Goal: Task Accomplishment & Management: Manage account settings

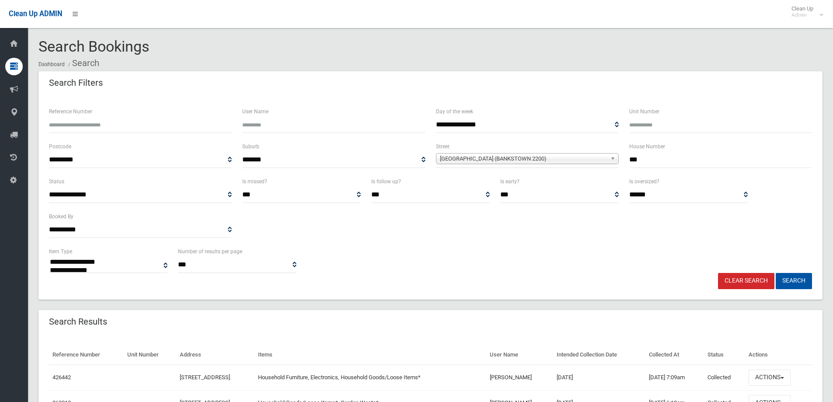
select select
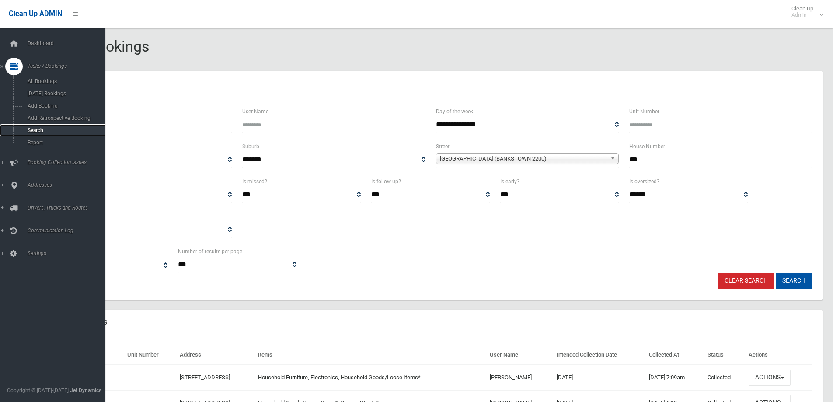
click at [36, 130] on span "Search" at bounding box center [64, 130] width 79 height 6
click at [38, 129] on span "Search" at bounding box center [64, 130] width 79 height 6
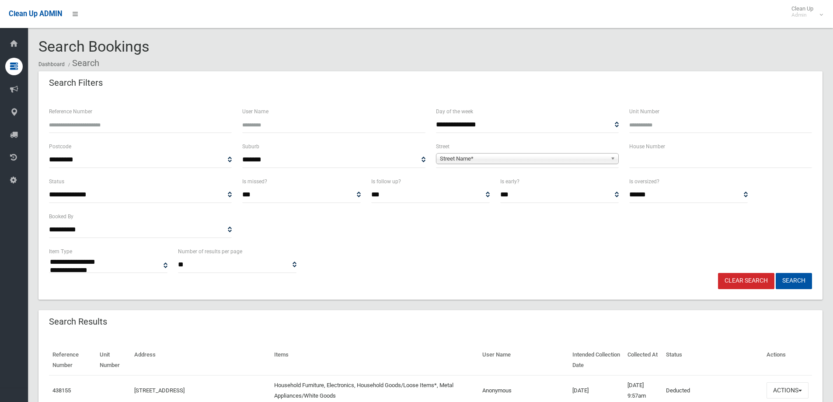
select select
click at [655, 161] on input "text" at bounding box center [721, 160] width 183 height 16
type input "***"
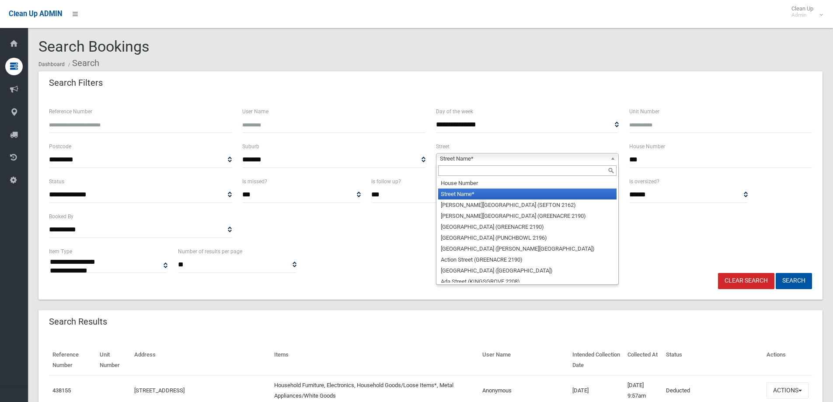
click at [451, 156] on span "Street Name*" at bounding box center [523, 159] width 167 height 10
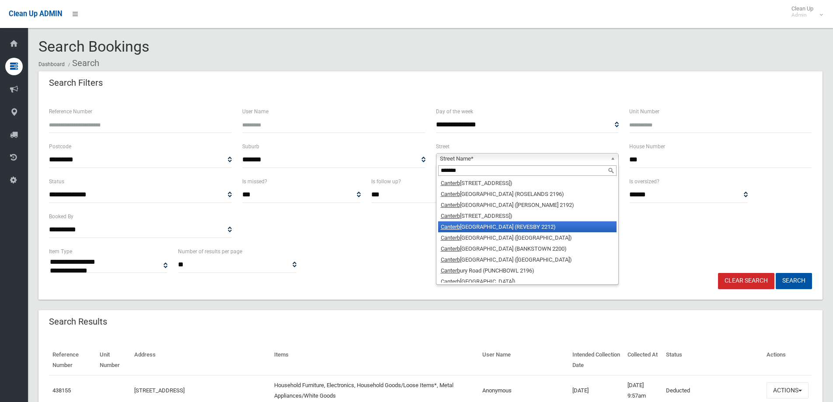
type input "*******"
click at [457, 225] on em "Canterb" at bounding box center [450, 227] width 19 height 7
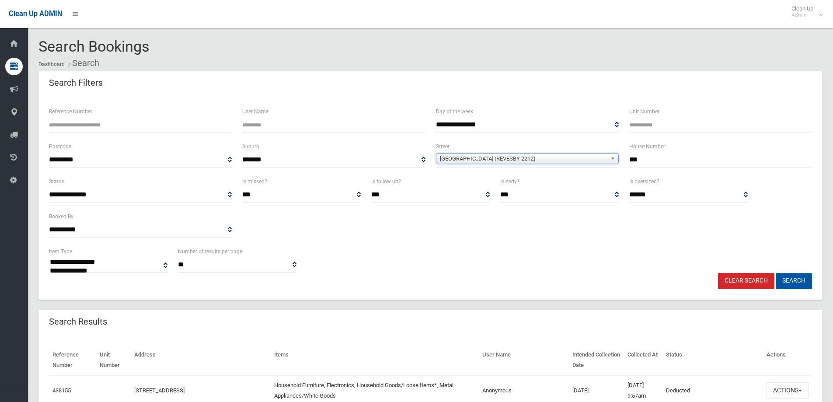
click at [790, 280] on button "Search" at bounding box center [794, 281] width 36 height 16
click at [790, 279] on button "Search" at bounding box center [794, 281] width 36 height 16
click at [791, 279] on button "Search" at bounding box center [794, 281] width 36 height 16
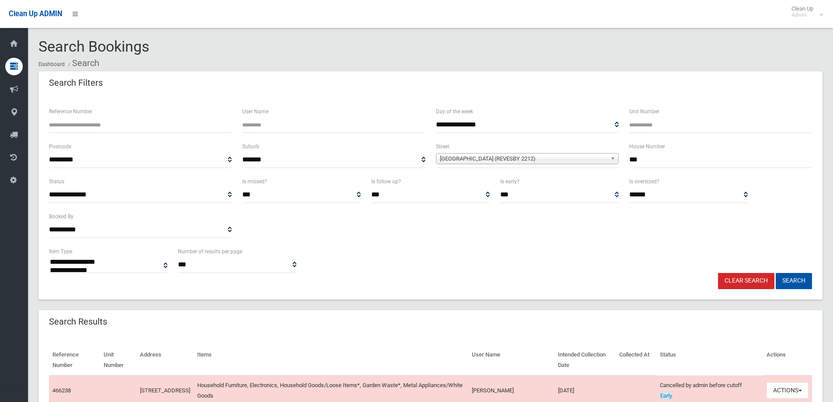
select select
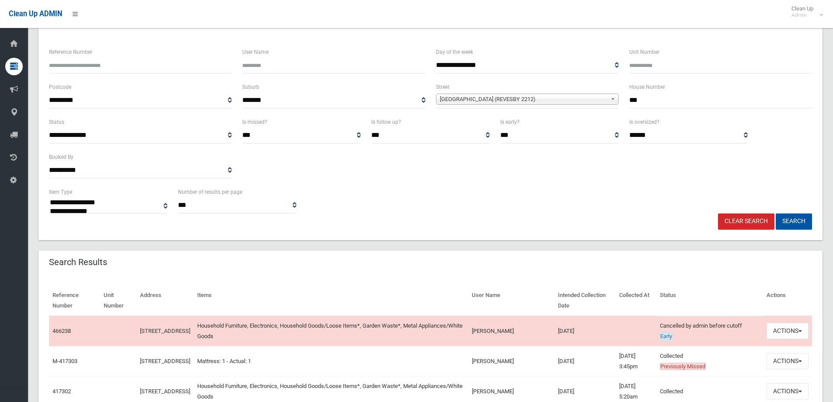
scroll to position [87, 0]
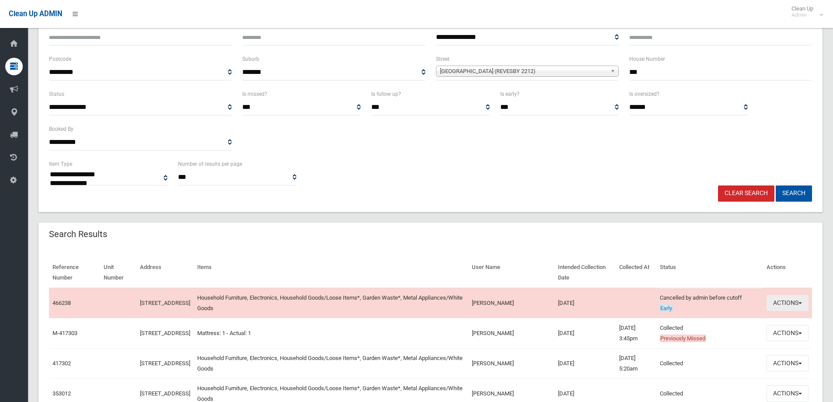
click at [779, 307] on button "Actions" at bounding box center [788, 303] width 42 height 16
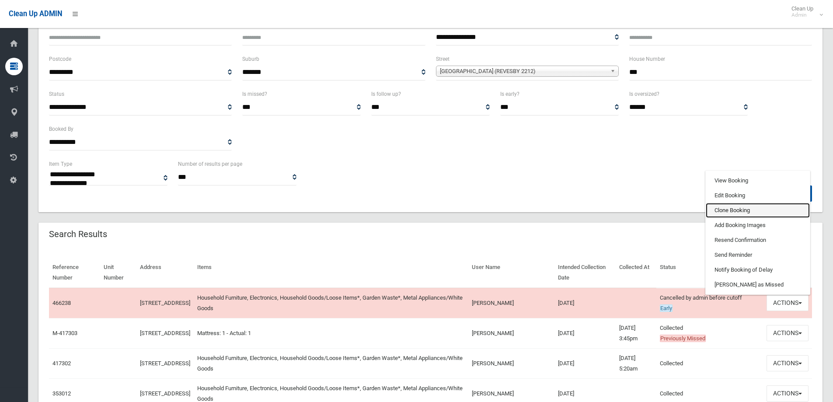
click at [726, 211] on link "Clone Booking" at bounding box center [758, 210] width 104 height 15
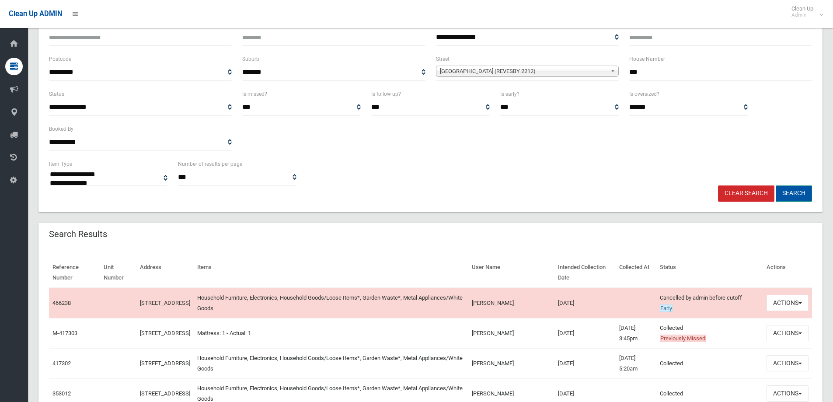
click at [787, 190] on button "Search" at bounding box center [794, 193] width 36 height 16
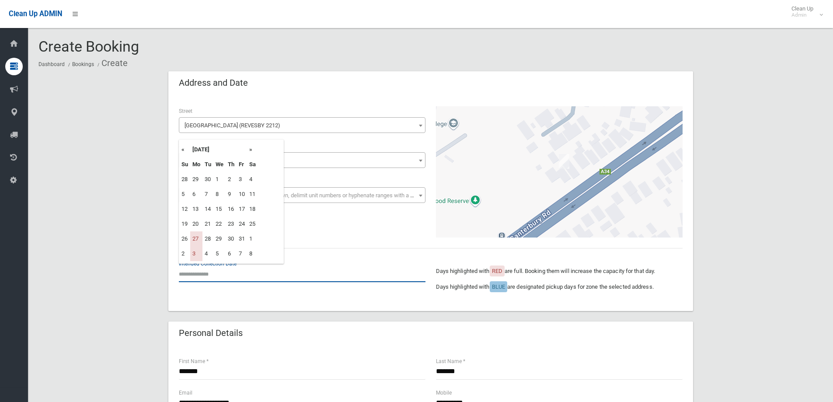
click at [207, 269] on input "text" at bounding box center [302, 274] width 247 height 16
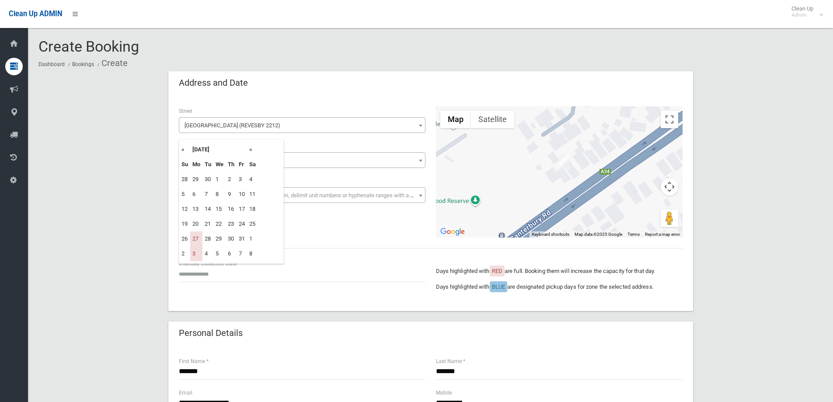
click at [252, 148] on th "»" at bounding box center [252, 149] width 11 height 15
click at [195, 208] on td "10" at bounding box center [196, 209] width 12 height 15
type input "**********"
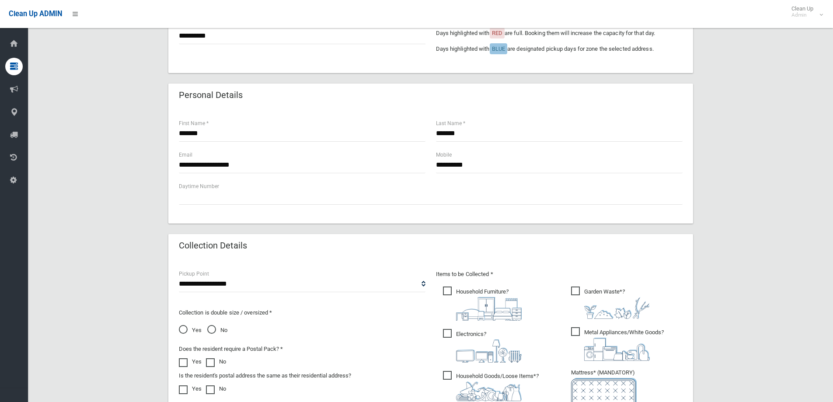
scroll to position [350, 0]
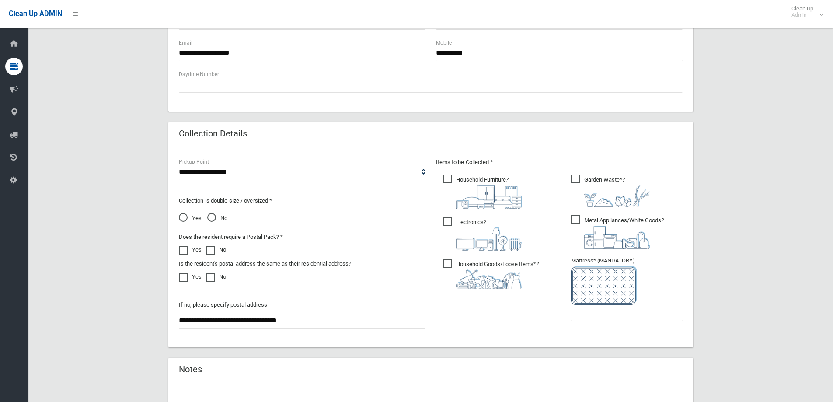
click at [185, 217] on span "Yes" at bounding box center [190, 218] width 23 height 10
drag, startPoint x: 588, startPoint y: 314, endPoint x: 585, endPoint y: 307, distance: 7.3
click at [586, 313] on input "text" at bounding box center [627, 313] width 112 height 16
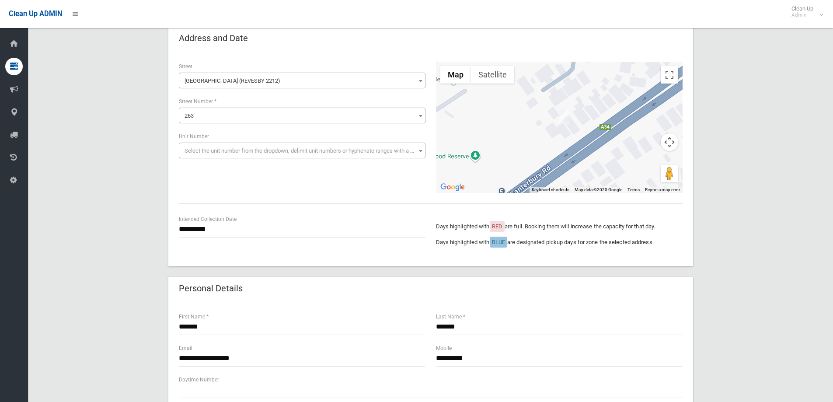
scroll to position [0, 0]
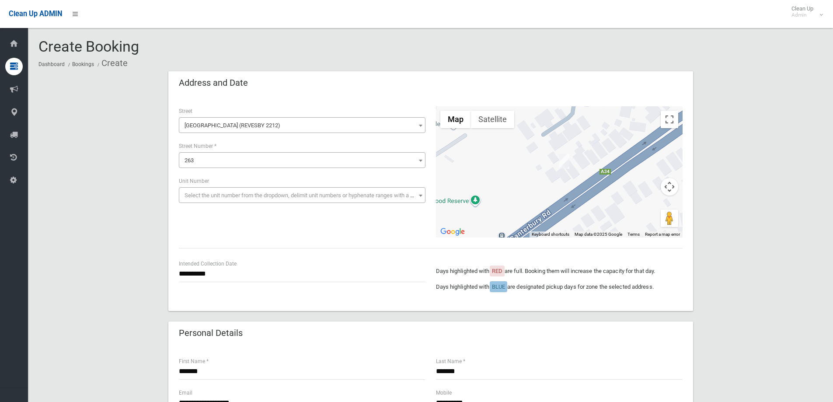
type input "*"
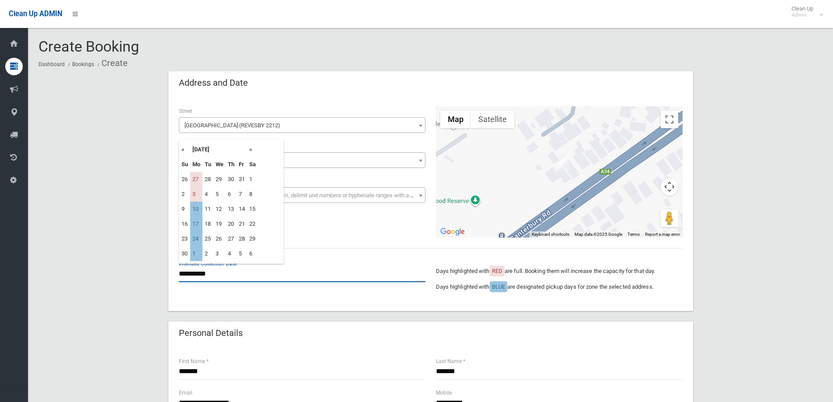
click at [218, 272] on input "**********" at bounding box center [302, 274] width 247 height 16
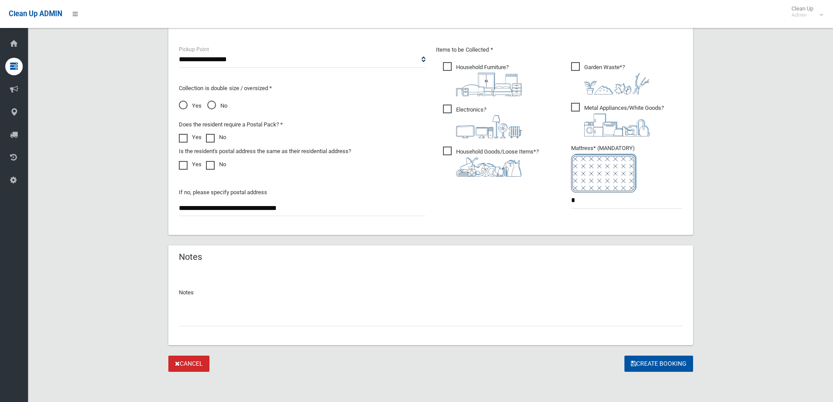
scroll to position [464, 0]
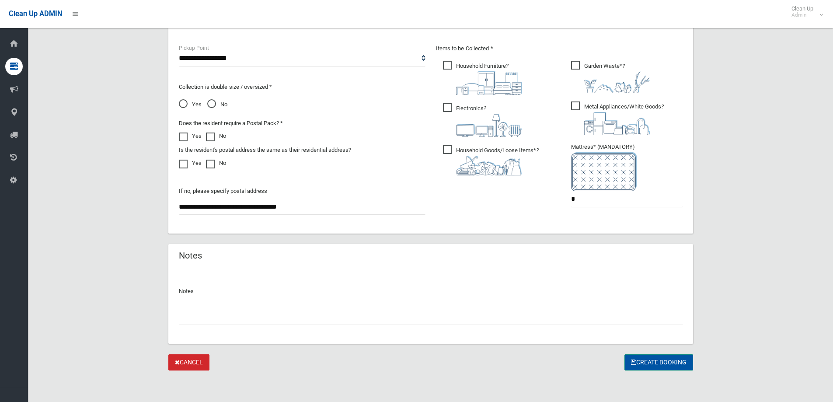
click at [658, 361] on button "Create Booking" at bounding box center [659, 362] width 69 height 16
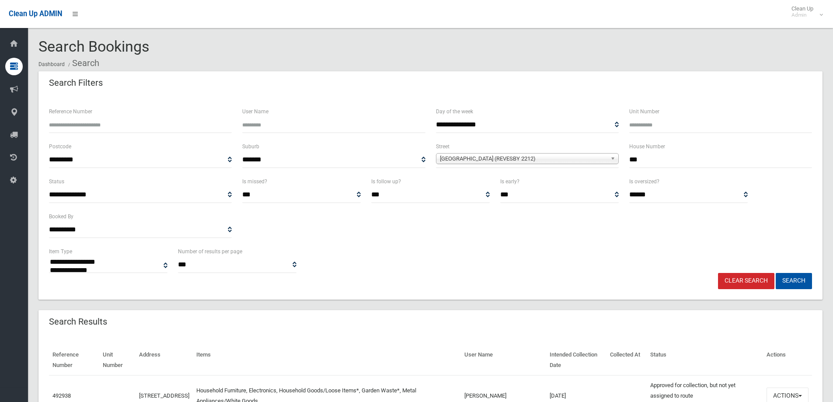
select select
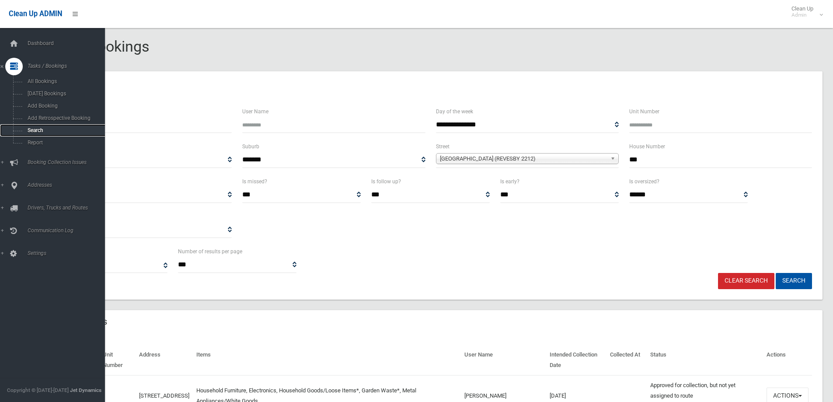
click at [34, 128] on span "Search" at bounding box center [64, 130] width 79 height 6
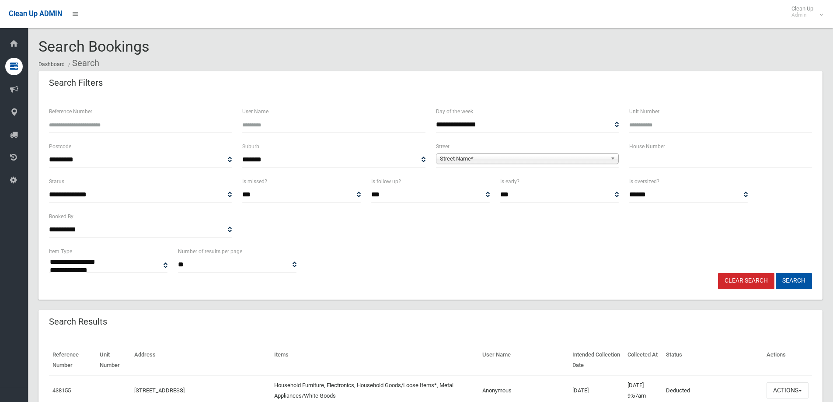
select select
click at [645, 164] on input "text" at bounding box center [721, 160] width 183 height 16
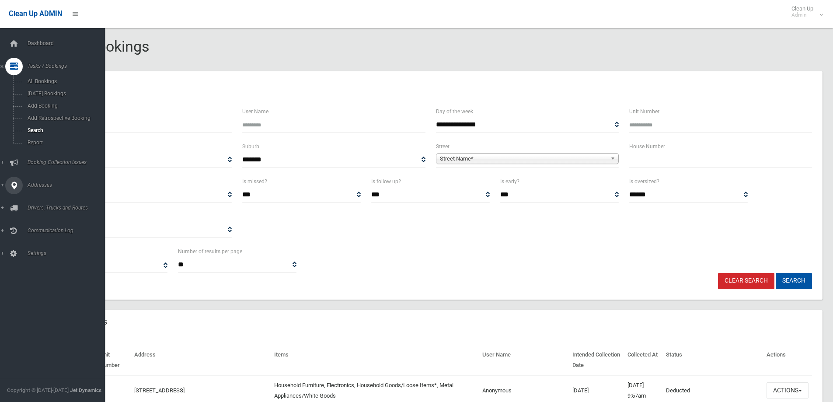
click at [36, 184] on span "Addresses" at bounding box center [68, 185] width 87 height 6
click at [42, 127] on span "All Addresses" at bounding box center [64, 127] width 79 height 6
click at [46, 127] on span "All Addresses" at bounding box center [64, 127] width 79 height 6
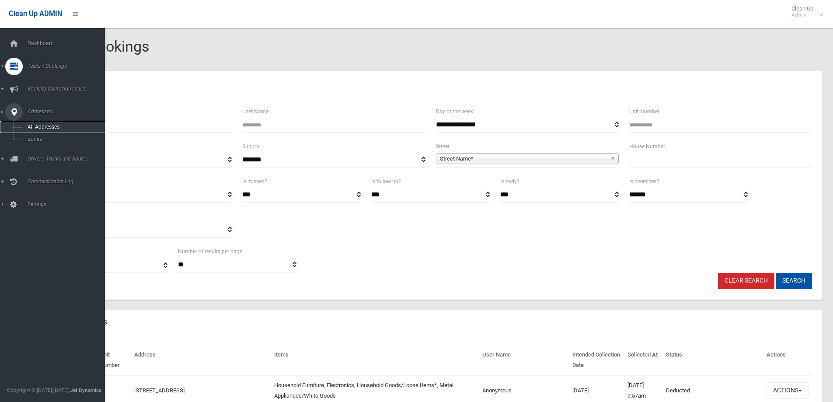
click at [46, 127] on span "All Addresses" at bounding box center [64, 127] width 79 height 6
click at [35, 126] on span "All Addresses" at bounding box center [64, 127] width 79 height 6
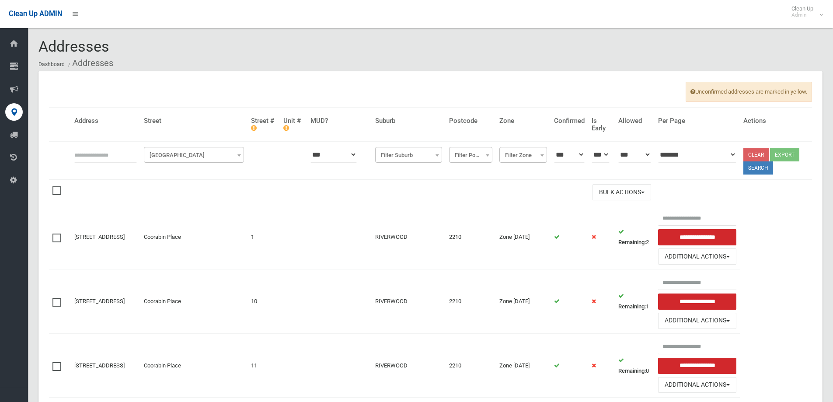
click at [88, 148] on input "text" at bounding box center [105, 155] width 63 height 16
type input "****"
click at [179, 154] on span "[GEOGRAPHIC_DATA]" at bounding box center [194, 155] width 96 height 12
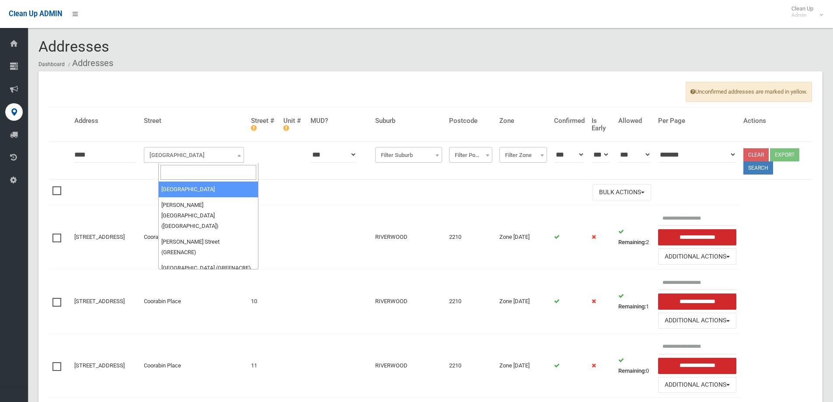
click at [174, 170] on input "search" at bounding box center [209, 172] width 96 height 15
type input "**********"
select select "****"
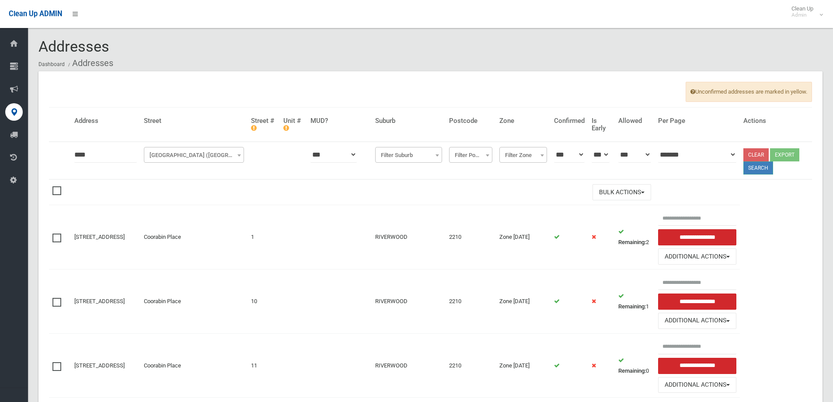
click at [764, 169] on button "Search" at bounding box center [759, 167] width 30 height 13
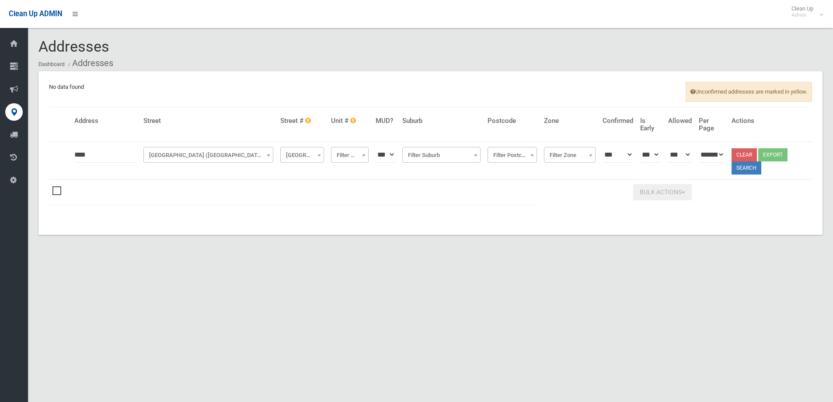
click at [94, 154] on input "****" at bounding box center [105, 155] width 62 height 16
type input "***"
click at [749, 169] on button "Search" at bounding box center [747, 167] width 30 height 13
click at [748, 168] on button "Search" at bounding box center [747, 167] width 30 height 13
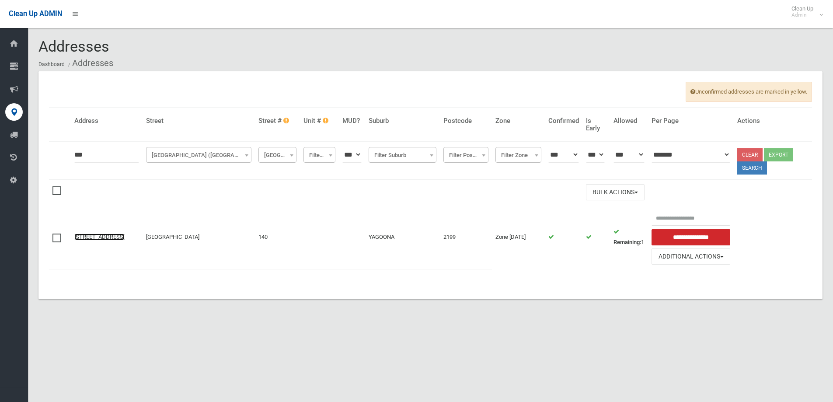
click at [89, 234] on link "[STREET_ADDRESS]" at bounding box center [99, 237] width 50 height 7
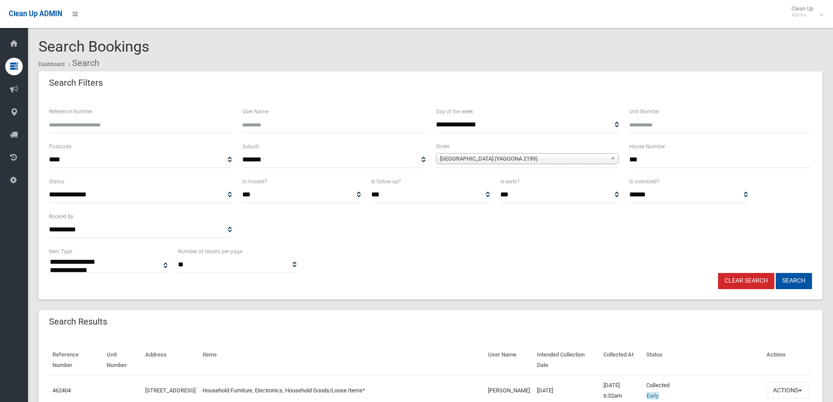
select select
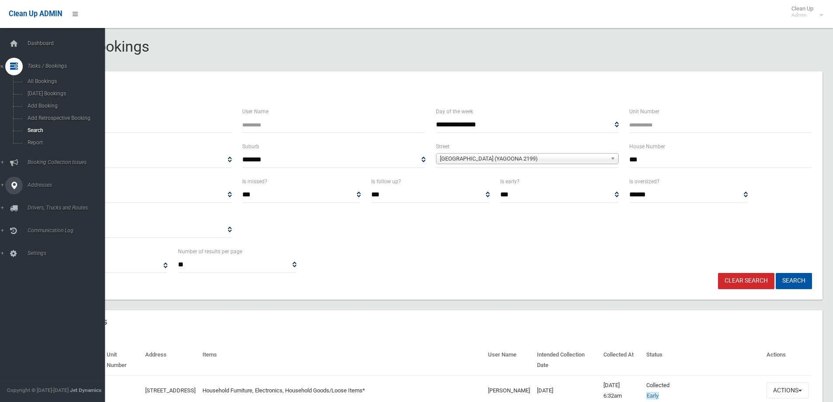
click at [33, 184] on span "Addresses" at bounding box center [68, 185] width 87 height 6
click at [40, 125] on span "All Addresses" at bounding box center [64, 127] width 79 height 6
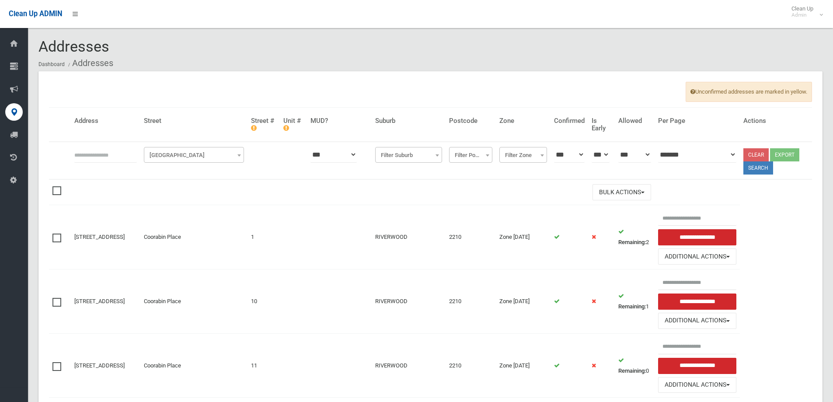
click at [83, 159] on input "text" at bounding box center [105, 155] width 63 height 16
type input "****"
click at [178, 155] on span "Filter Street" at bounding box center [194, 155] width 96 height 12
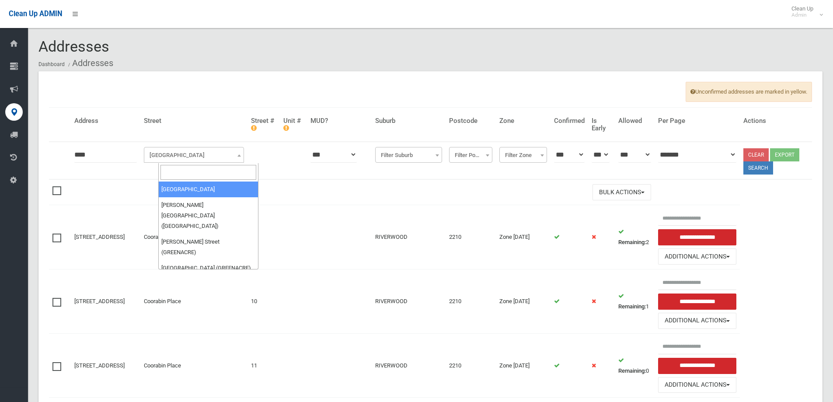
click at [180, 177] on input "search" at bounding box center [209, 172] width 96 height 15
type input "**********"
select select "****"
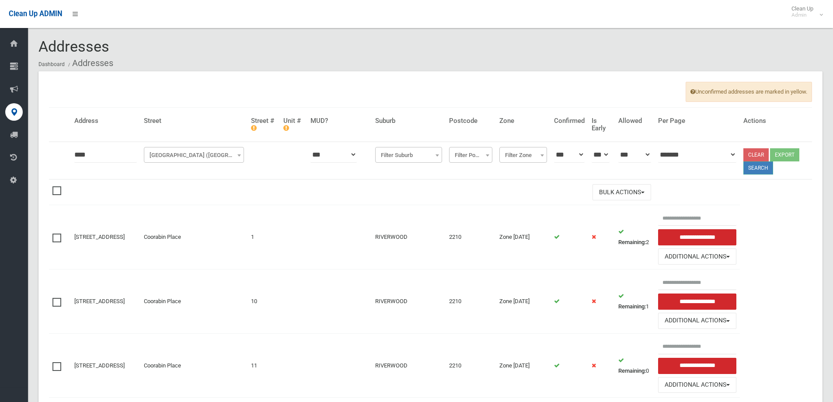
click at [761, 168] on button "Search" at bounding box center [759, 167] width 30 height 13
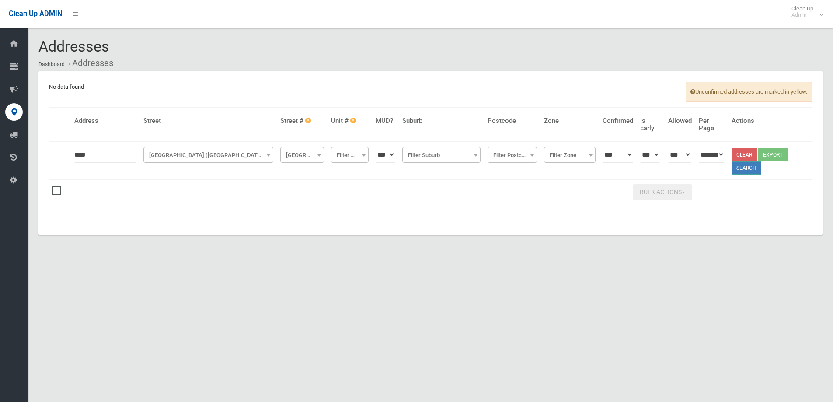
click at [748, 169] on button "Search" at bounding box center [747, 167] width 30 height 13
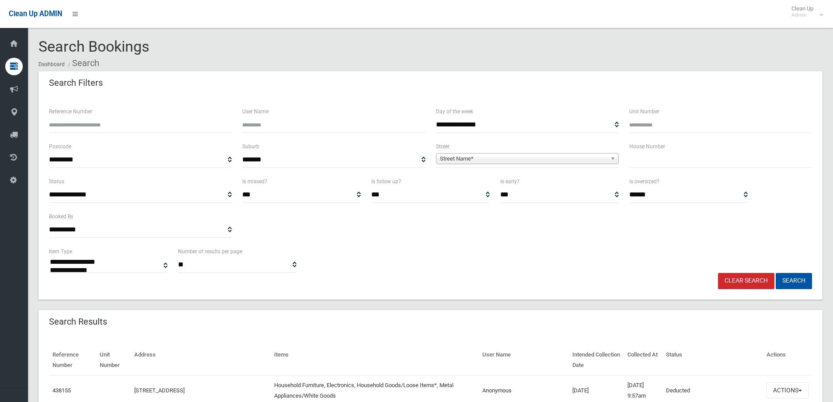
select select
click at [640, 161] on input "text" at bounding box center [721, 160] width 183 height 16
type input "**"
click at [451, 156] on span "Street Name*" at bounding box center [523, 159] width 167 height 10
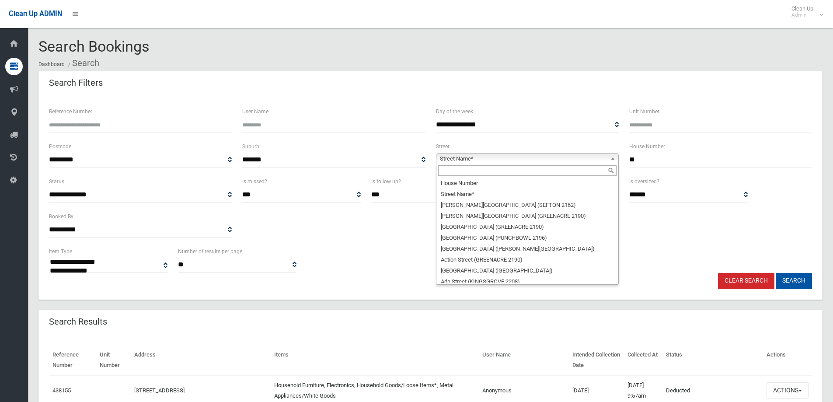
click at [447, 172] on input "text" at bounding box center [527, 170] width 178 height 10
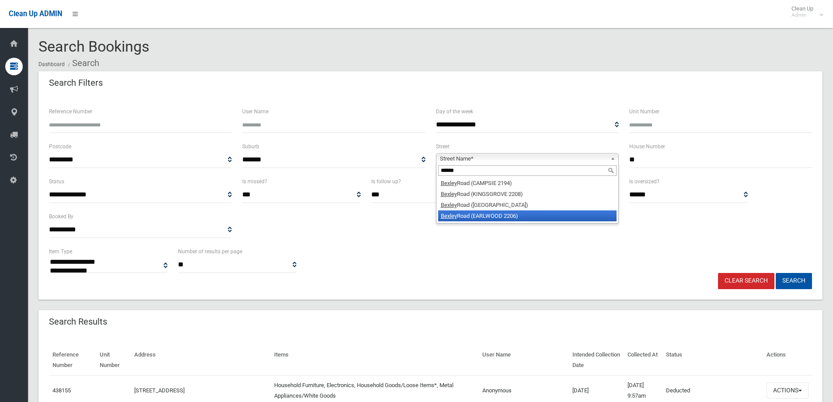
type input "******"
click at [465, 214] on li "Bexley Road (EARLWOOD 2206)" at bounding box center [527, 215] width 178 height 11
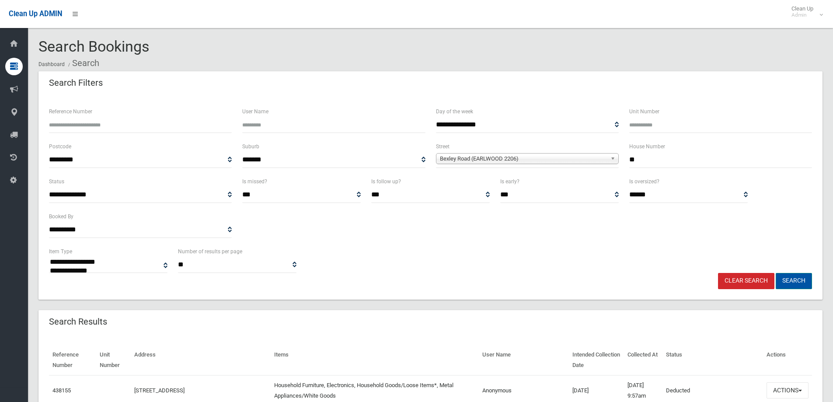
click at [793, 280] on button "Search" at bounding box center [794, 281] width 36 height 16
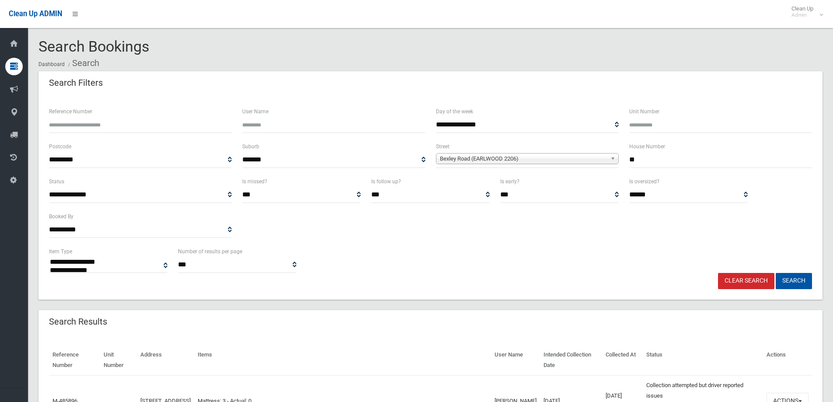
select select
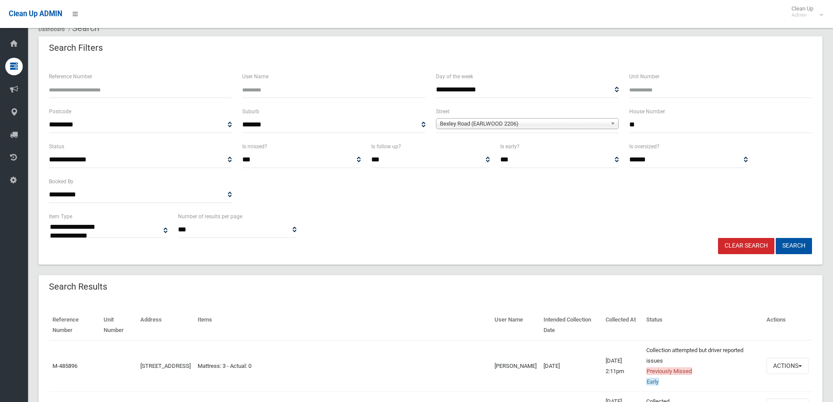
scroll to position [87, 0]
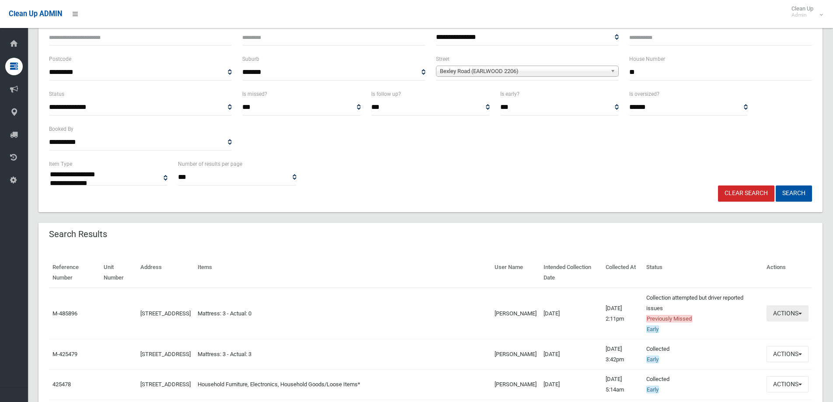
click at [778, 315] on button "Actions" at bounding box center [788, 313] width 42 height 16
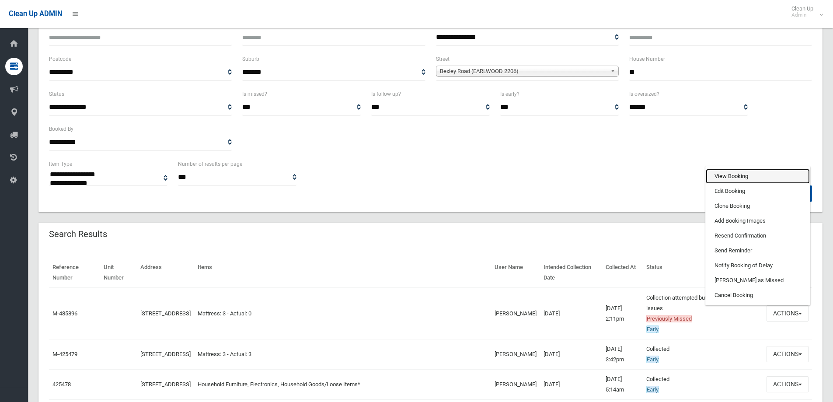
click at [722, 175] on link "View Booking" at bounding box center [758, 176] width 104 height 15
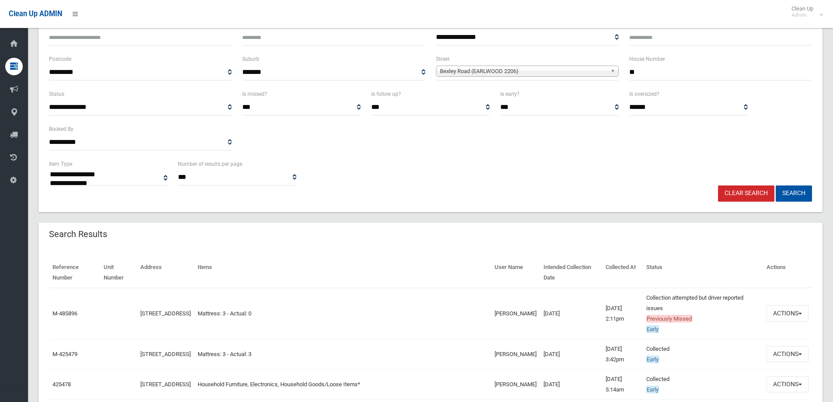
click at [266, 324] on td "Mattress: 3 - Actual: 0" at bounding box center [342, 314] width 297 height 52
click at [785, 311] on button "Actions" at bounding box center [788, 313] width 42 height 16
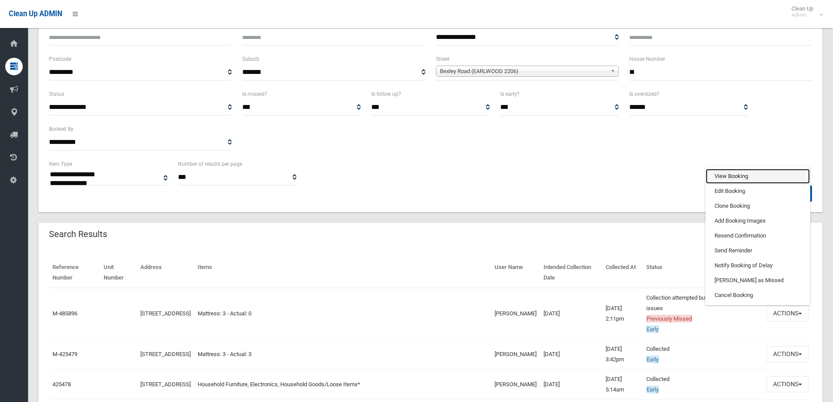
click at [727, 175] on link "View Booking" at bounding box center [758, 176] width 104 height 15
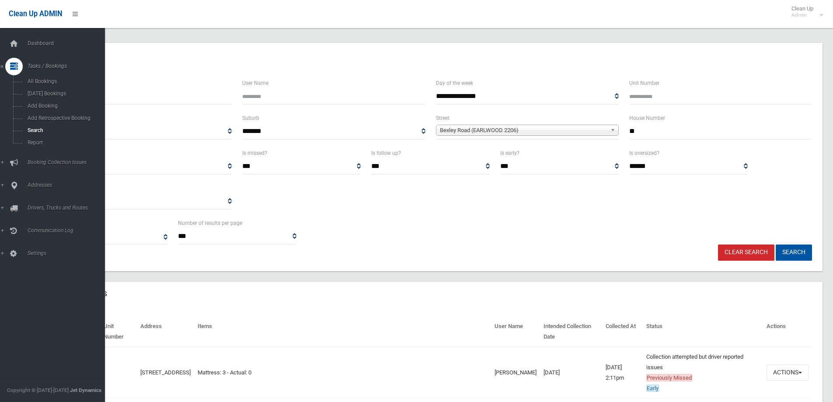
scroll to position [0, 0]
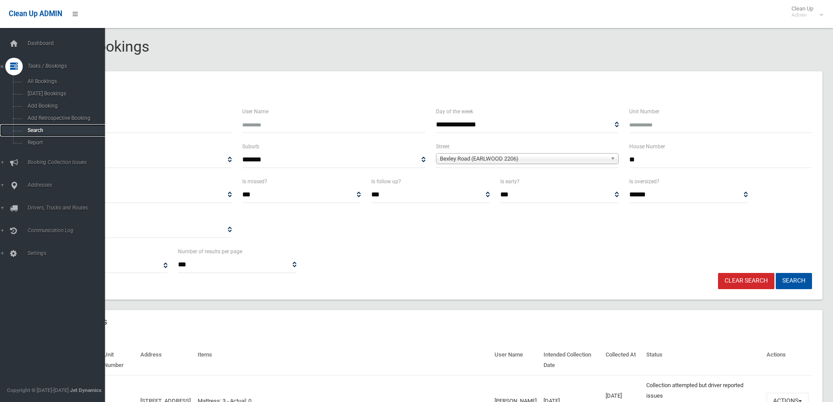
click at [38, 130] on span "Search" at bounding box center [64, 130] width 79 height 6
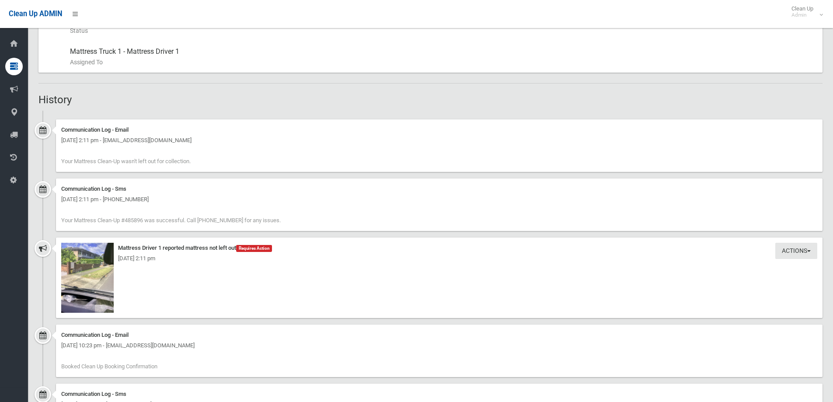
scroll to position [481, 0]
click at [95, 269] on img at bounding box center [87, 277] width 52 height 70
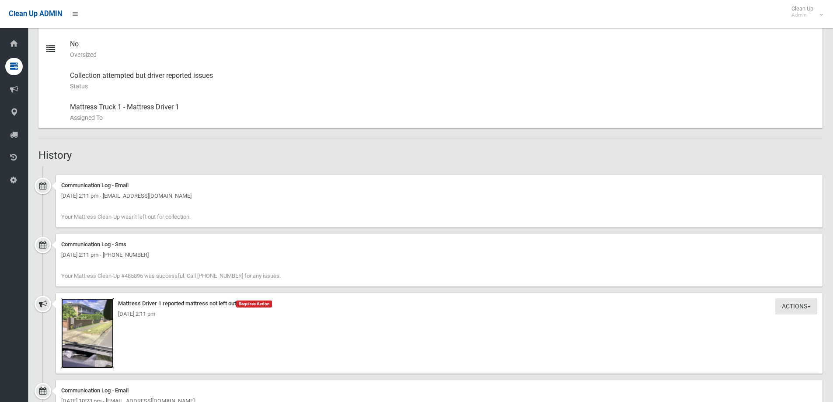
scroll to position [437, 0]
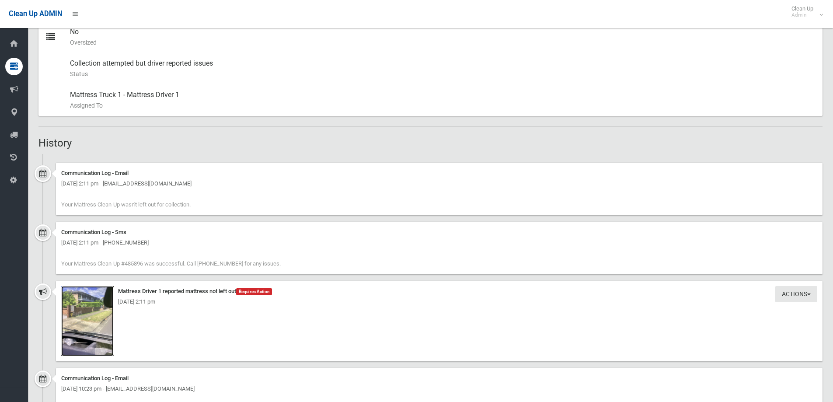
click at [91, 316] on img at bounding box center [87, 321] width 52 height 70
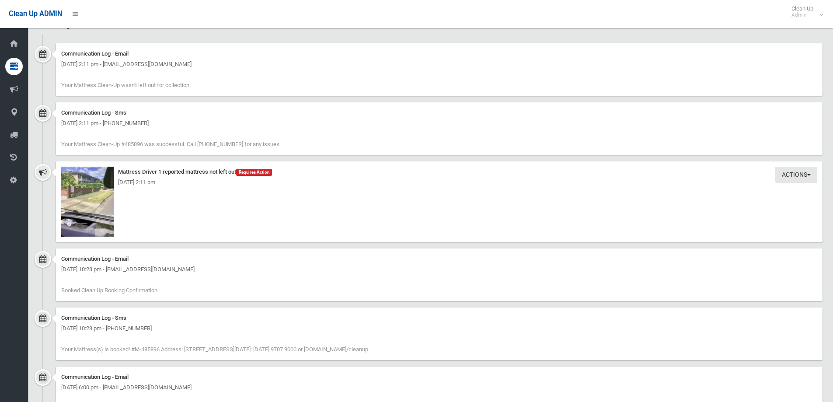
scroll to position [163, 0]
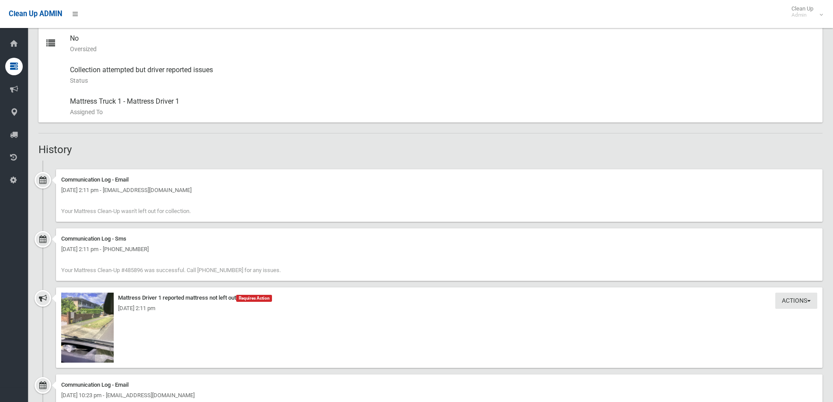
scroll to position [426, 0]
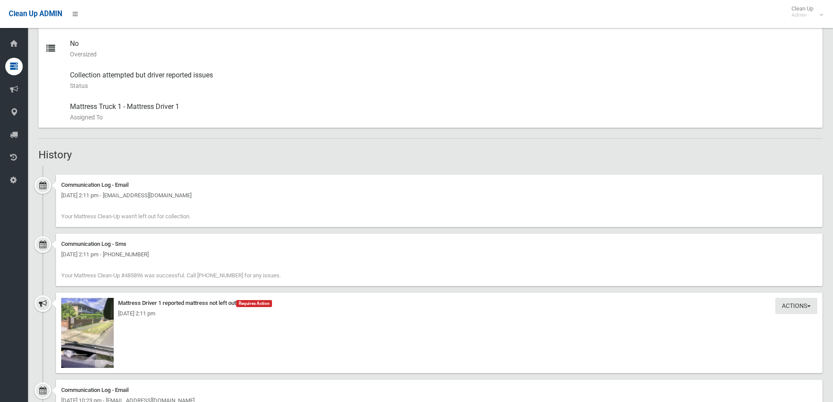
click at [204, 213] on div "Communication Log - Email [DATE] 2:11 pm - [EMAIL_ADDRESS][DOMAIN_NAME] Your Ma…" at bounding box center [439, 201] width 767 height 52
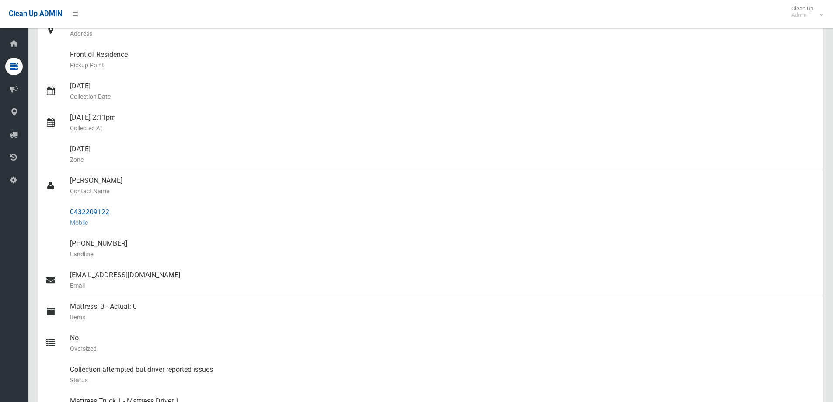
scroll to position [175, 0]
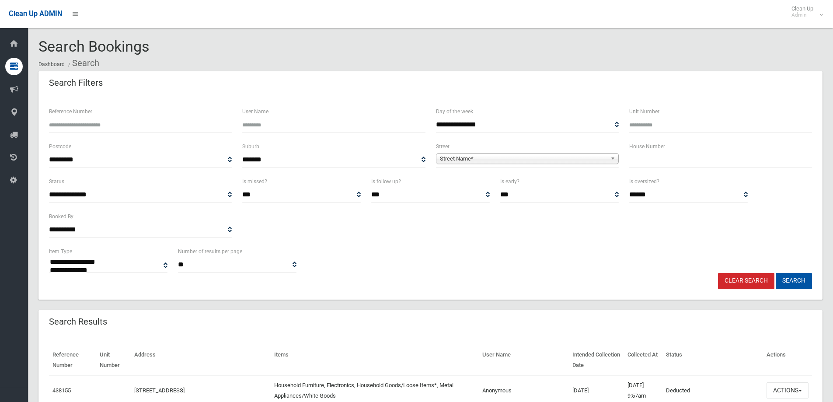
select select
click at [655, 161] on input "text" at bounding box center [721, 160] width 183 height 16
type input "**"
click at [471, 157] on span "Street Name*" at bounding box center [523, 159] width 167 height 10
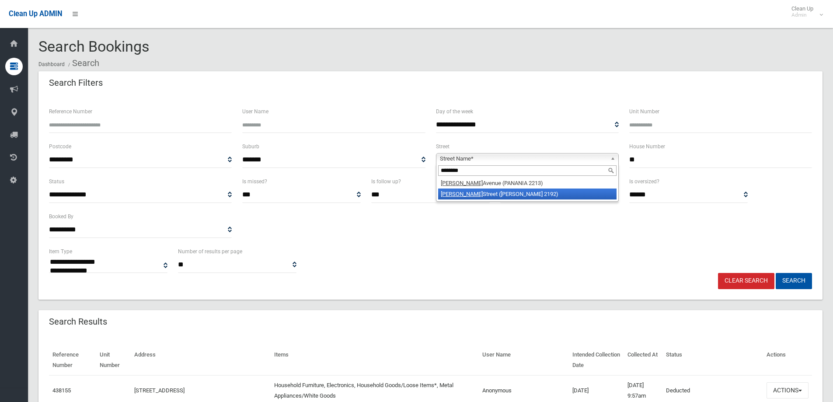
type input "********"
click at [481, 194] on li "[PERSON_NAME][GEOGRAPHIC_DATA] ([PERSON_NAME] 2192)" at bounding box center [527, 194] width 178 height 11
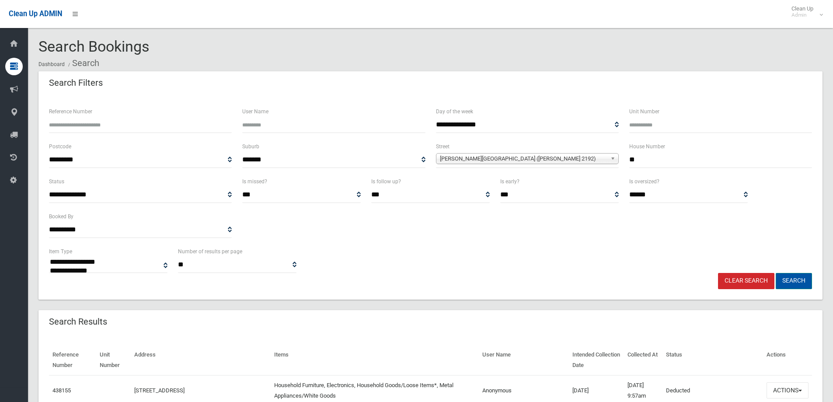
click at [796, 280] on button "Search" at bounding box center [794, 281] width 36 height 16
click at [791, 279] on button "Search" at bounding box center [794, 281] width 36 height 16
click at [793, 279] on button "Search" at bounding box center [794, 281] width 36 height 16
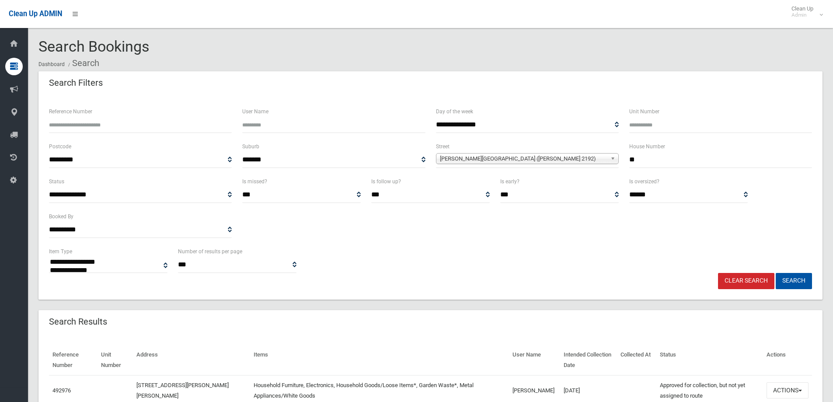
select select
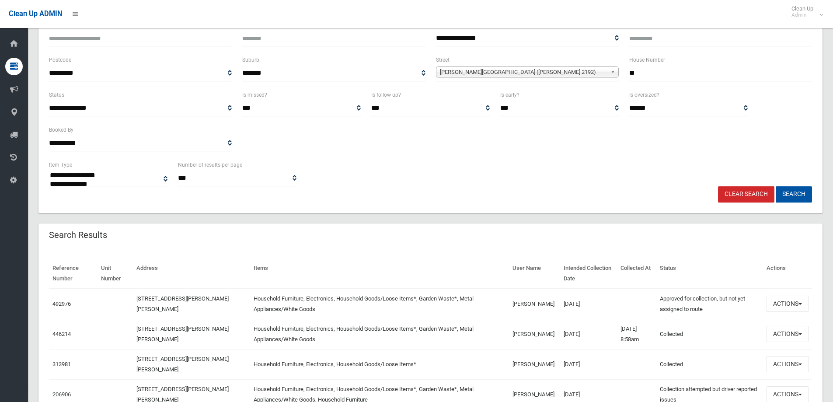
scroll to position [87, 0]
click at [784, 304] on button "Actions" at bounding box center [788, 303] width 42 height 16
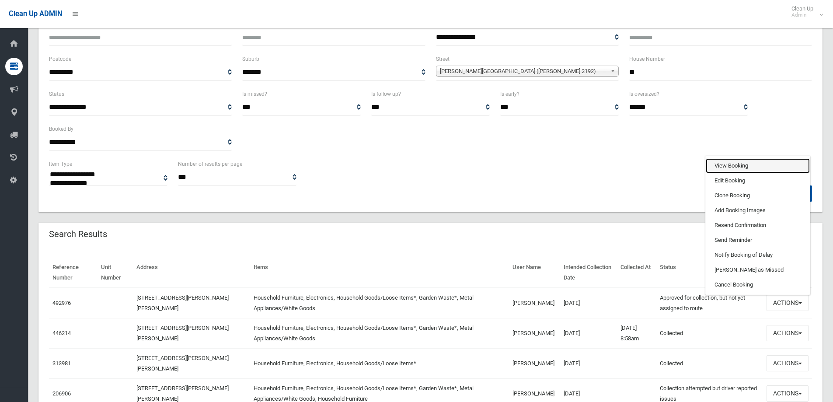
click at [724, 164] on link "View Booking" at bounding box center [758, 165] width 104 height 15
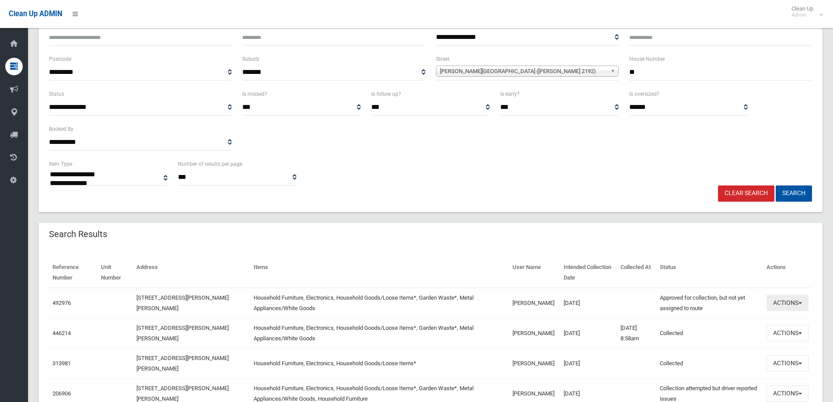
click at [791, 304] on button "Actions" at bounding box center [788, 303] width 42 height 16
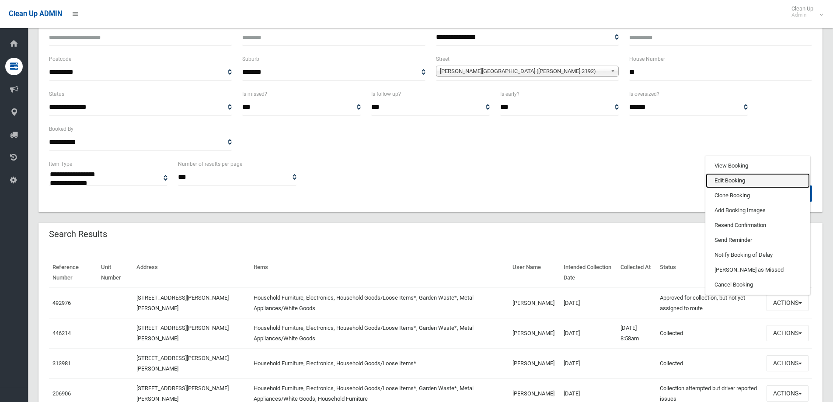
click at [725, 180] on link "Edit Booking" at bounding box center [758, 180] width 104 height 15
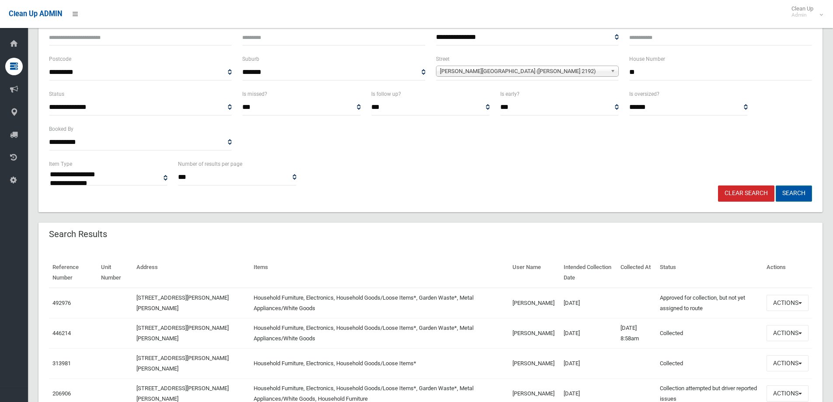
click at [787, 192] on button "Search" at bounding box center [794, 193] width 36 height 16
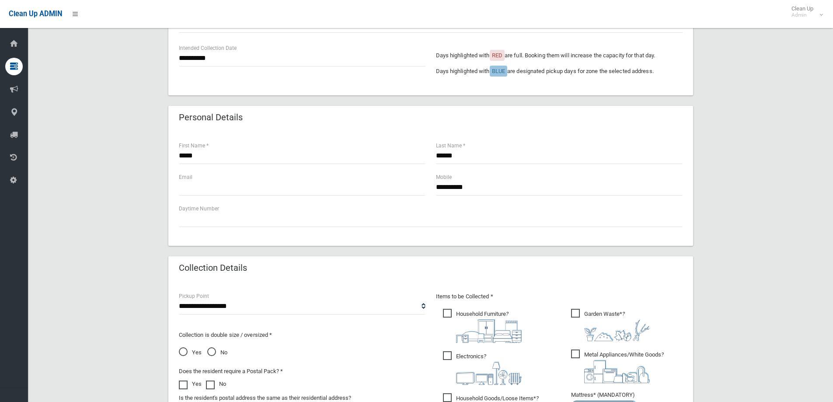
scroll to position [219, 0]
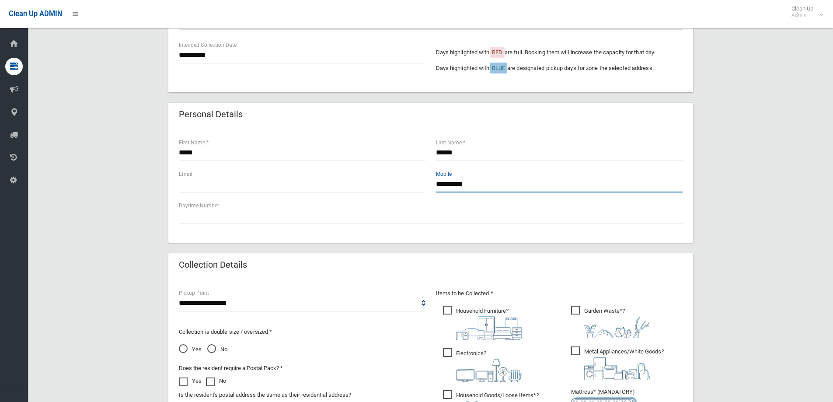
click at [479, 184] on input "**********" at bounding box center [559, 184] width 247 height 16
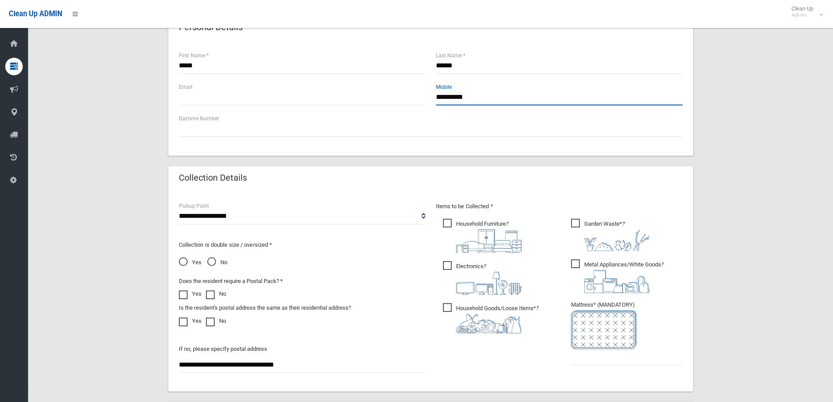
scroll to position [306, 0]
type input "**********"
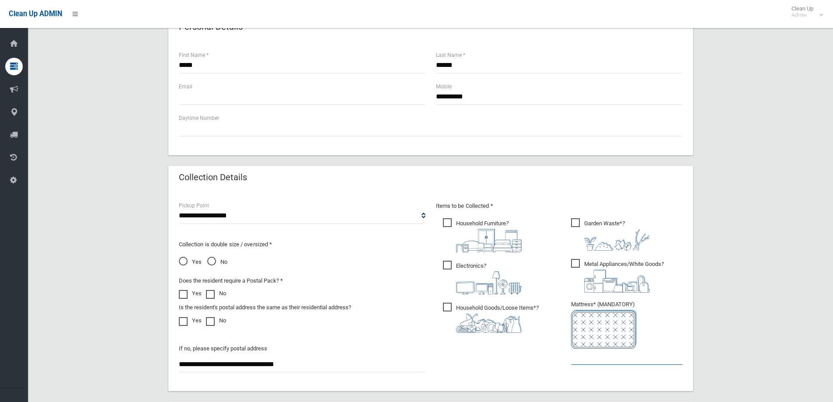
click at [592, 351] on input "text" at bounding box center [627, 357] width 112 height 16
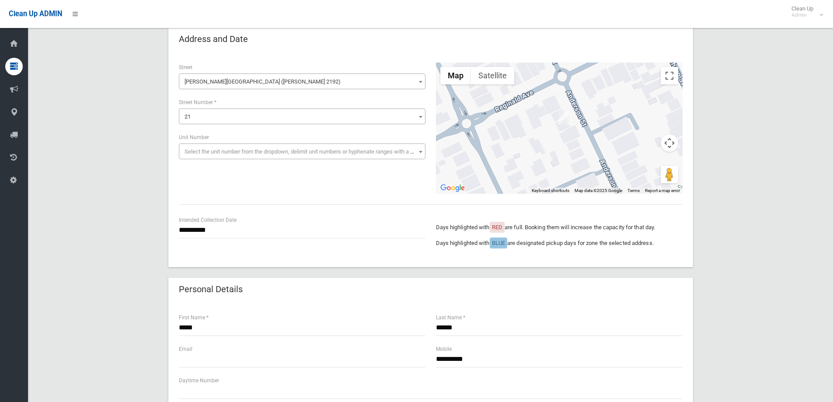
type input "*"
click at [226, 229] on input "**********" at bounding box center [302, 230] width 247 height 16
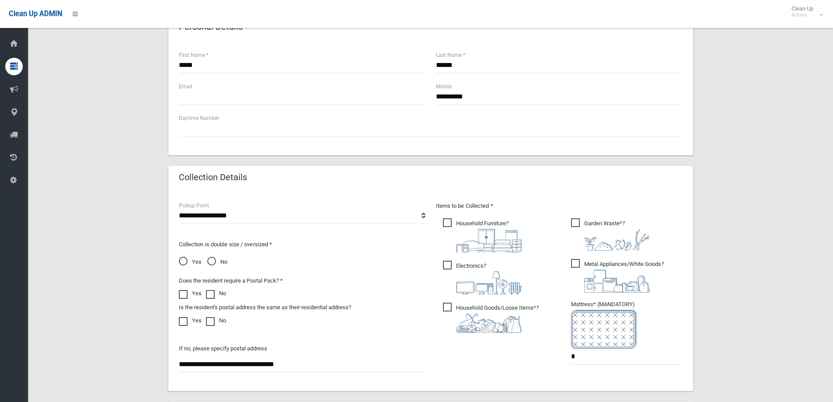
scroll to position [464, 0]
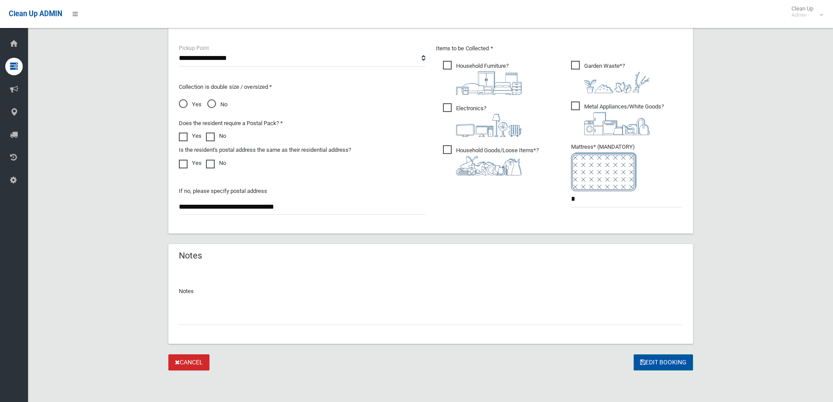
click at [664, 363] on button "Edit Booking" at bounding box center [663, 362] width 59 height 16
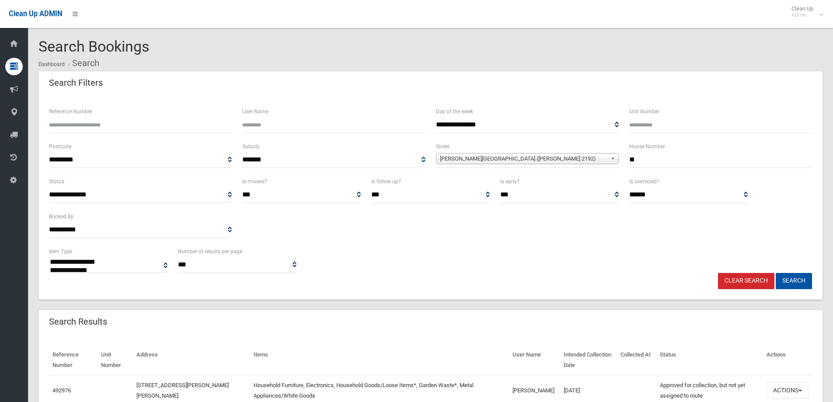
select select
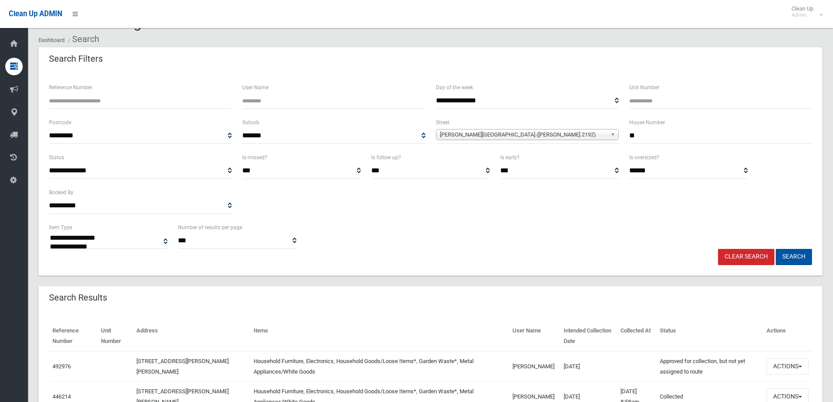
scroll to position [44, 0]
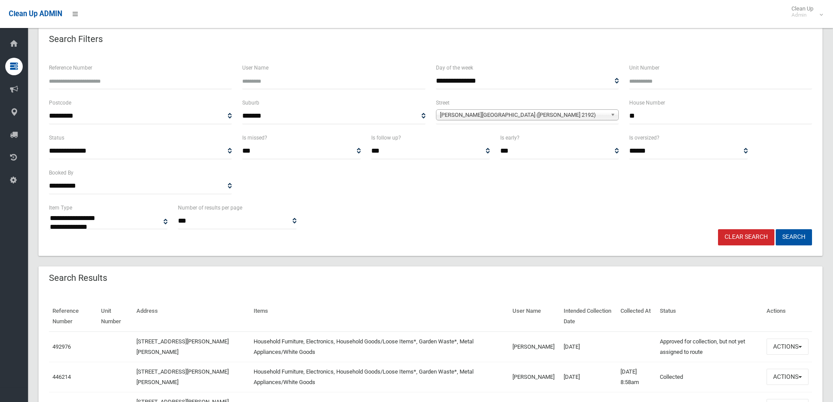
click at [640, 115] on input "**" at bounding box center [721, 116] width 183 height 16
type input "*"
type input "**"
click at [791, 239] on button "Search" at bounding box center [794, 237] width 36 height 16
click at [789, 236] on button "Search" at bounding box center [794, 237] width 36 height 16
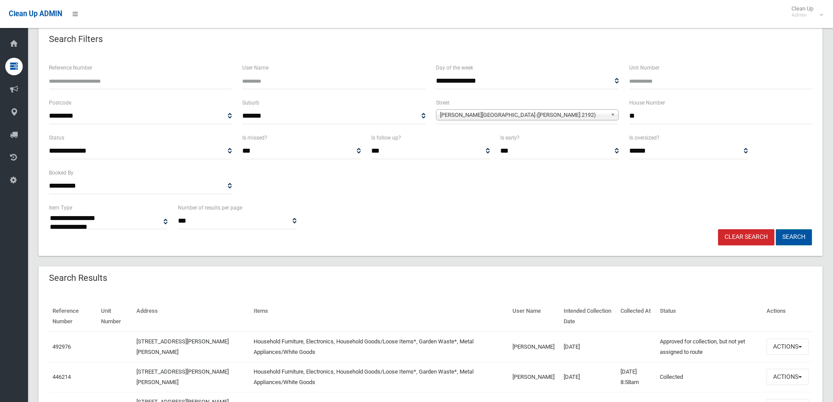
click at [789, 236] on button "Search" at bounding box center [794, 237] width 36 height 16
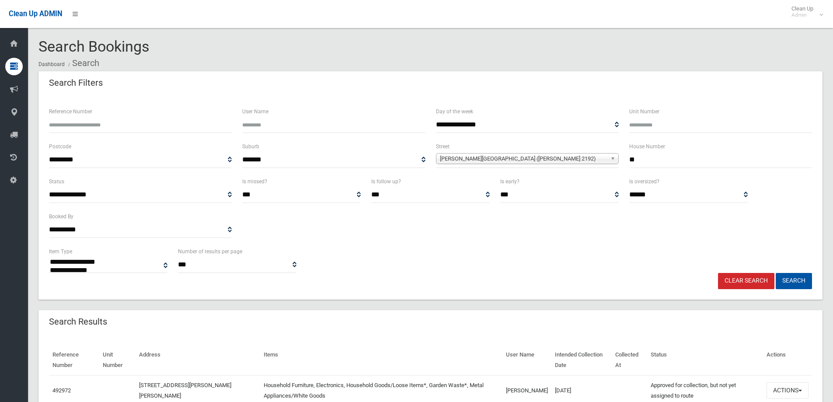
select select
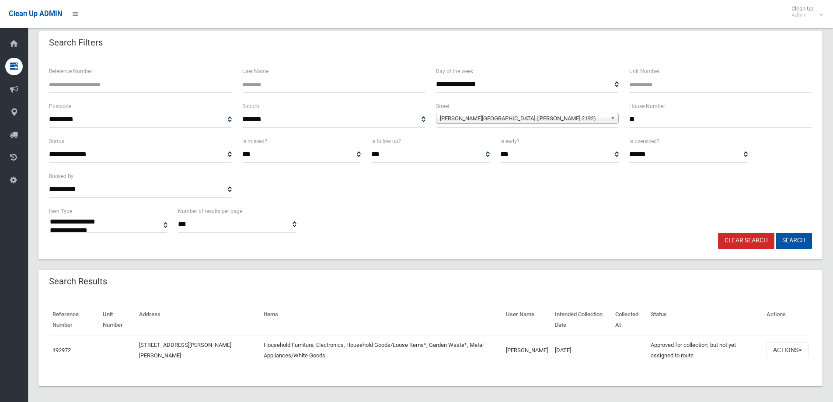
scroll to position [45, 0]
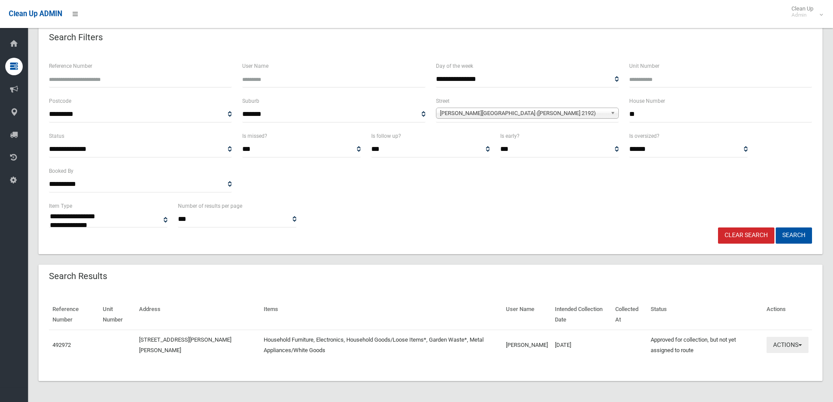
click at [790, 349] on button "Actions" at bounding box center [788, 345] width 42 height 16
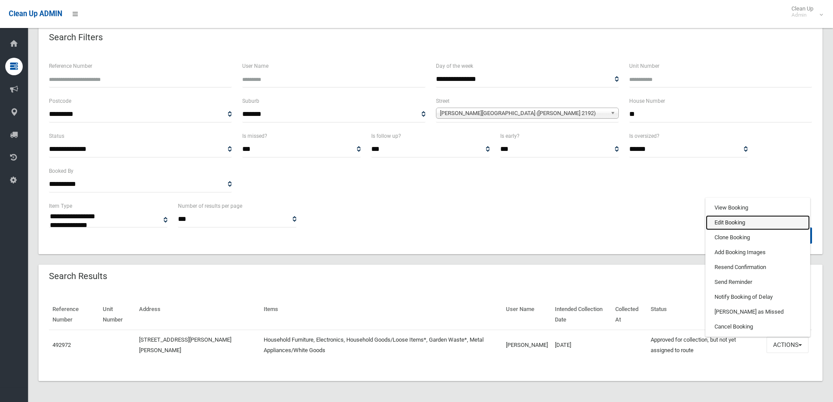
click at [727, 222] on link "Edit Booking" at bounding box center [758, 222] width 104 height 15
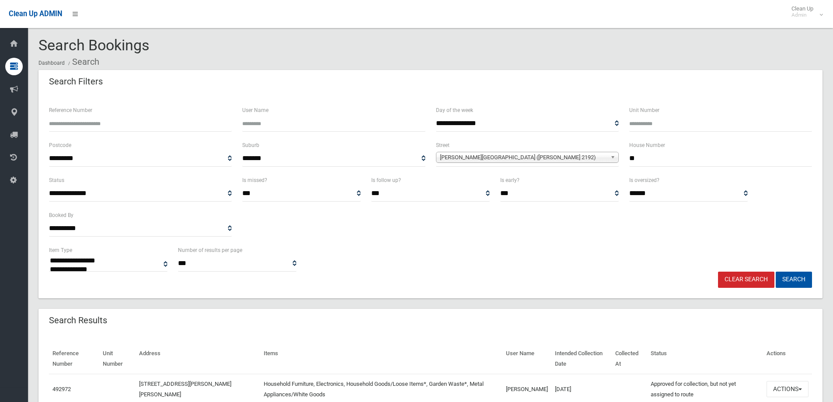
scroll to position [0, 0]
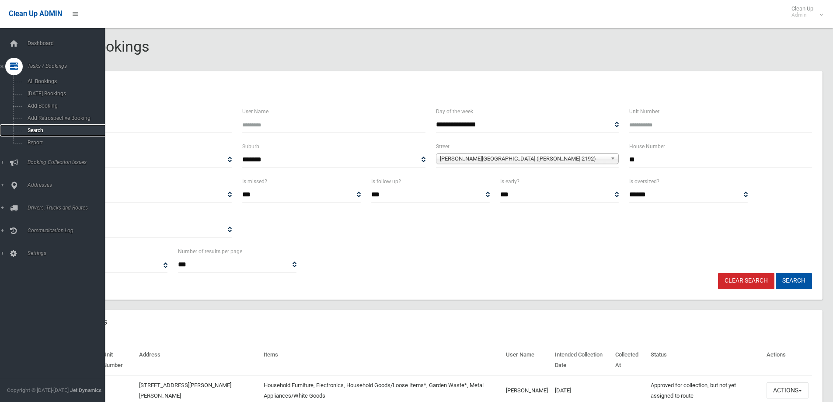
click at [33, 130] on span "Search" at bounding box center [64, 130] width 79 height 6
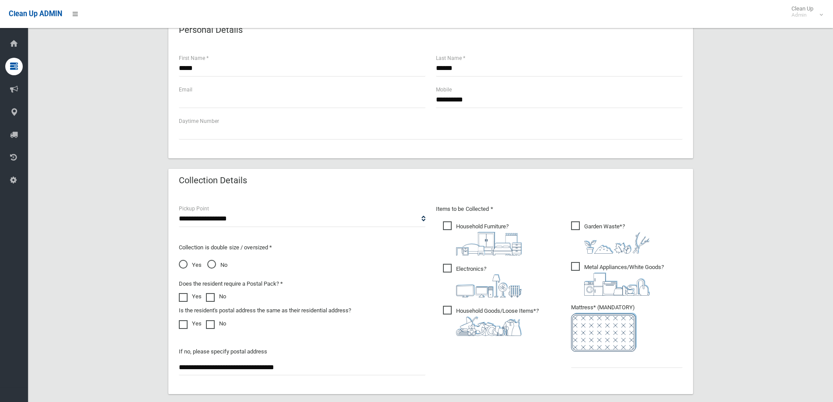
scroll to position [350, 0]
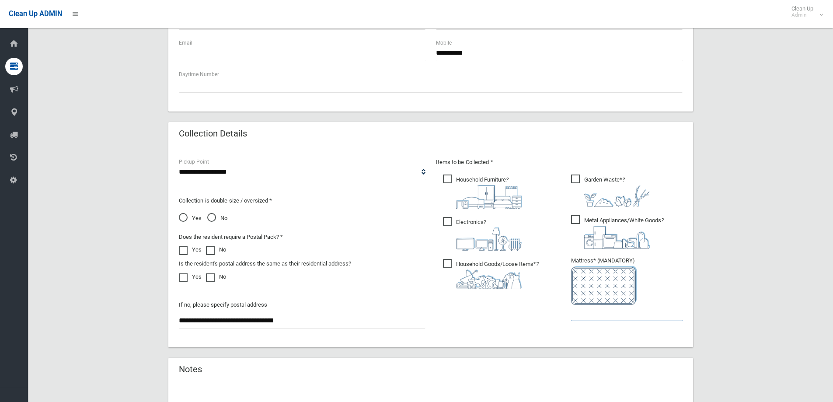
click at [609, 320] on input "text" at bounding box center [627, 313] width 112 height 16
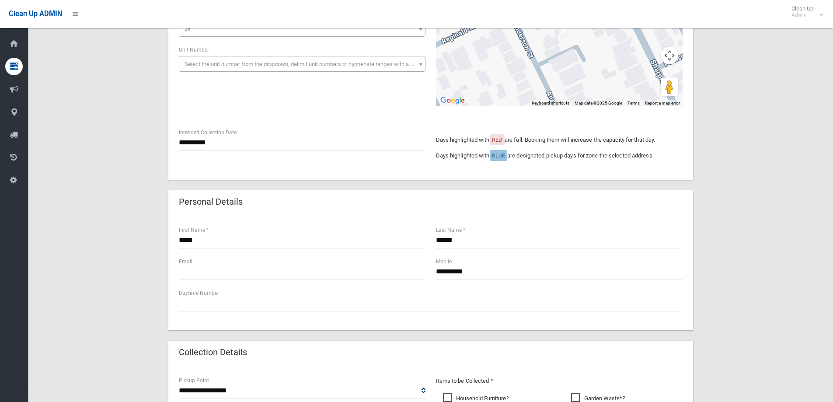
type input "*"
click at [476, 272] on input "**********" at bounding box center [559, 272] width 247 height 16
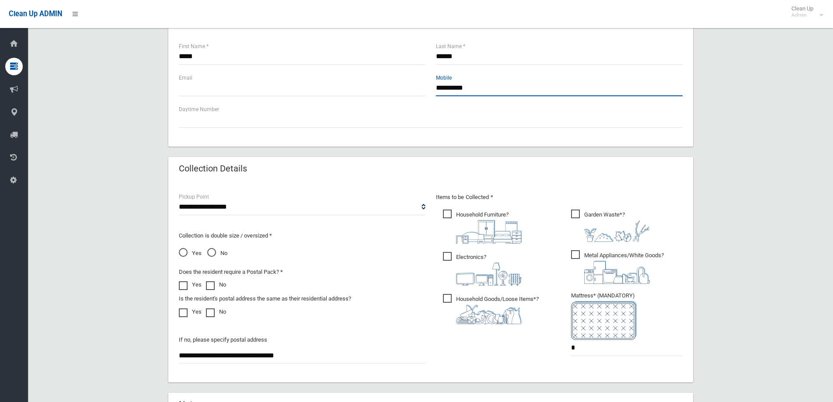
scroll to position [464, 0]
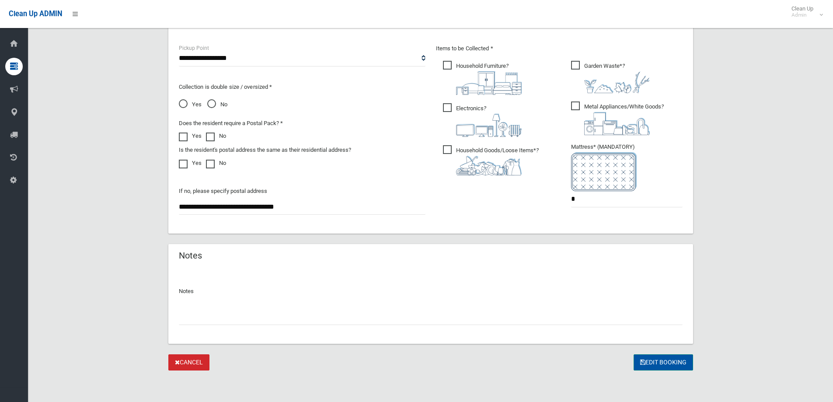
type input "**********"
click at [661, 363] on button "Edit Booking" at bounding box center [663, 362] width 59 height 16
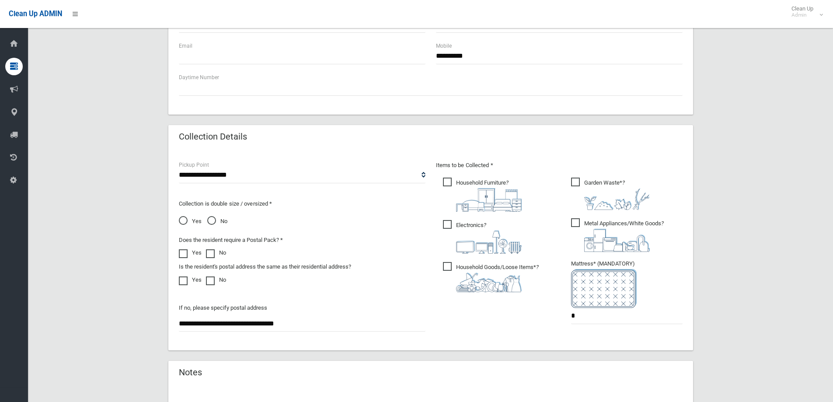
scroll to position [201, 0]
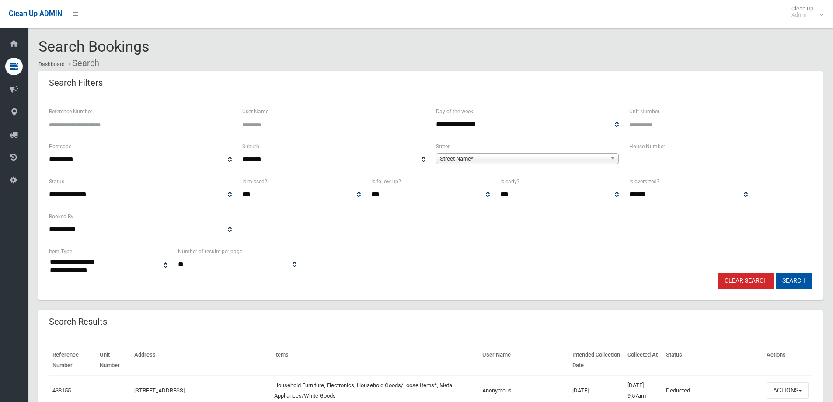
select select
click at [644, 169] on div "House Number" at bounding box center [720, 158] width 193 height 35
type input "**"
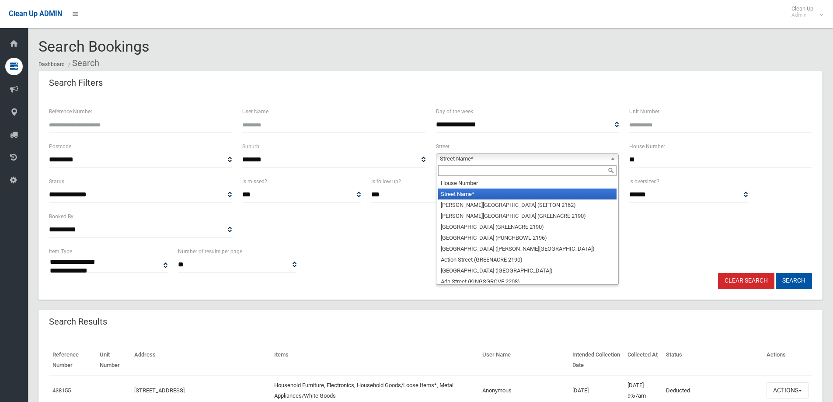
click at [455, 158] on span "Street Name*" at bounding box center [523, 159] width 167 height 10
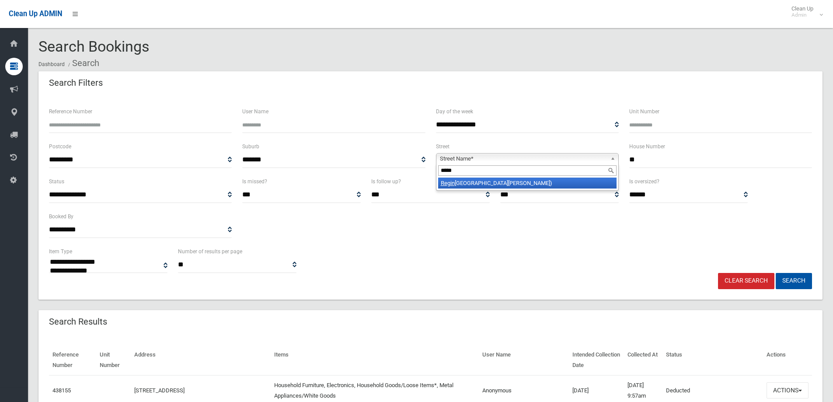
type input "*****"
click at [468, 183] on li "Regin ald Avenue (BELMORE 2192)" at bounding box center [527, 183] width 178 height 11
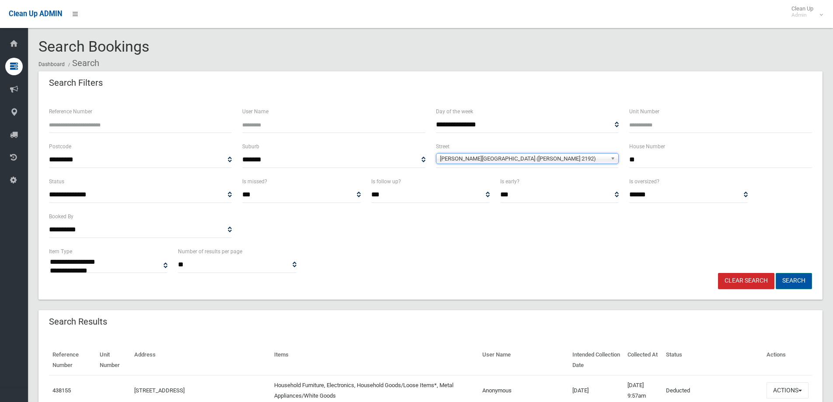
click at [791, 281] on button "Search" at bounding box center [794, 281] width 36 height 16
click at [789, 281] on button "Search" at bounding box center [794, 281] width 36 height 16
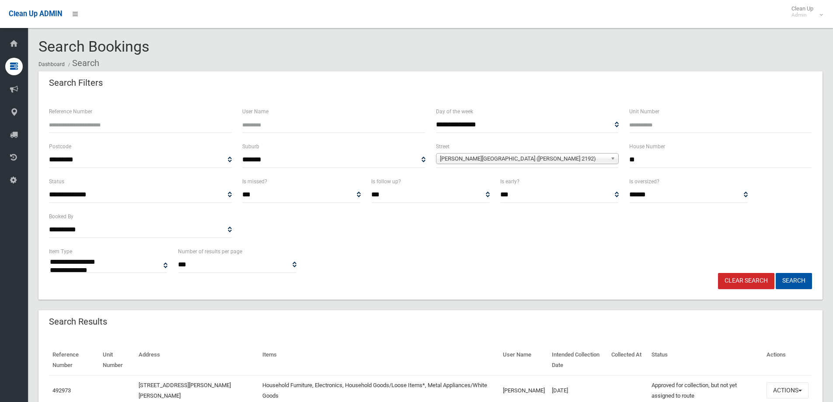
select select
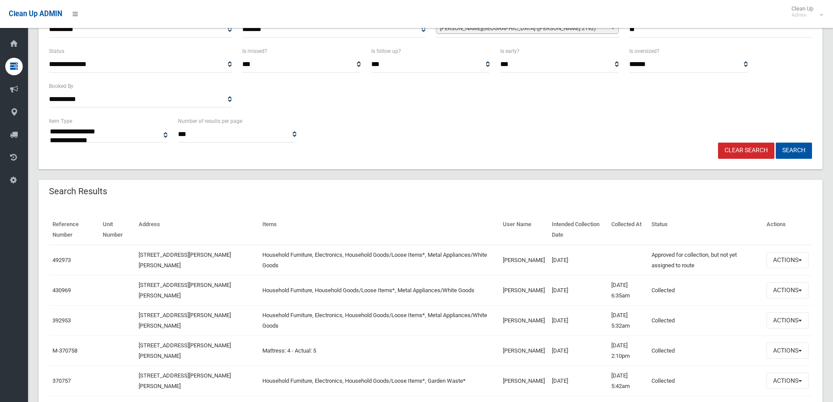
scroll to position [131, 0]
click at [781, 262] on button "Actions" at bounding box center [788, 259] width 42 height 16
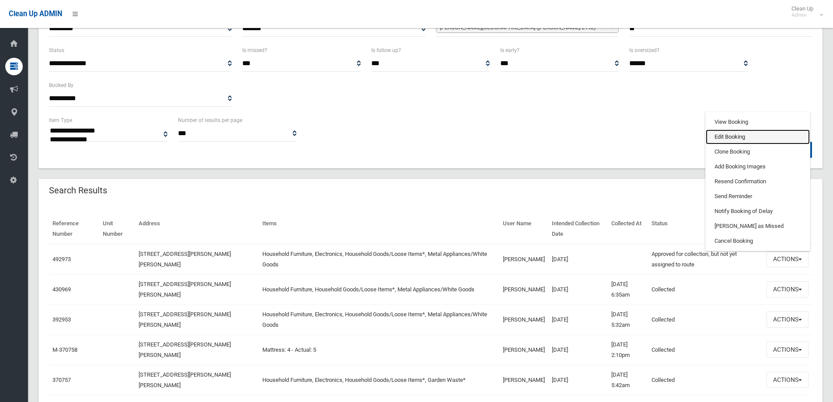
click at [728, 136] on link "Edit Booking" at bounding box center [758, 136] width 104 height 15
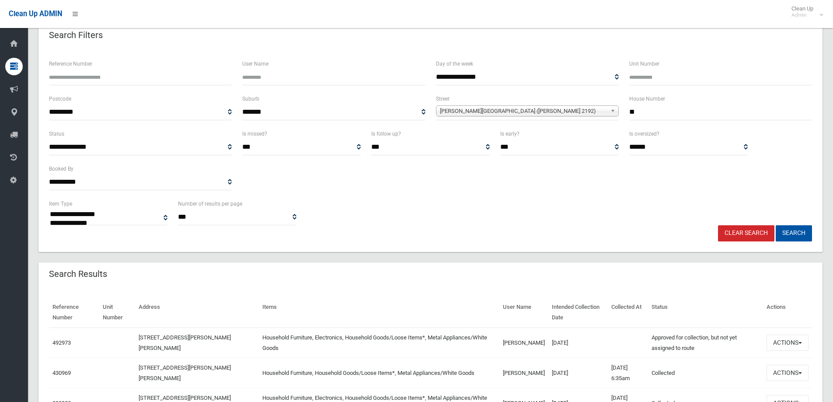
scroll to position [0, 0]
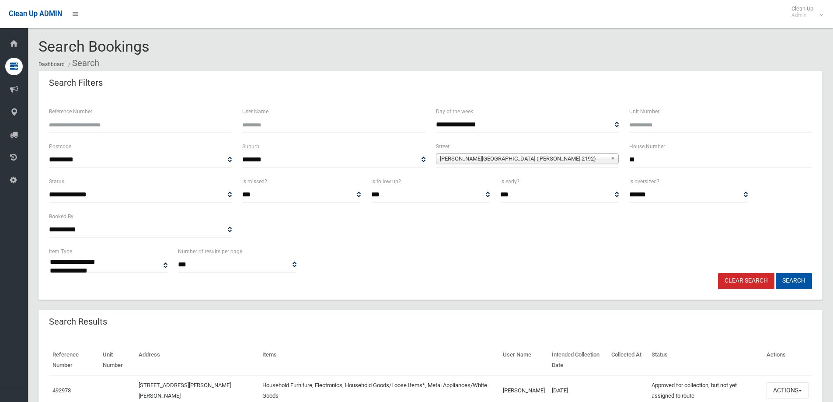
click at [645, 161] on input "**" at bounding box center [721, 160] width 183 height 16
type input "**"
click at [795, 280] on button "Search" at bounding box center [794, 281] width 36 height 16
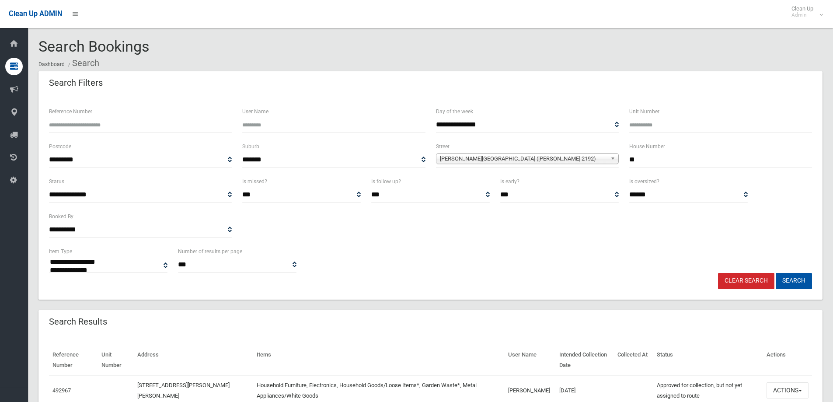
select select
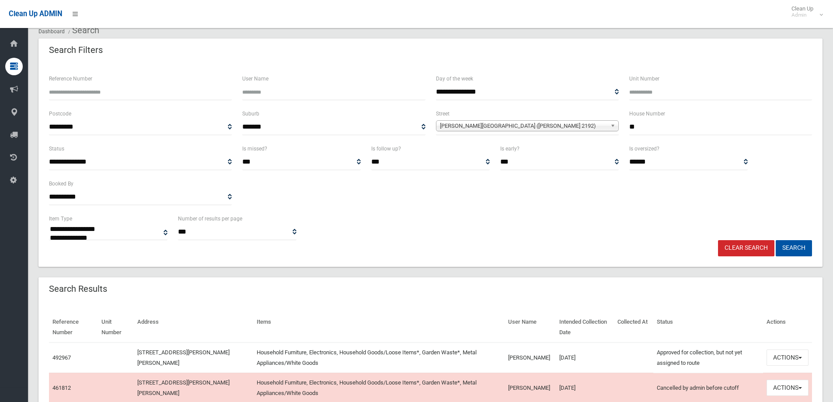
scroll to position [87, 0]
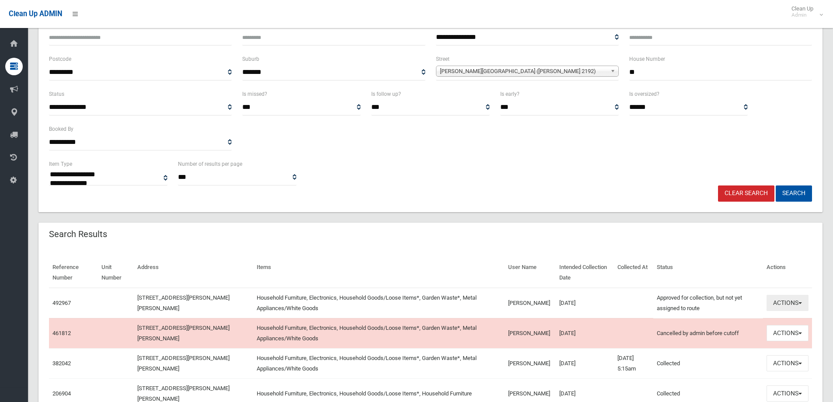
click at [783, 301] on button "Actions" at bounding box center [788, 303] width 42 height 16
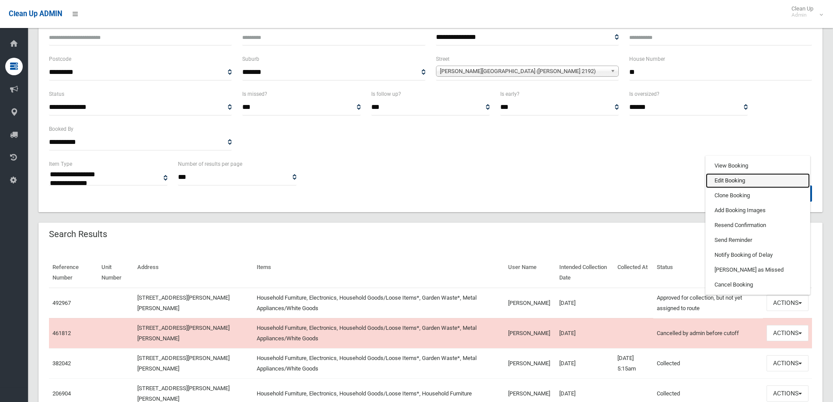
click at [721, 180] on link "Edit Booking" at bounding box center [758, 180] width 104 height 15
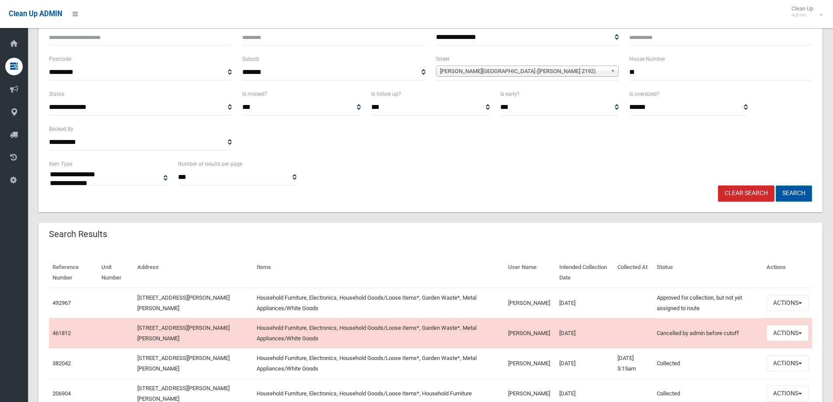
click at [792, 194] on button "Search" at bounding box center [794, 193] width 36 height 16
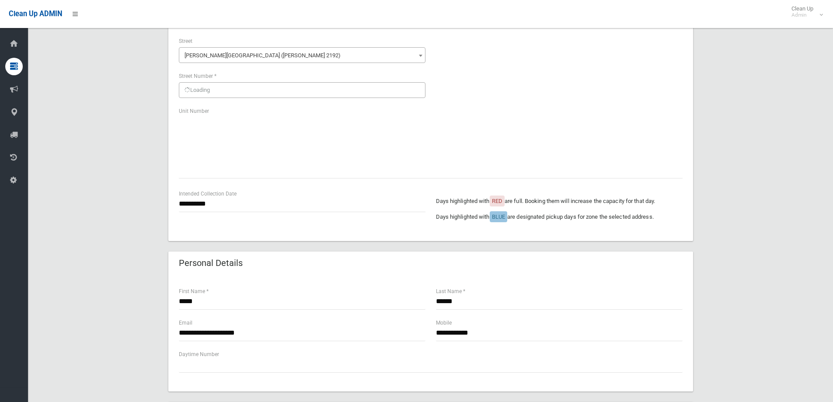
scroll to position [87, 0]
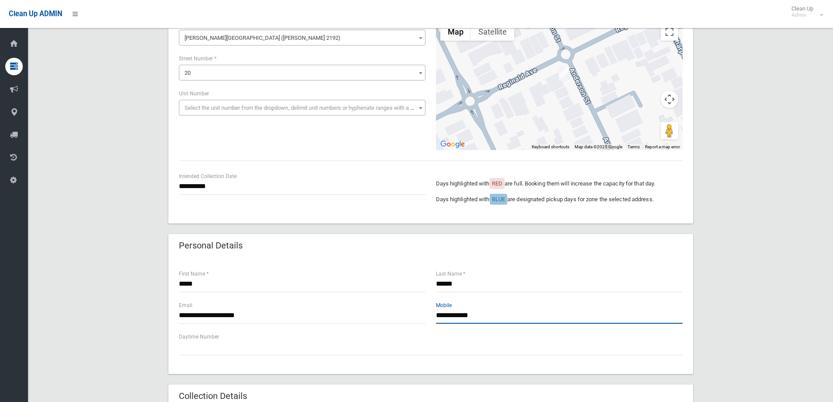
click at [481, 317] on input "**********" at bounding box center [559, 316] width 247 height 16
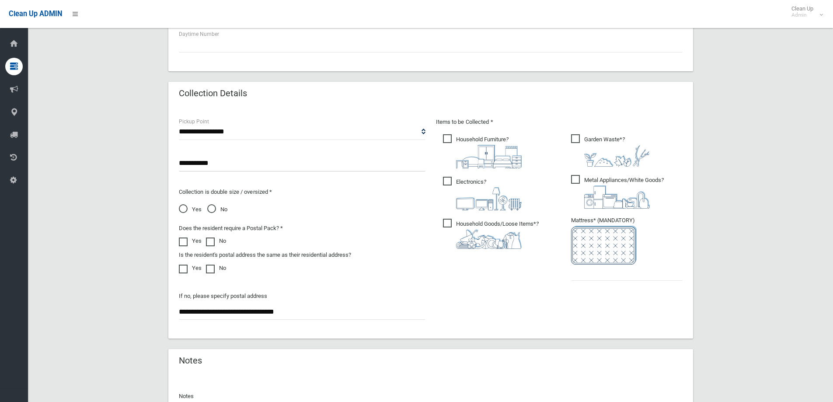
scroll to position [394, 0]
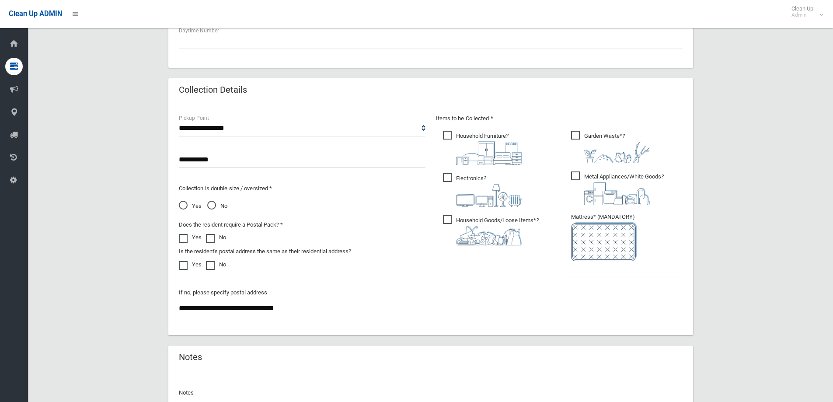
type input "**********"
click at [596, 271] on input "text" at bounding box center [627, 269] width 112 height 16
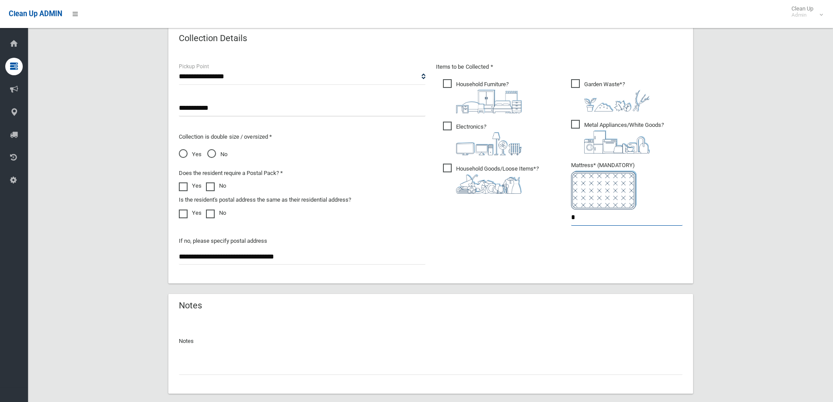
scroll to position [495, 0]
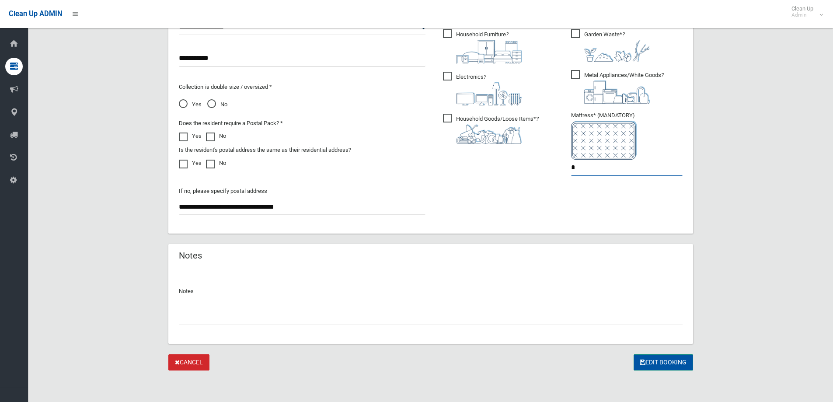
type input "*"
click at [660, 363] on button "Edit Booking" at bounding box center [663, 362] width 59 height 16
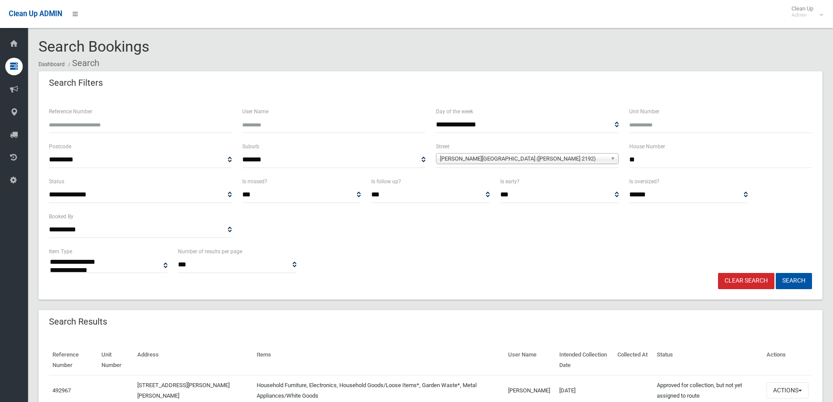
select select
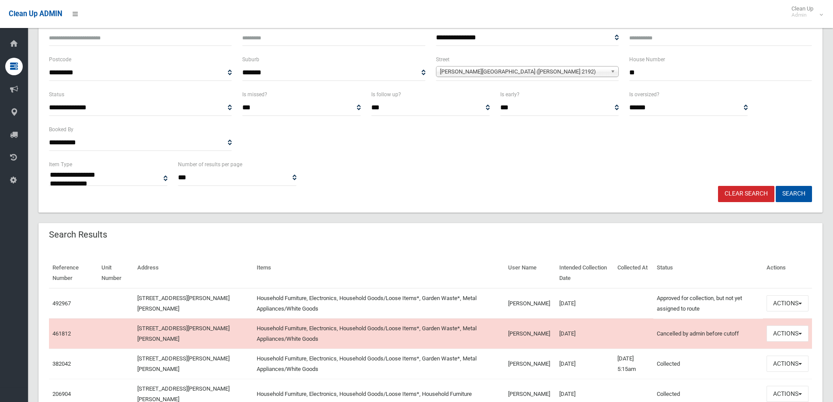
scroll to position [87, 0]
click at [783, 303] on button "Actions" at bounding box center [788, 303] width 42 height 16
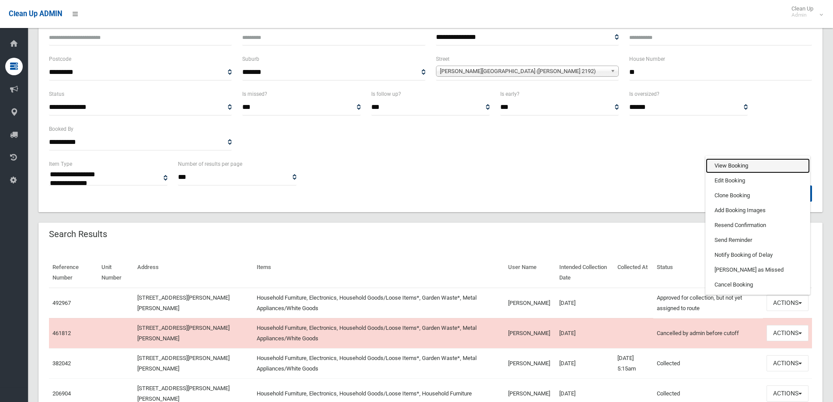
click at [720, 165] on link "View Booking" at bounding box center [758, 165] width 104 height 15
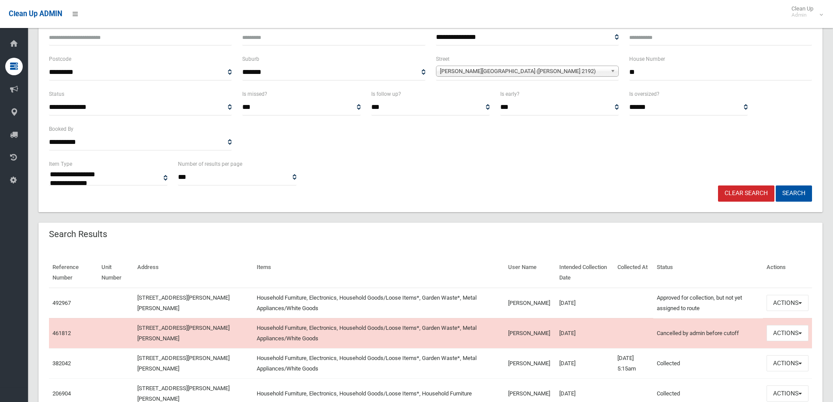
scroll to position [0, 0]
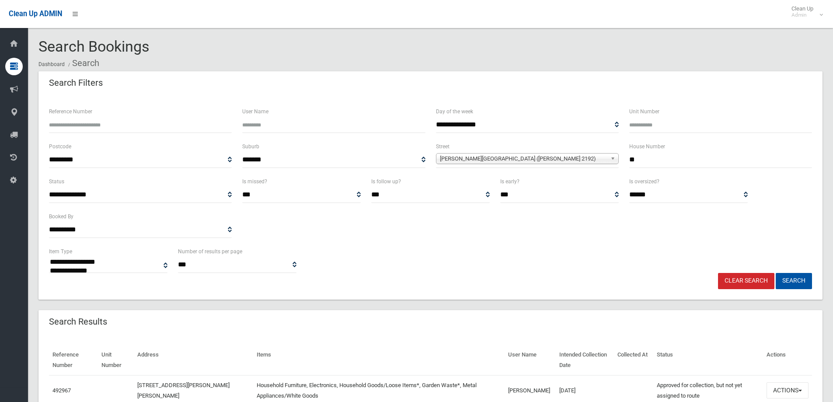
click at [640, 162] on input "**" at bounding box center [721, 160] width 183 height 16
type input "*"
type input "**"
click at [792, 282] on button "Search" at bounding box center [794, 281] width 36 height 16
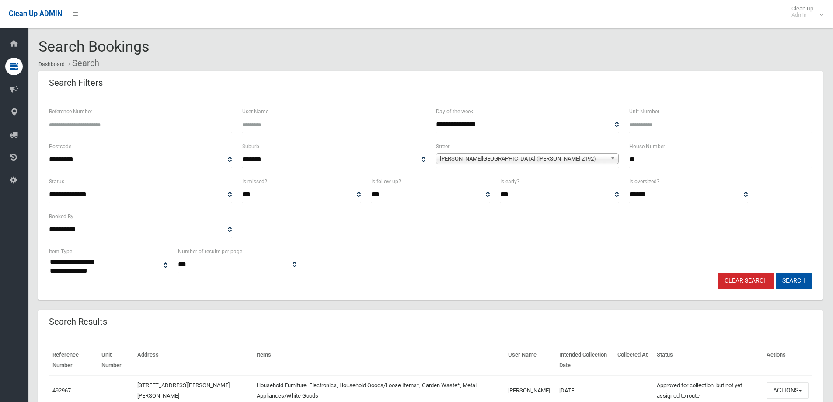
click at [792, 282] on button "Search" at bounding box center [794, 281] width 36 height 16
select select
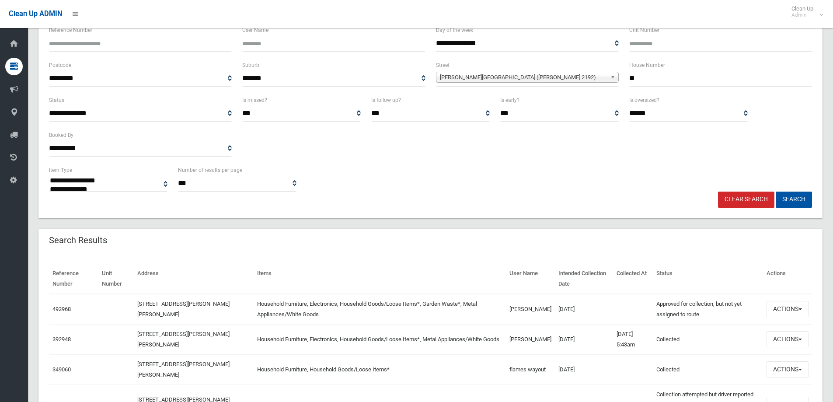
scroll to position [87, 0]
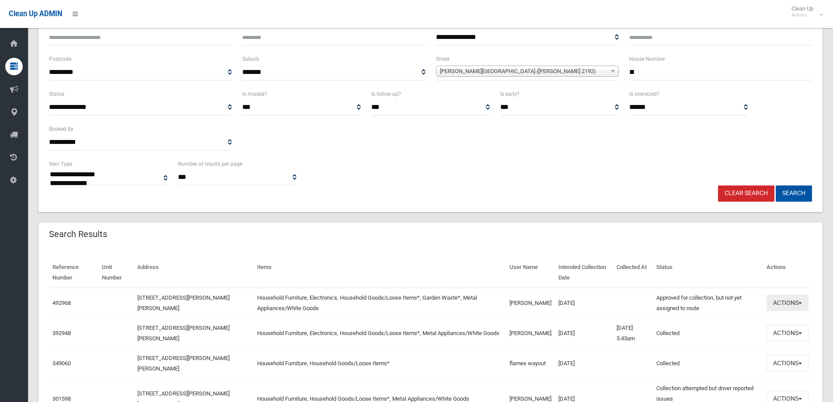
click at [778, 301] on button "Actions" at bounding box center [788, 303] width 42 height 16
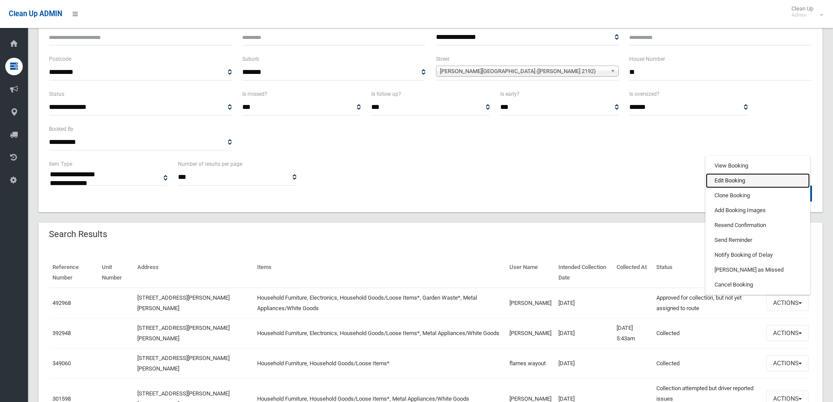
click at [722, 180] on link "Edit Booking" at bounding box center [758, 180] width 104 height 15
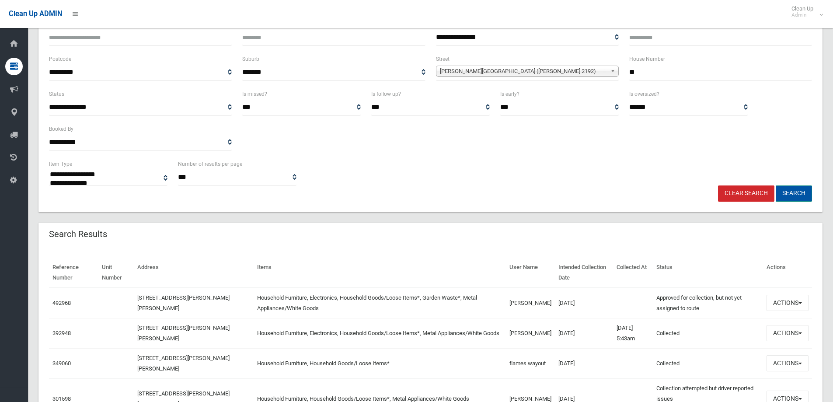
click at [789, 195] on button "Search" at bounding box center [794, 193] width 36 height 16
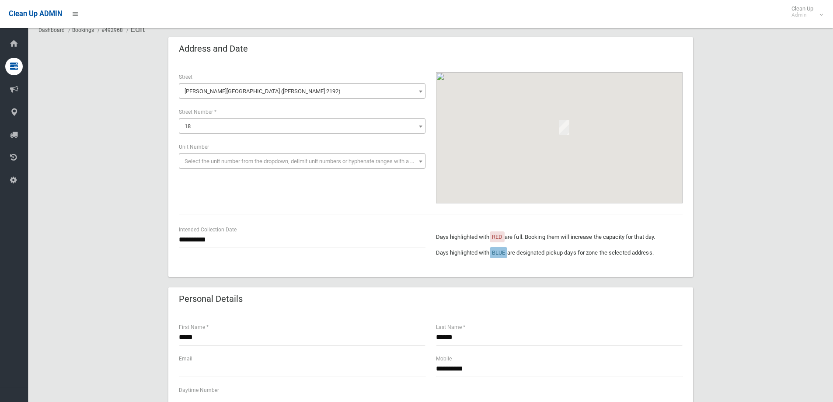
scroll to position [87, 0]
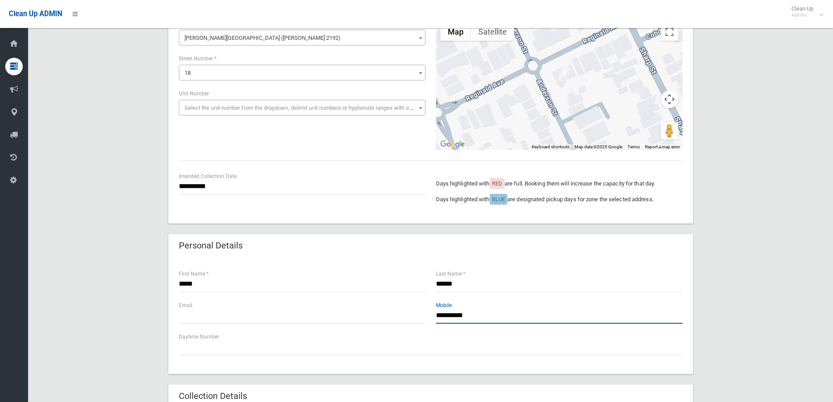
click at [488, 315] on input "**********" at bounding box center [559, 316] width 247 height 16
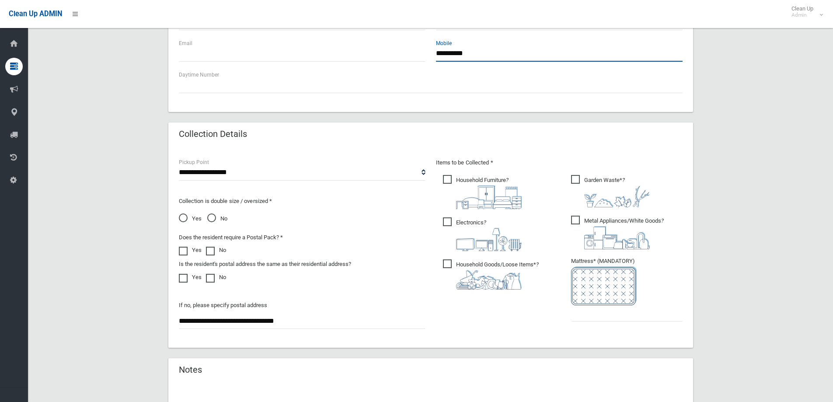
scroll to position [350, 0]
type input "**********"
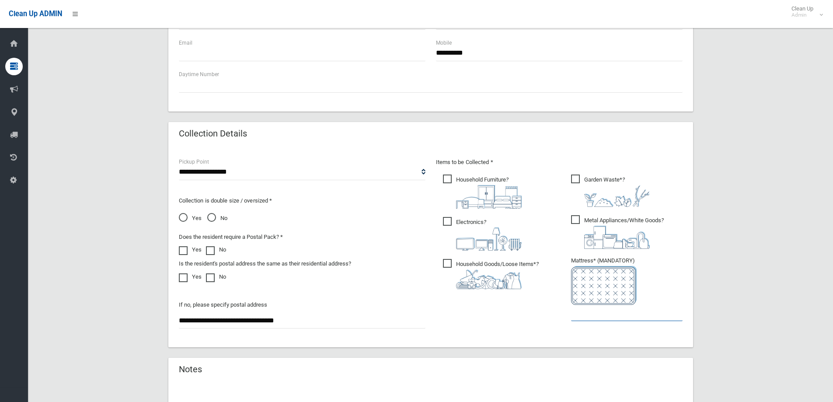
click at [593, 317] on input "text" at bounding box center [627, 313] width 112 height 16
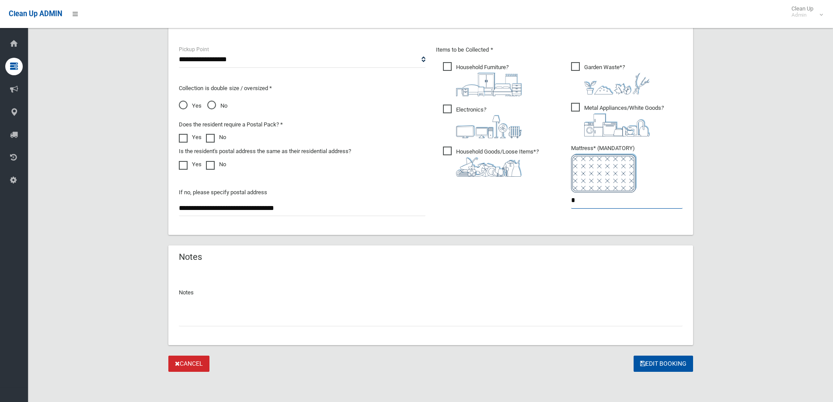
scroll to position [464, 0]
type input "*"
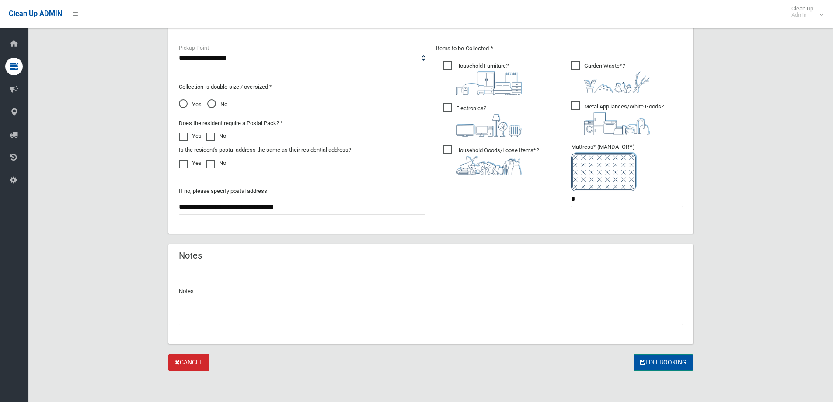
click at [660, 364] on button "Edit Booking" at bounding box center [663, 362] width 59 height 16
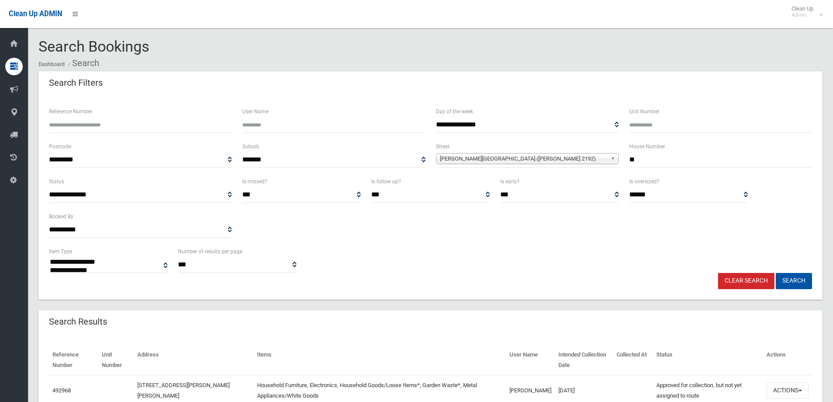
select select
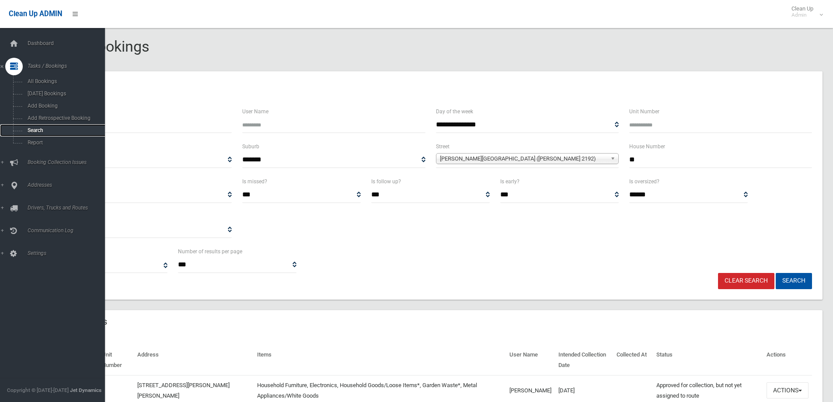
click at [29, 132] on span "Search" at bounding box center [64, 130] width 79 height 6
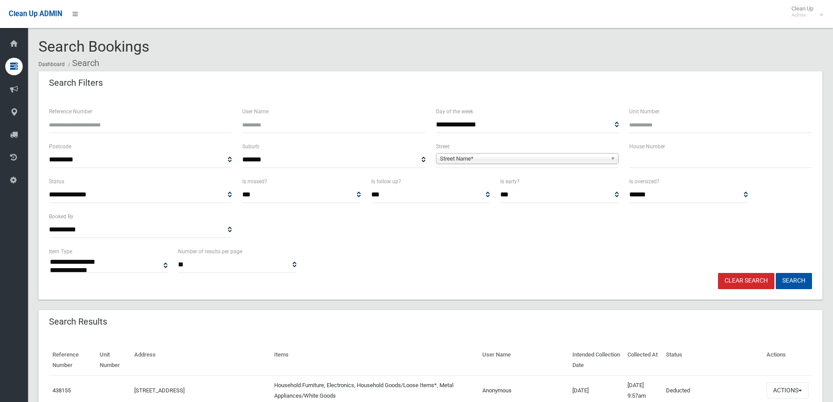
select select
click at [78, 120] on input "Reference Number" at bounding box center [140, 125] width 183 height 16
type input "******"
click at [788, 280] on button "Search" at bounding box center [794, 281] width 36 height 16
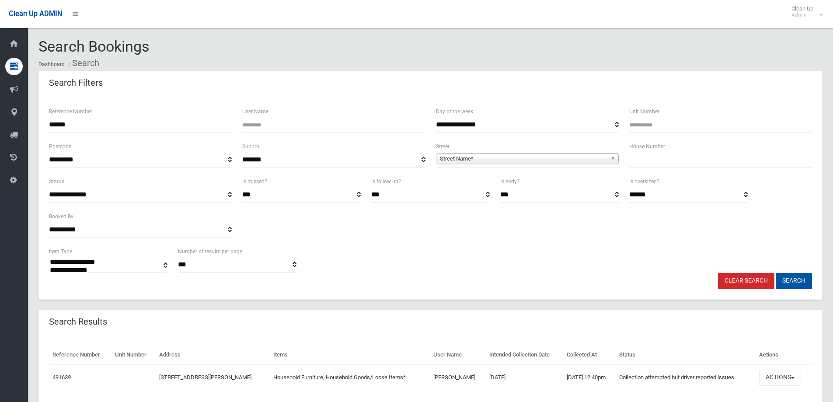
select select
click at [794, 280] on button "Search" at bounding box center [794, 281] width 36 height 16
drag, startPoint x: 0, startPoint y: 0, endPoint x: 794, endPoint y: 280, distance: 841.8
click at [794, 280] on button "Search" at bounding box center [794, 281] width 36 height 16
select select
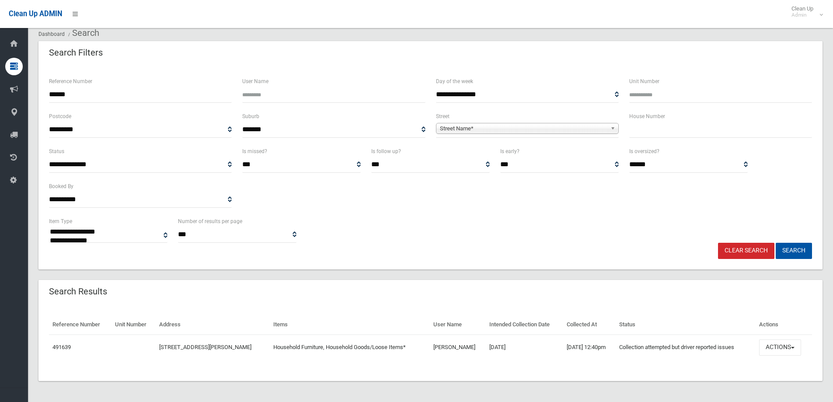
scroll to position [30, 0]
click at [780, 348] on button "Actions" at bounding box center [780, 347] width 42 height 16
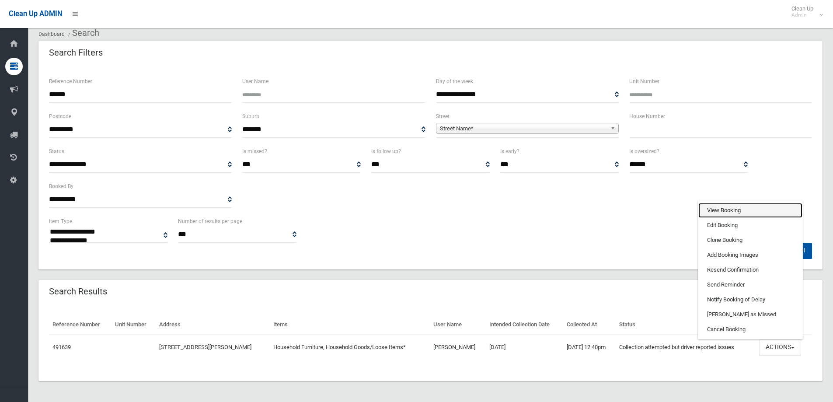
click at [724, 211] on link "View Booking" at bounding box center [751, 210] width 104 height 15
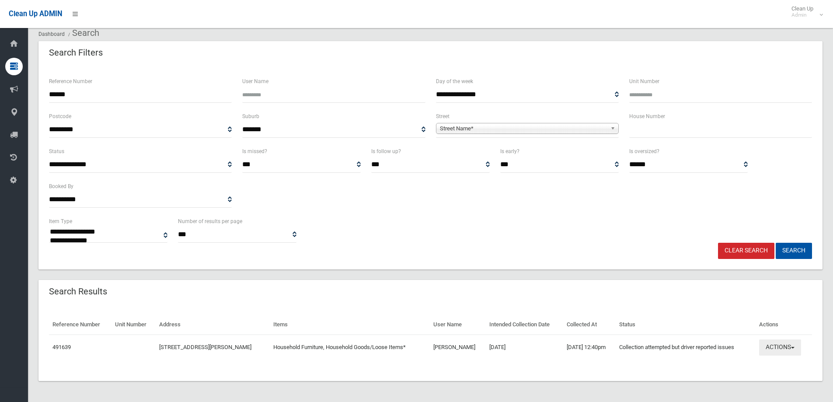
click at [783, 351] on button "Actions" at bounding box center [780, 347] width 42 height 16
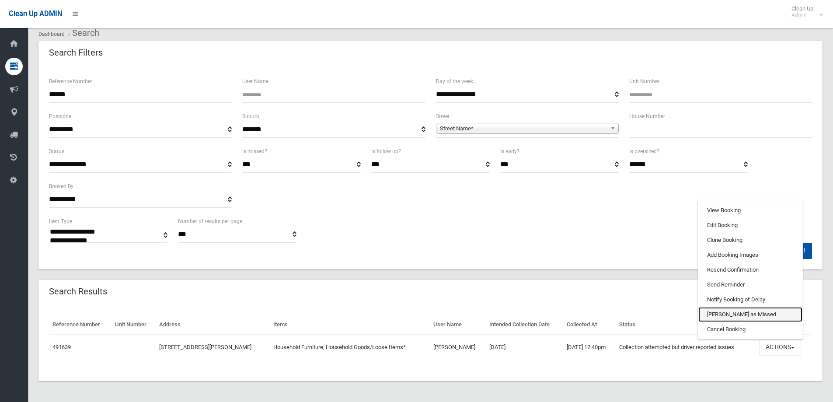
click at [727, 314] on link "[PERSON_NAME] as Missed" at bounding box center [751, 314] width 104 height 15
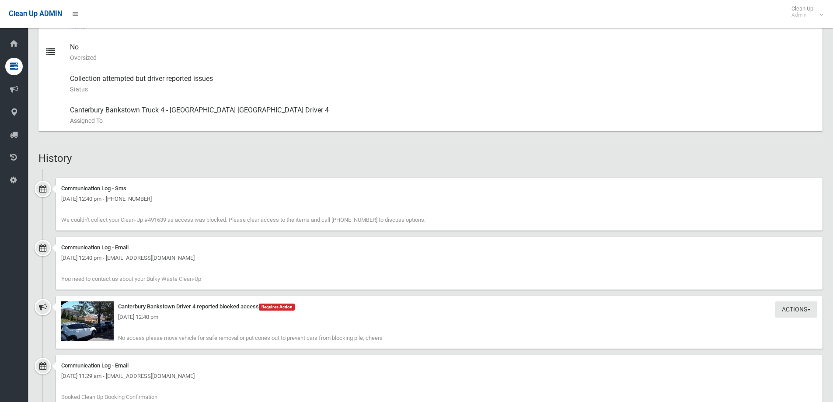
scroll to position [437, 0]
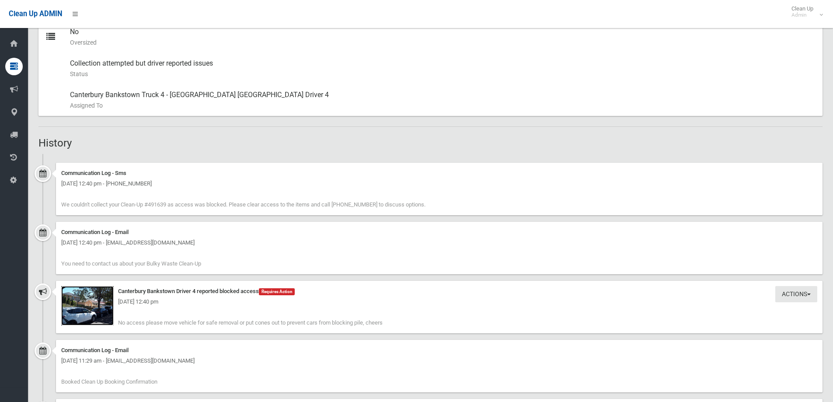
click at [89, 312] on img at bounding box center [87, 305] width 52 height 39
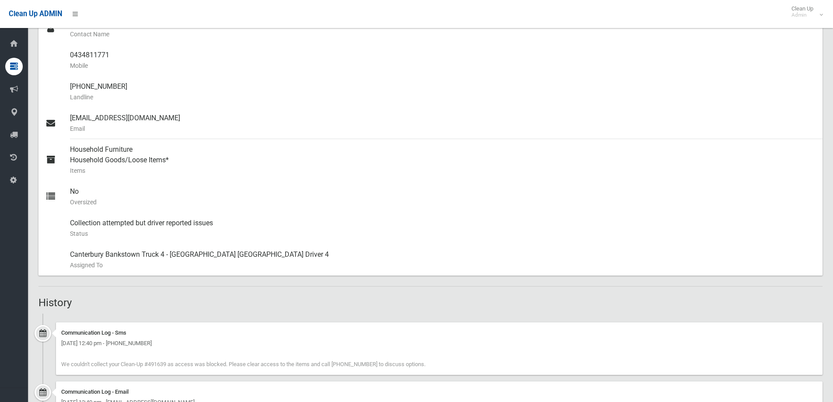
scroll to position [87, 0]
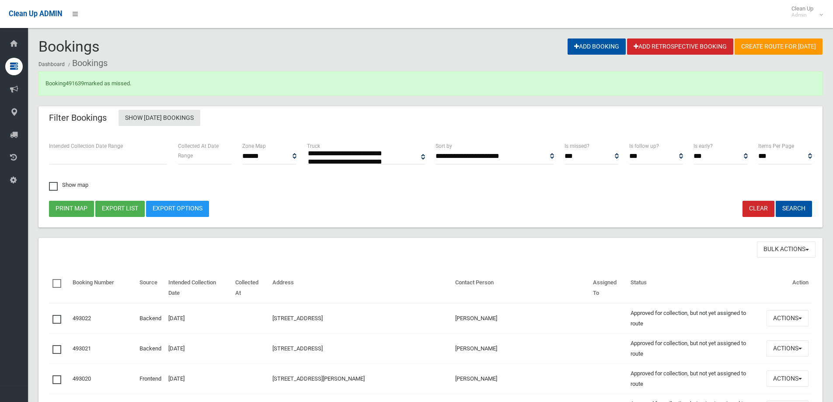
select select
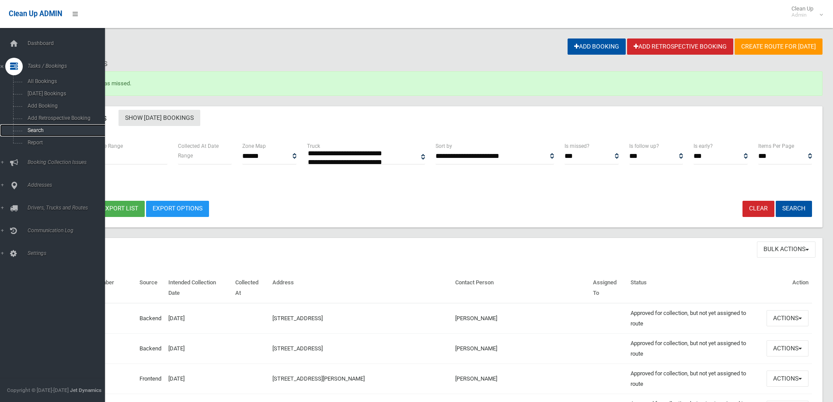
click at [31, 129] on span "Search" at bounding box center [64, 130] width 79 height 6
click at [34, 129] on span "Search" at bounding box center [64, 130] width 79 height 6
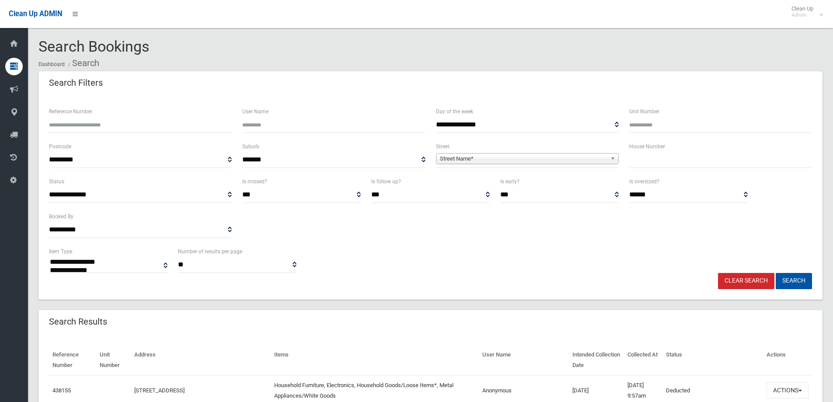
select select
click at [66, 117] on input "Reference Number" at bounding box center [140, 125] width 183 height 16
type input "******"
click at [791, 277] on button "Search" at bounding box center [794, 281] width 36 height 16
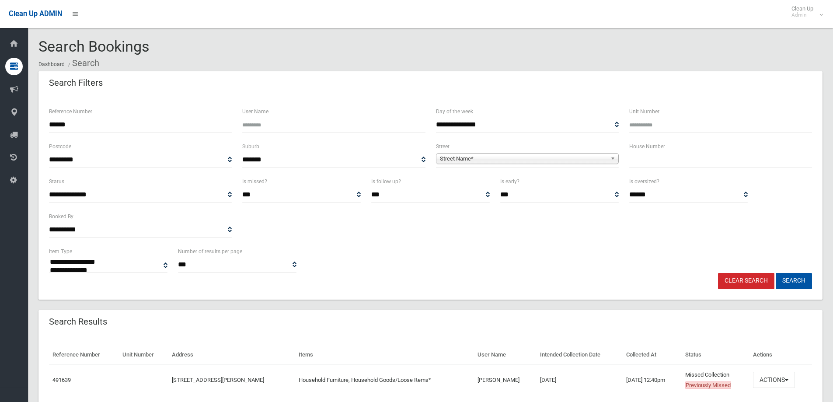
select select
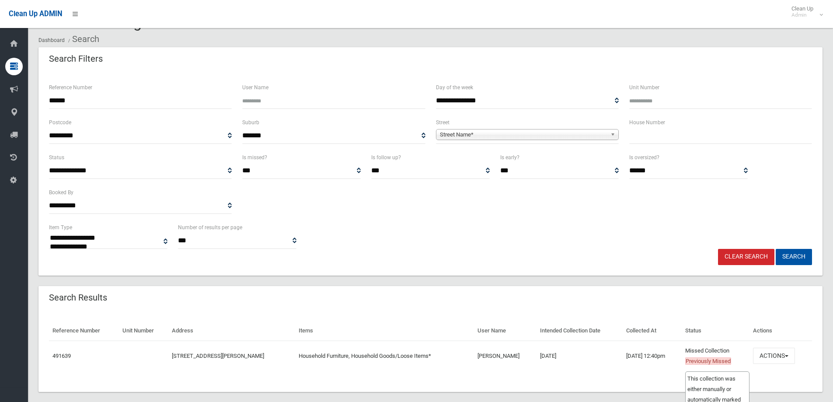
scroll to position [35, 0]
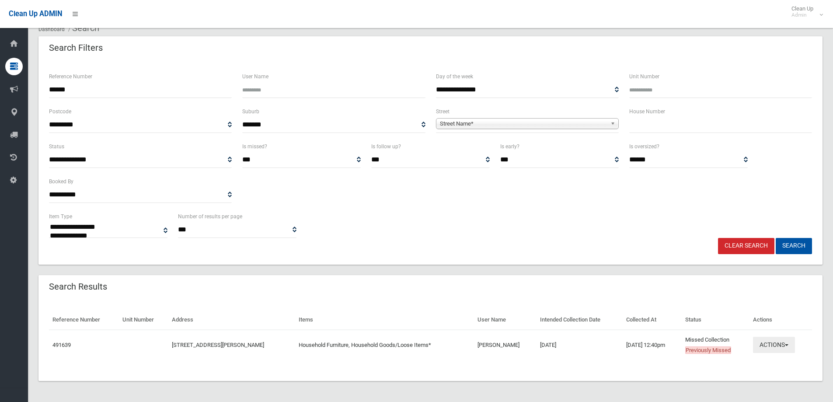
click at [770, 349] on button "Actions" at bounding box center [774, 345] width 42 height 16
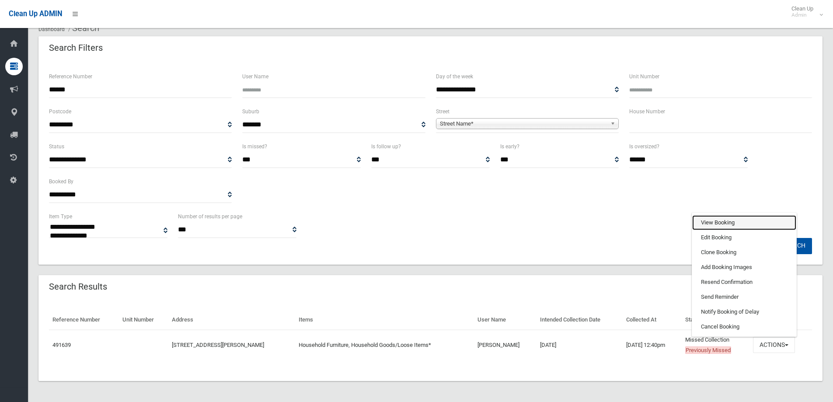
click at [715, 222] on link "View Booking" at bounding box center [745, 222] width 104 height 15
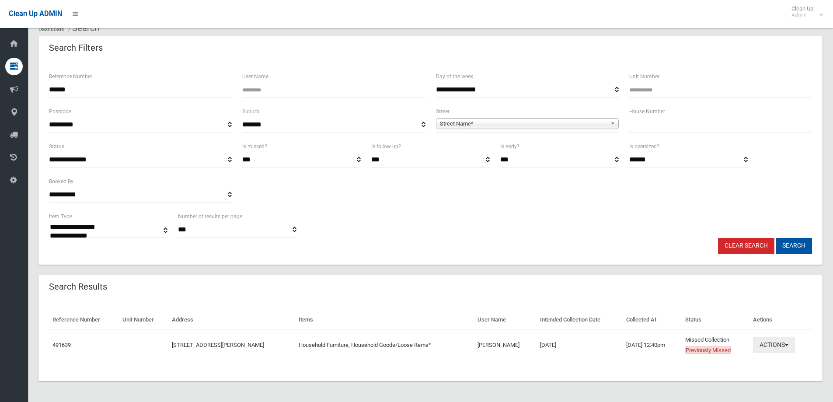
click at [778, 347] on button "Actions" at bounding box center [774, 345] width 42 height 16
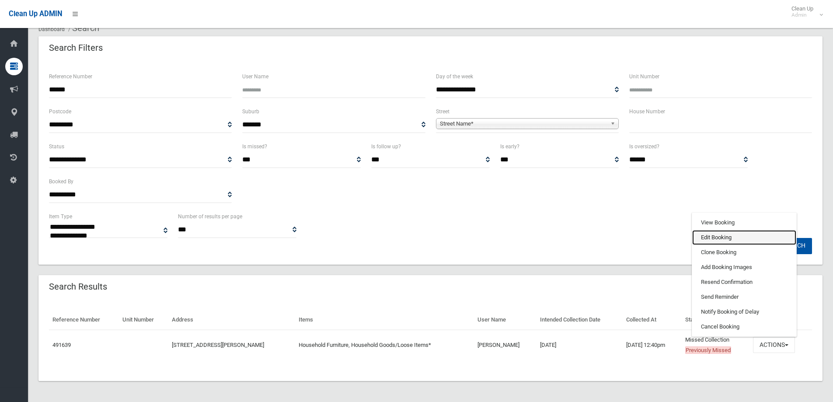
click at [715, 236] on link "Edit Booking" at bounding box center [745, 237] width 104 height 15
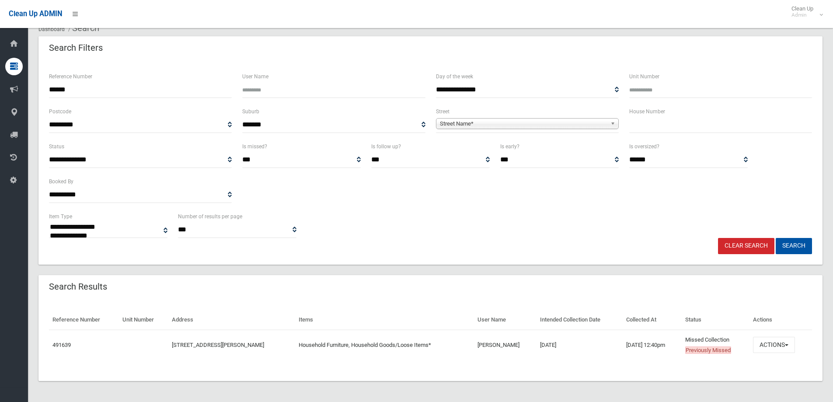
click at [644, 124] on input "text" at bounding box center [721, 125] width 183 height 16
click at [89, 89] on input "******" at bounding box center [140, 90] width 183 height 16
type input "*"
drag, startPoint x: 631, startPoint y: 131, endPoint x: 637, endPoint y: 131, distance: 5.3
click at [634, 131] on input "text" at bounding box center [721, 125] width 183 height 16
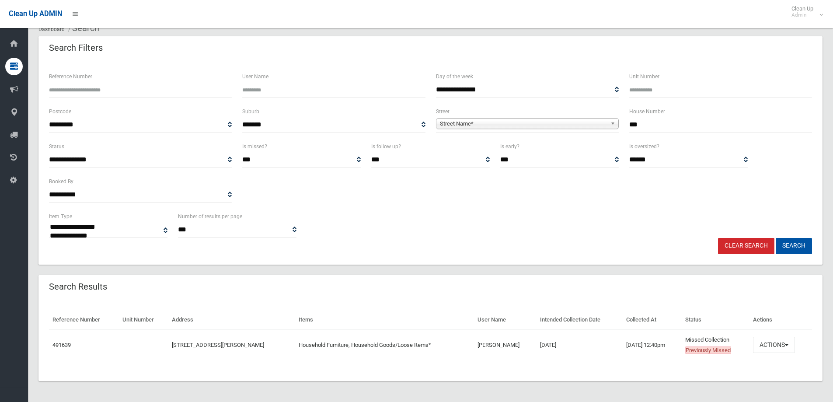
type input "**"
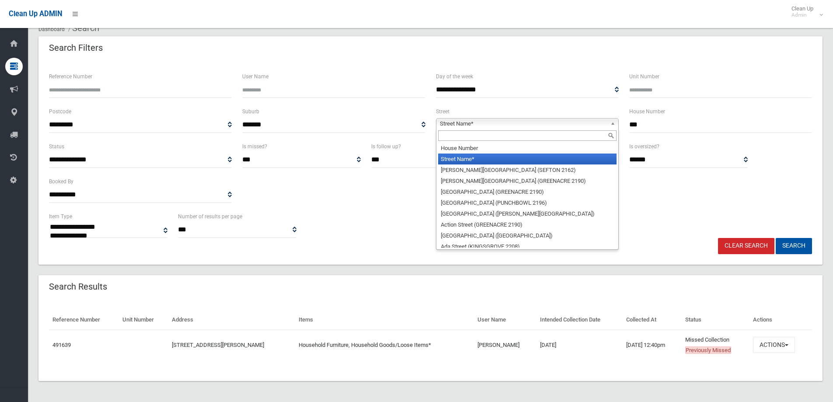
drag, startPoint x: 455, startPoint y: 124, endPoint x: 460, endPoint y: 121, distance: 6.1
click at [456, 124] on span "Street Name*" at bounding box center [523, 124] width 167 height 10
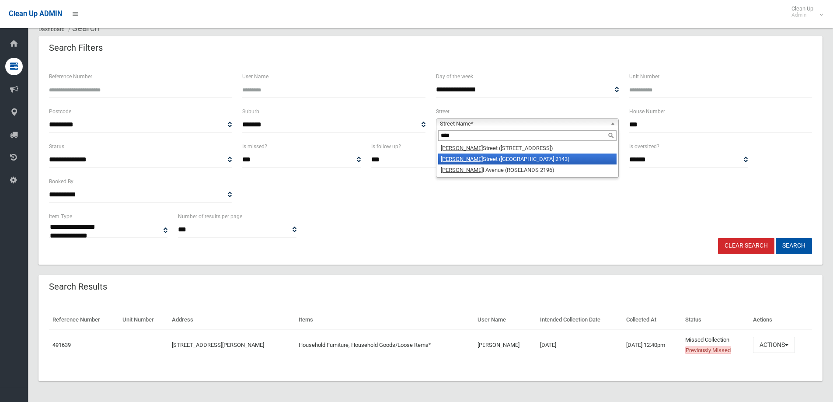
type input "****"
click at [452, 161] on em "Mary" at bounding box center [462, 159] width 42 height 7
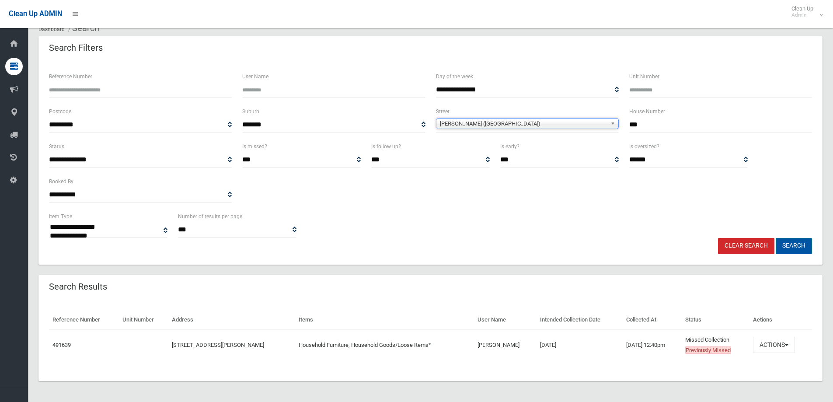
click at [791, 246] on button "Search" at bounding box center [794, 246] width 36 height 16
click at [790, 245] on button "Search" at bounding box center [794, 246] width 36 height 16
click at [789, 244] on button "Search" at bounding box center [794, 246] width 36 height 16
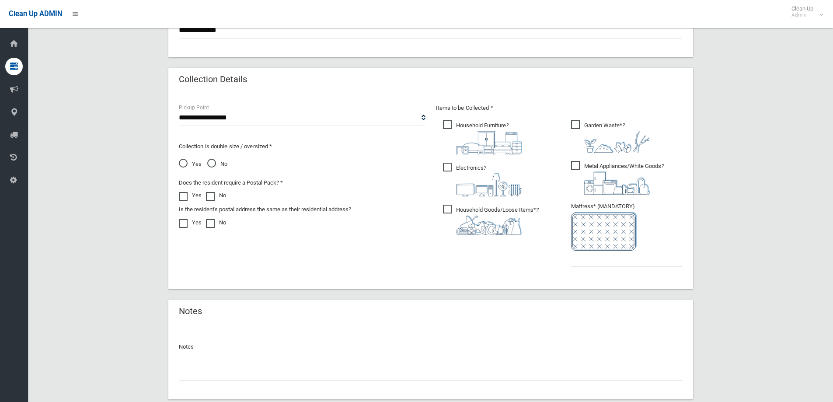
scroll to position [459, 0]
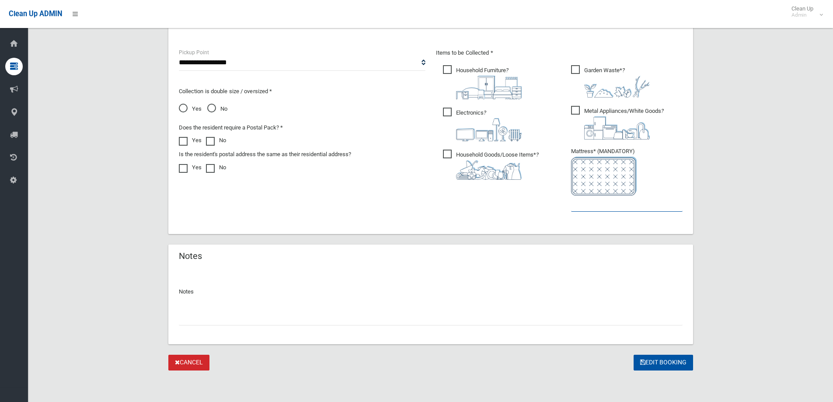
click at [588, 207] on input "text" at bounding box center [627, 204] width 112 height 16
type input "*"
click at [182, 318] on input "text" at bounding box center [431, 317] width 504 height 16
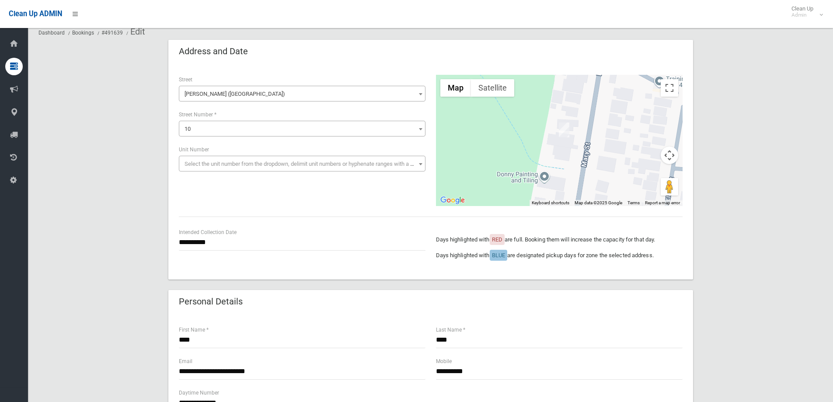
scroll to position [0, 0]
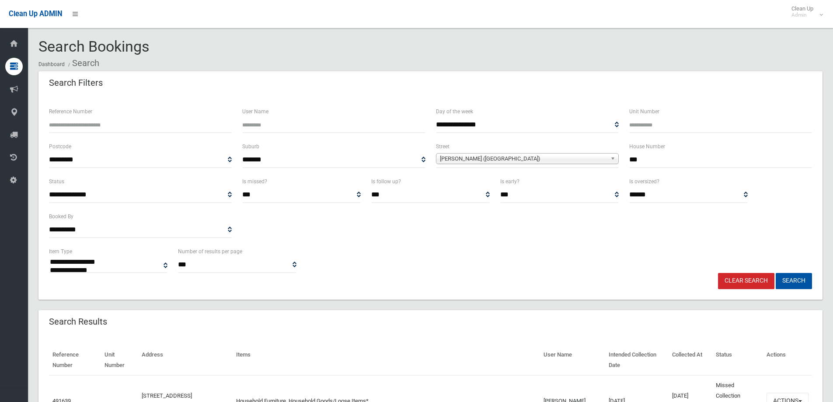
select select
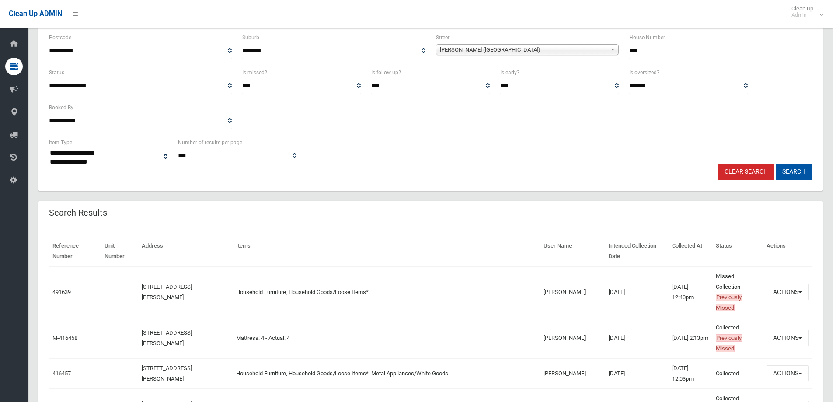
scroll to position [87, 0]
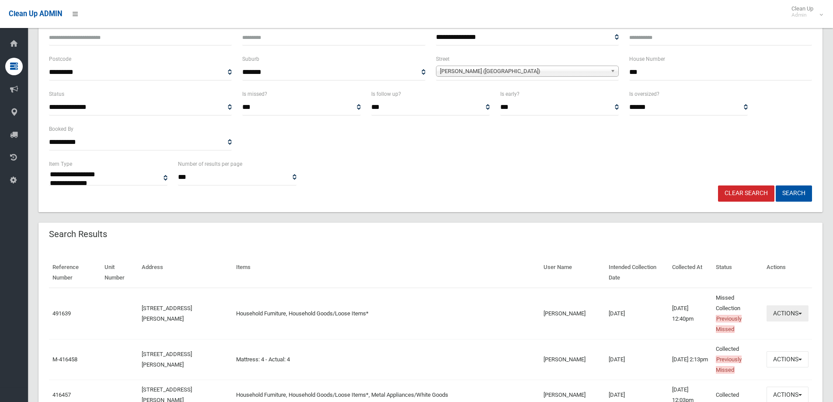
click at [790, 314] on button "Actions" at bounding box center [788, 313] width 42 height 16
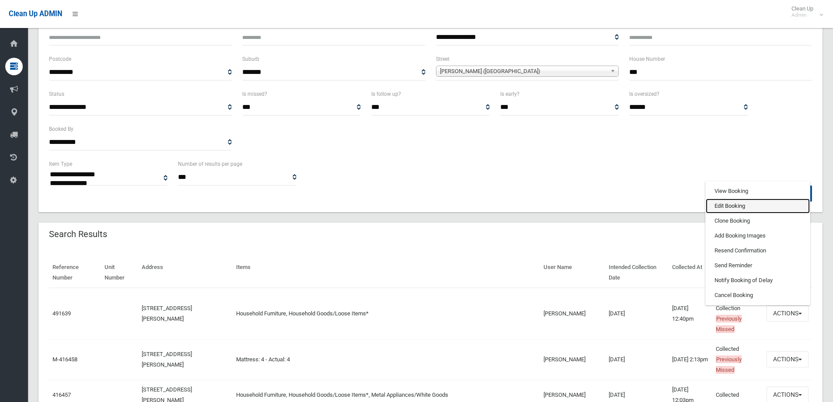
click at [729, 206] on link "Edit Booking" at bounding box center [758, 206] width 104 height 15
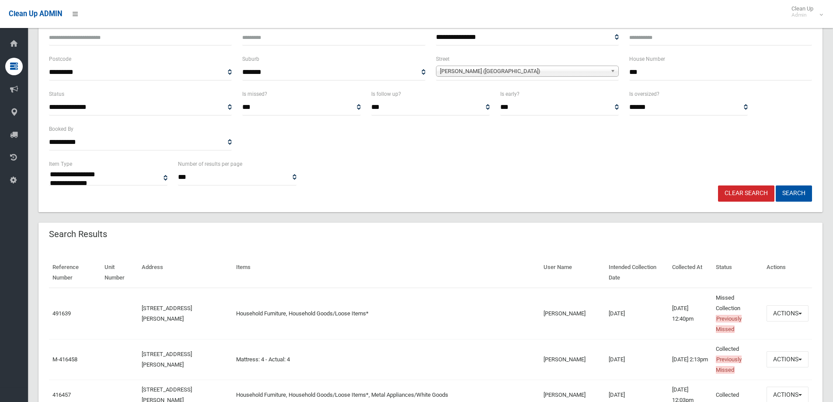
drag, startPoint x: 651, startPoint y: 111, endPoint x: 629, endPoint y: 115, distance: 22.3
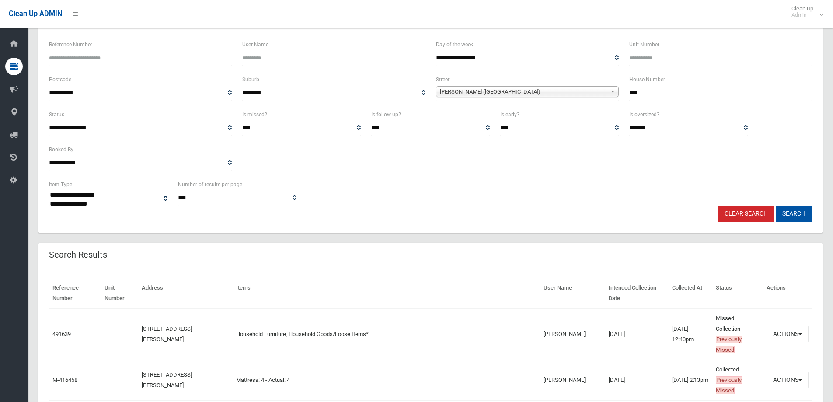
scroll to position [0, 0]
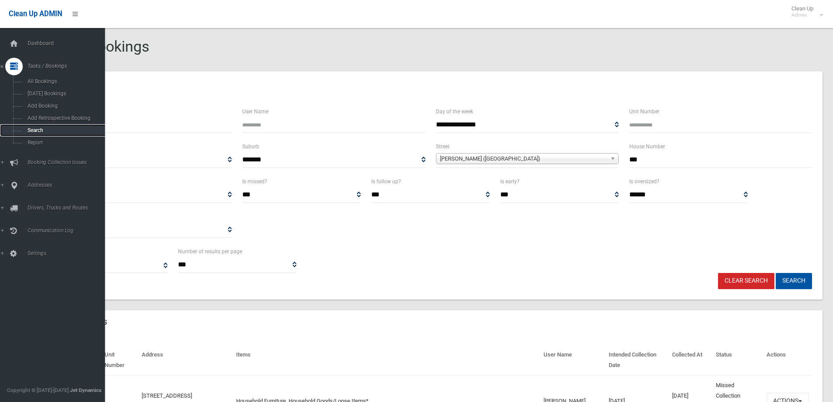
click at [34, 130] on span "Search" at bounding box center [64, 130] width 79 height 6
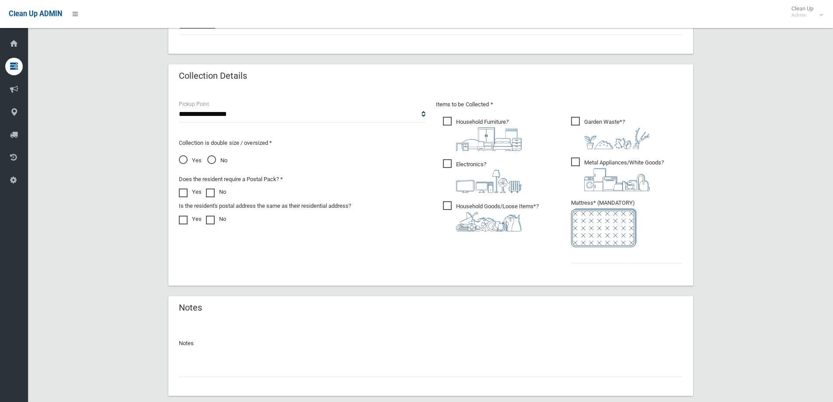
scroll to position [459, 0]
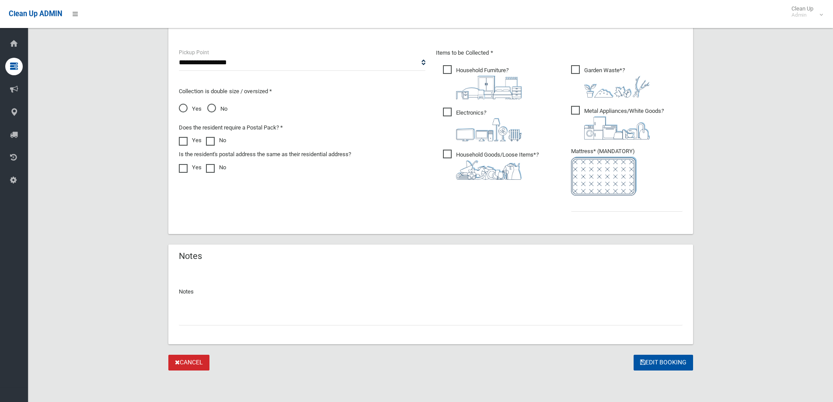
click at [196, 319] on input "text" at bounding box center [431, 317] width 504 height 16
drag, startPoint x: 203, startPoint y: 322, endPoint x: 207, endPoint y: 317, distance: 6.2
click at [207, 317] on input "***" at bounding box center [431, 317] width 504 height 16
type input "*"
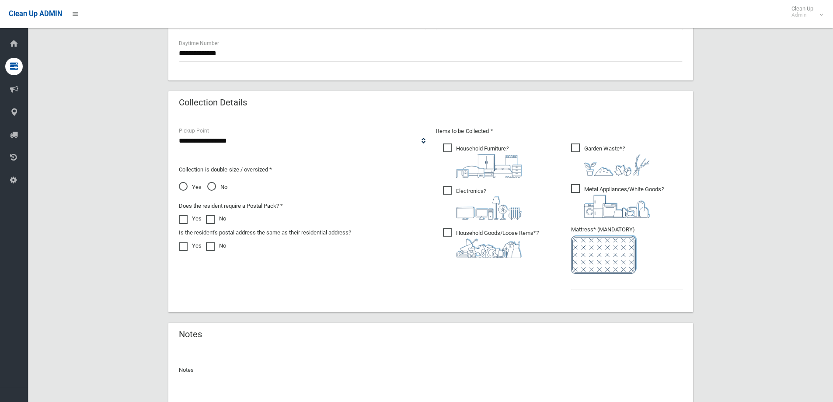
scroll to position [416, 0]
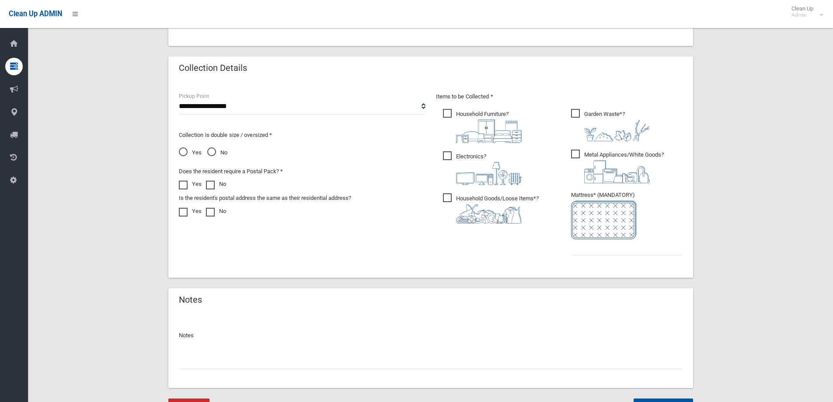
click at [193, 364] on input "text" at bounding box center [431, 361] width 504 height 16
click at [375, 362] on input "**********" at bounding box center [431, 361] width 504 height 16
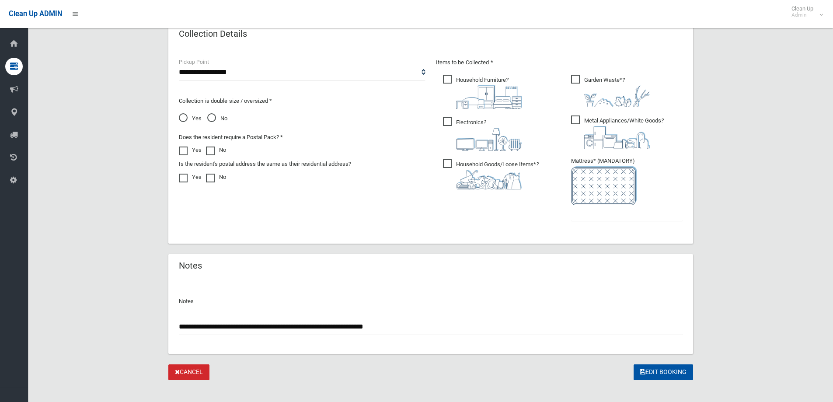
scroll to position [459, 0]
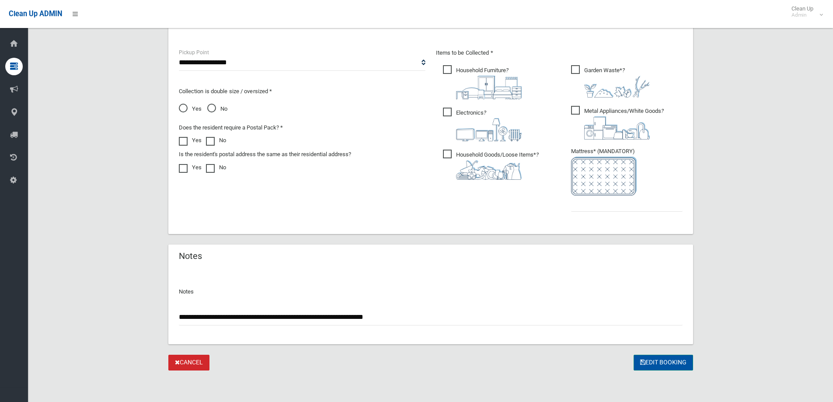
type input "**********"
click at [656, 361] on button "Edit Booking" at bounding box center [663, 363] width 59 height 16
type input "*"
click at [655, 364] on button "Edit Booking" at bounding box center [663, 363] width 59 height 16
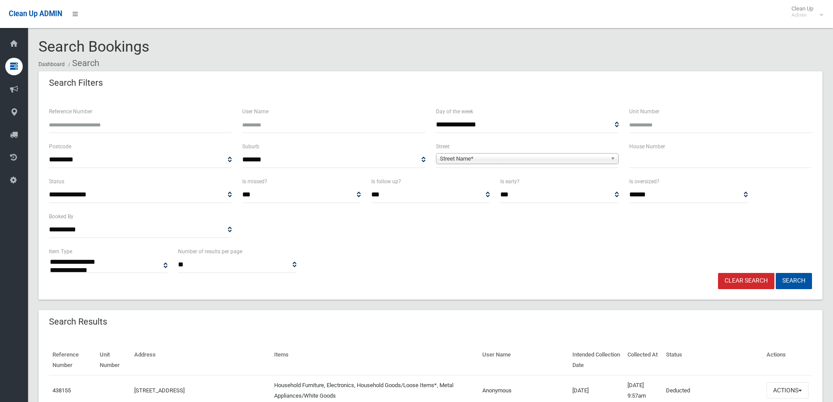
select select
drag, startPoint x: 635, startPoint y: 160, endPoint x: 637, endPoint y: 152, distance: 8.0
click at [635, 155] on input "text" at bounding box center [721, 160] width 183 height 16
type input "*"
type input "**"
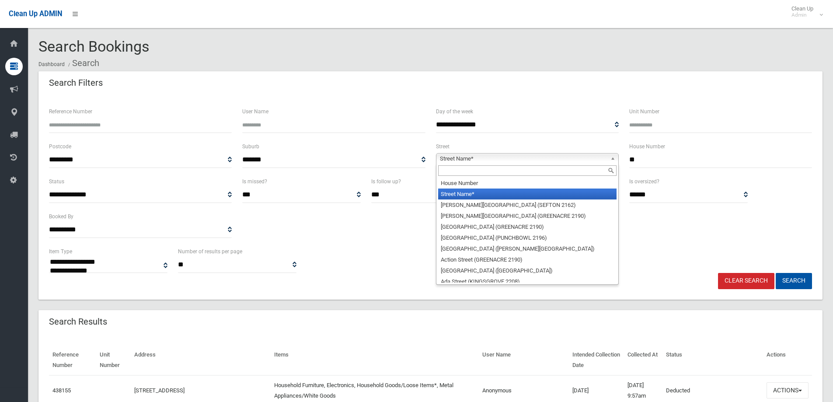
click at [455, 154] on span "Street Name*" at bounding box center [523, 159] width 167 height 10
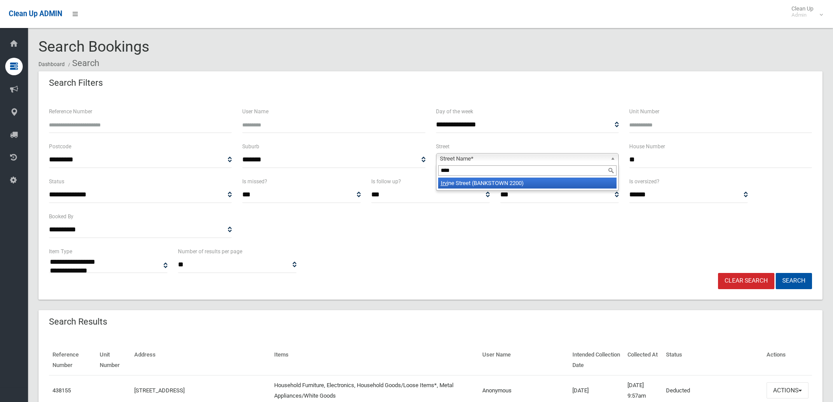
type input "****"
click at [463, 180] on li "Irvi ne Street (BANKSTOWN 2200)" at bounding box center [527, 183] width 178 height 11
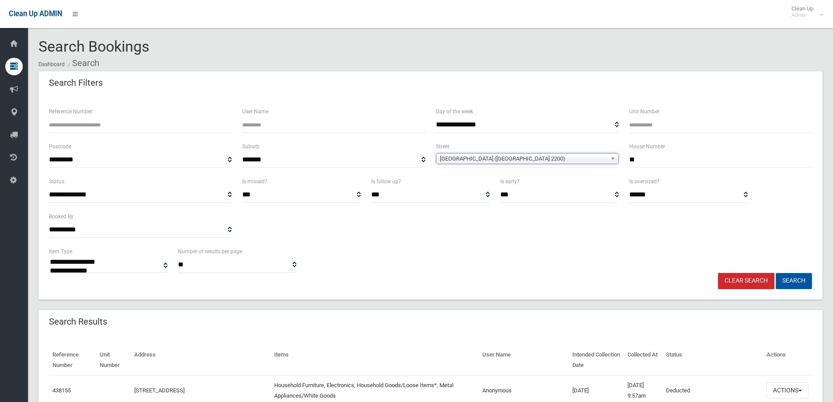
click at [789, 283] on button "Search" at bounding box center [794, 281] width 36 height 16
click at [792, 280] on button "Search" at bounding box center [794, 281] width 36 height 16
click at [791, 278] on button "Search" at bounding box center [794, 281] width 36 height 16
click at [795, 279] on button "Search" at bounding box center [794, 281] width 36 height 16
click at [795, 278] on button "Search" at bounding box center [794, 281] width 36 height 16
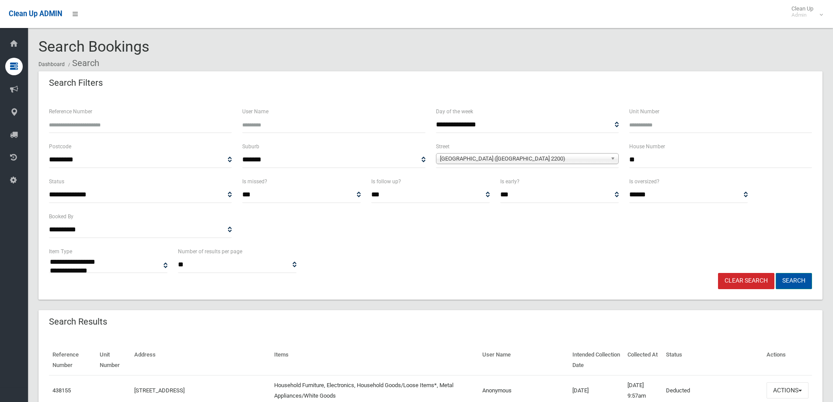
click at [789, 280] on button "Search" at bounding box center [794, 281] width 36 height 16
click at [791, 280] on button "Search" at bounding box center [794, 281] width 36 height 16
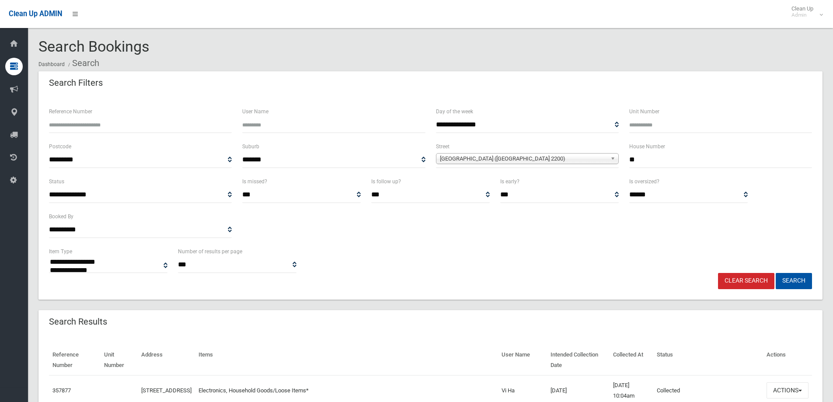
select select
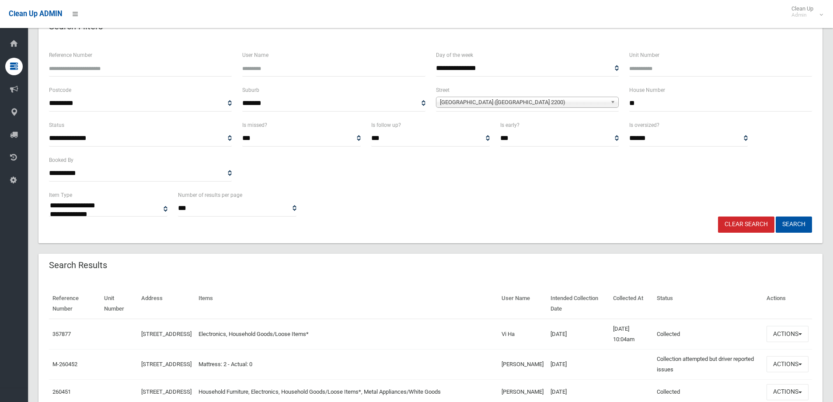
scroll to position [87, 0]
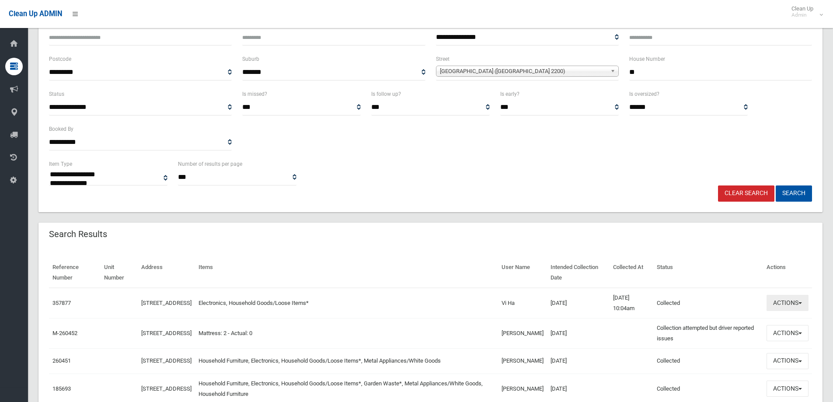
drag, startPoint x: 787, startPoint y: 300, endPoint x: 783, endPoint y: 296, distance: 5.6
click at [787, 297] on button "Actions" at bounding box center [788, 303] width 42 height 16
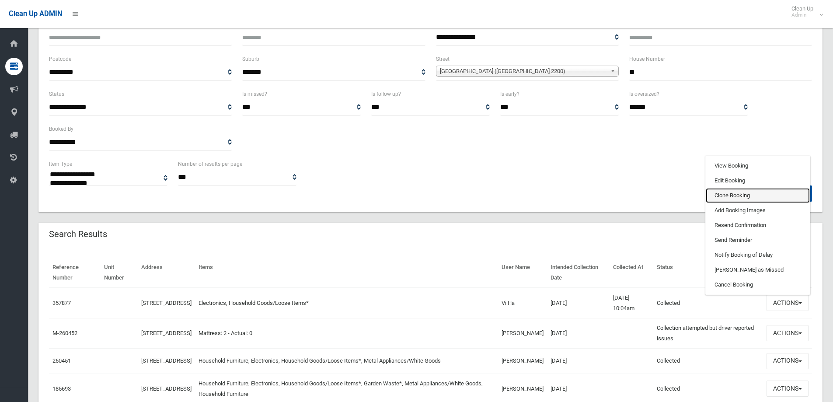
click at [724, 196] on link "Clone Booking" at bounding box center [758, 195] width 104 height 15
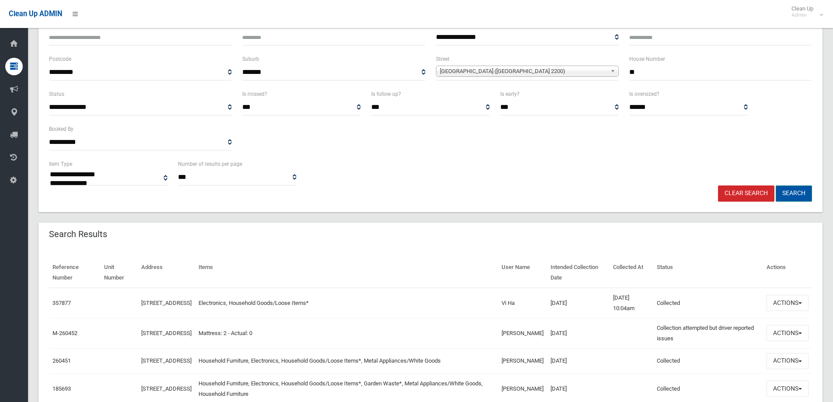
click at [791, 192] on button "Search" at bounding box center [794, 193] width 36 height 16
click at [787, 192] on button "Search" at bounding box center [794, 193] width 36 height 16
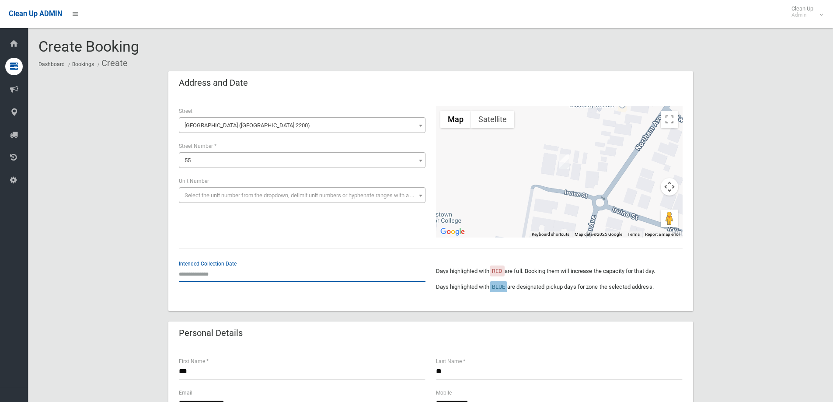
click at [204, 273] on input "text" at bounding box center [302, 274] width 247 height 16
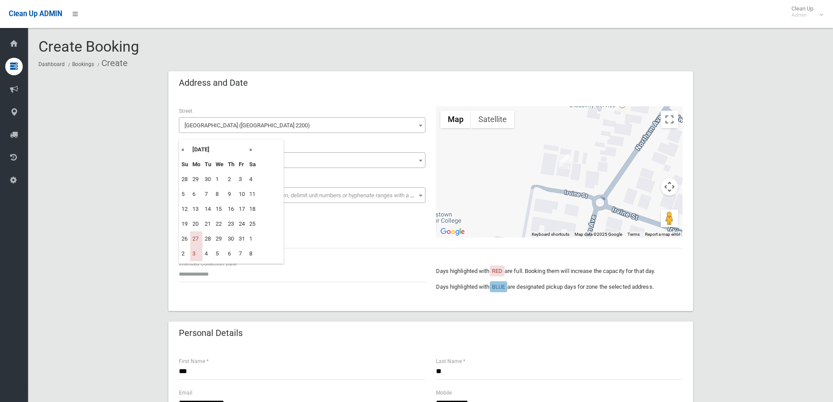
click at [252, 151] on th "»" at bounding box center [252, 149] width 11 height 15
click at [195, 209] on td "10" at bounding box center [196, 209] width 12 height 15
type input "**********"
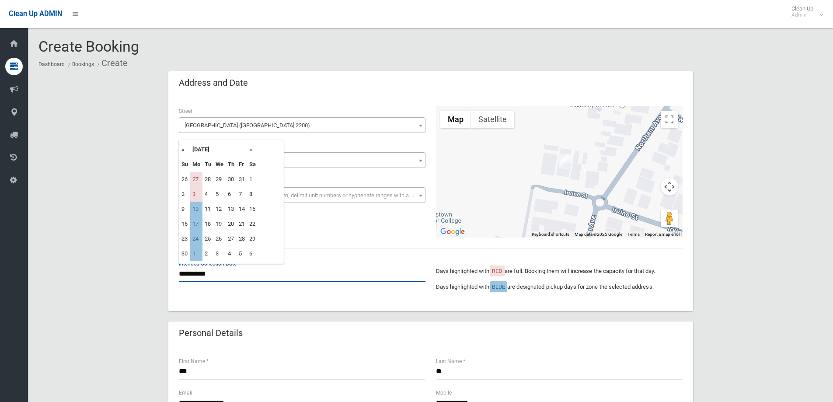
click at [218, 275] on input "**********" at bounding box center [302, 274] width 247 height 16
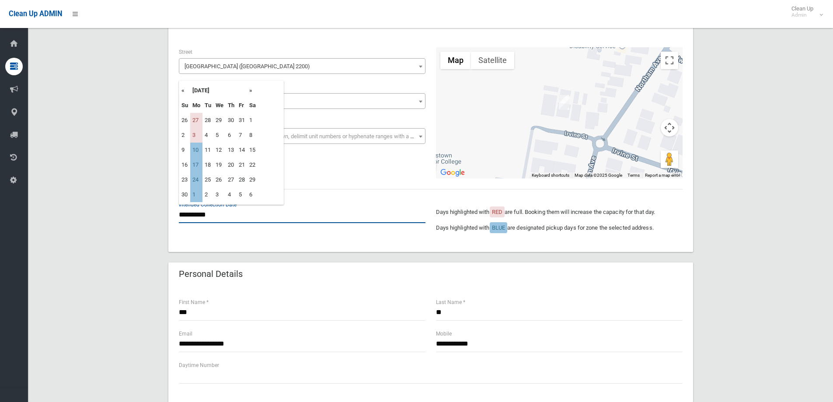
scroll to position [87, 0]
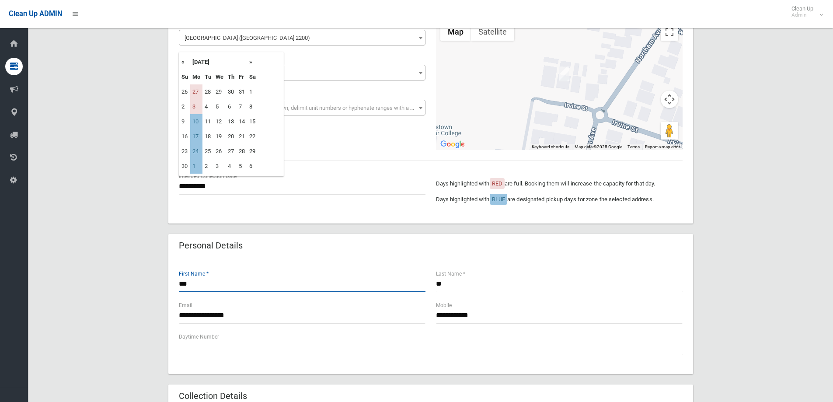
click at [196, 284] on input "**" at bounding box center [302, 284] width 247 height 16
type input "********"
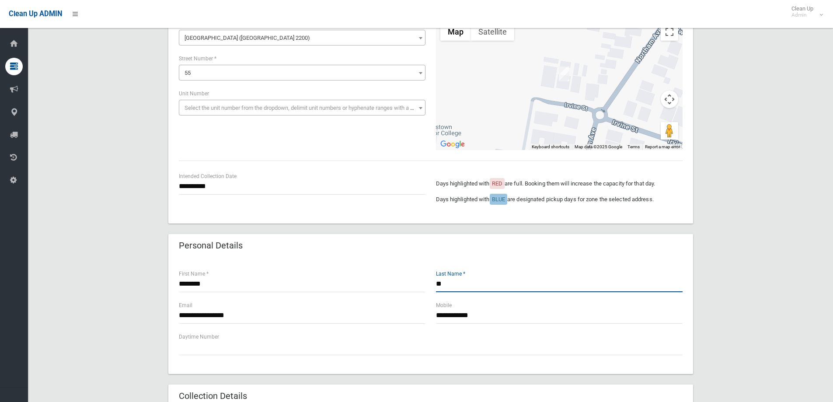
click at [448, 282] on input "**" at bounding box center [559, 284] width 247 height 16
type input "*"
type input "******"
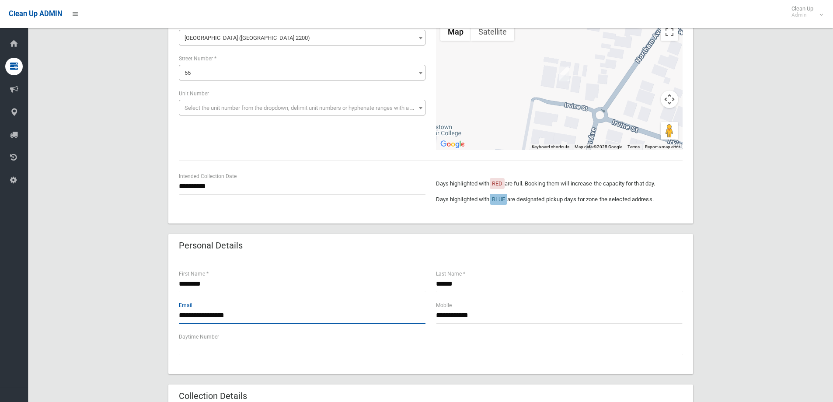
click at [252, 315] on input "**********" at bounding box center [302, 316] width 247 height 16
type input "*"
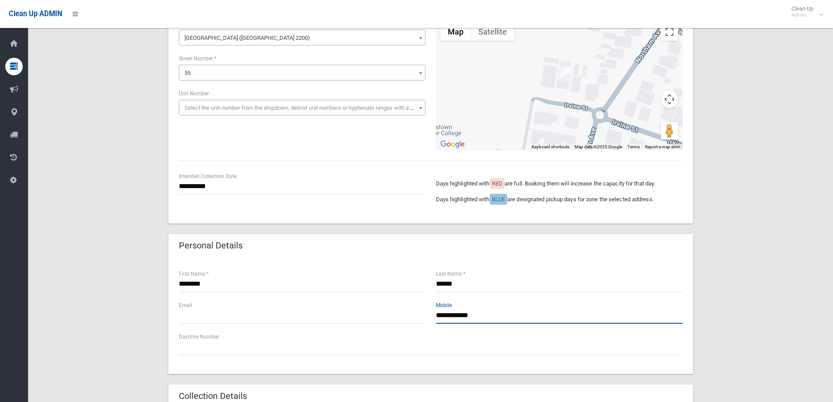
click at [482, 317] on input "**********" at bounding box center [559, 316] width 247 height 16
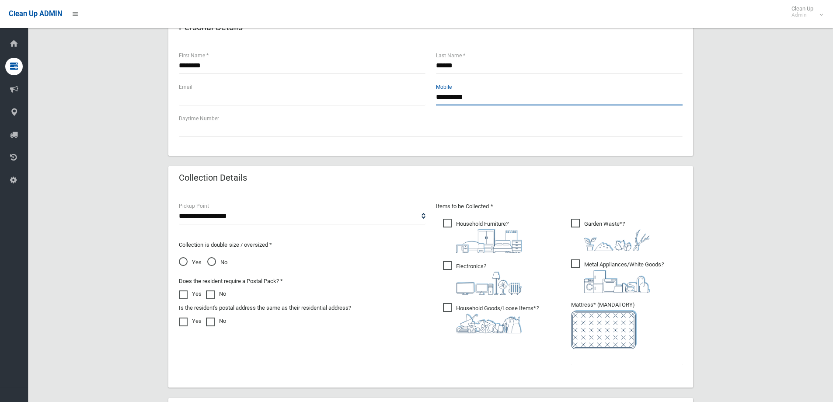
scroll to position [306, 0]
type input "**********"
click at [212, 261] on span "No" at bounding box center [217, 262] width 20 height 10
click at [448, 223] on span "Household Furniture ?" at bounding box center [482, 235] width 79 height 34
click at [576, 222] on span "Garden Waste* ?" at bounding box center [610, 234] width 79 height 32
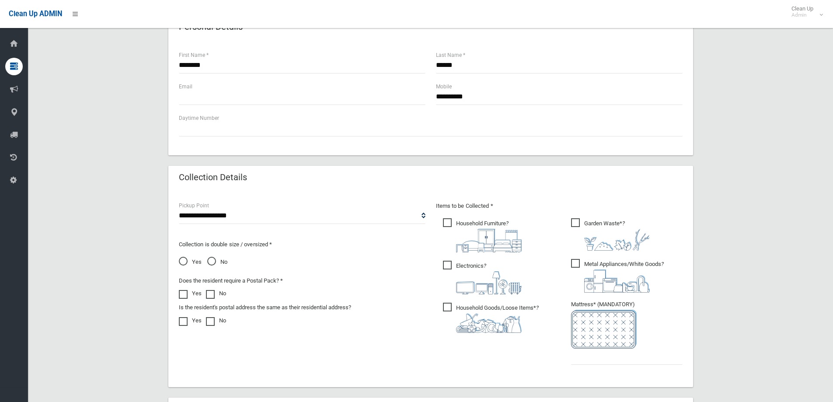
click at [575, 264] on span "Metal Appliances/White Goods ?" at bounding box center [617, 276] width 93 height 34
click at [596, 357] on input "text" at bounding box center [627, 357] width 112 height 16
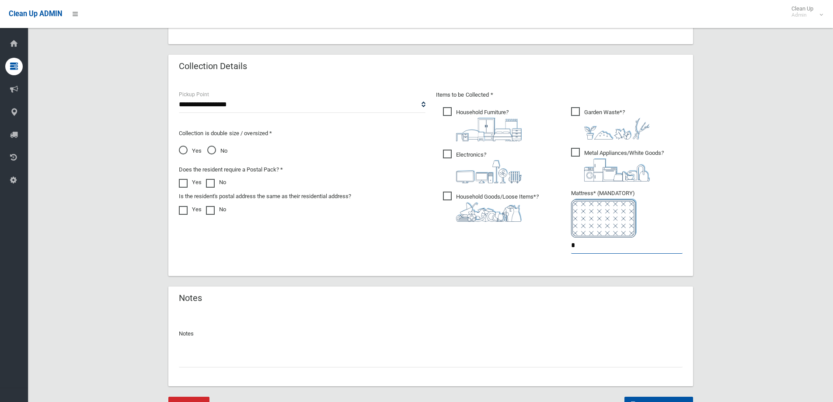
scroll to position [459, 0]
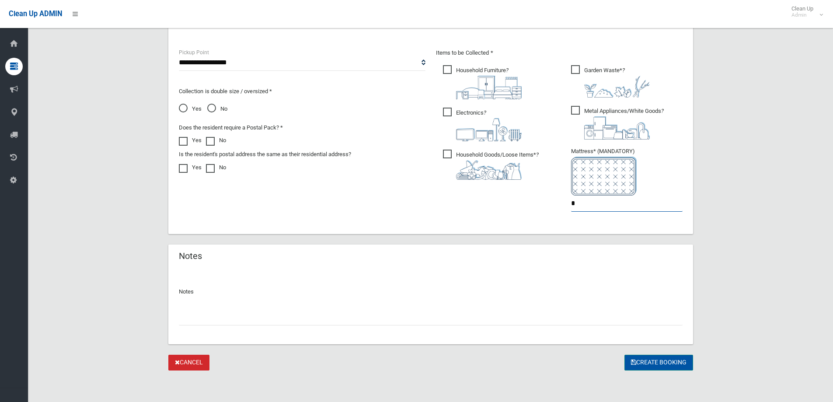
type input "*"
click at [649, 362] on button "Create Booking" at bounding box center [659, 363] width 69 height 16
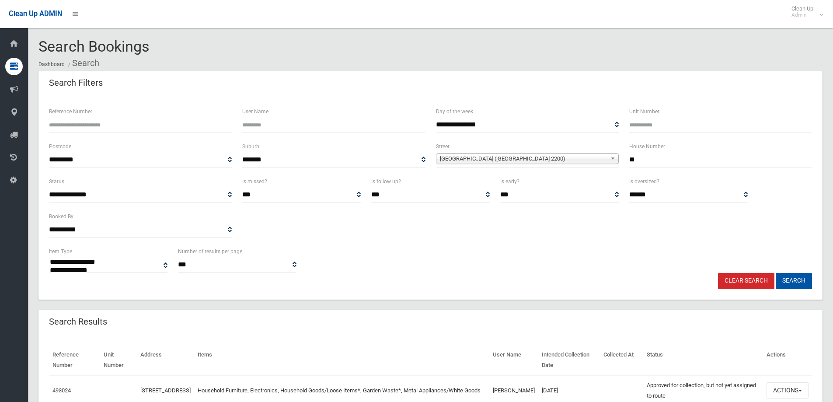
select select
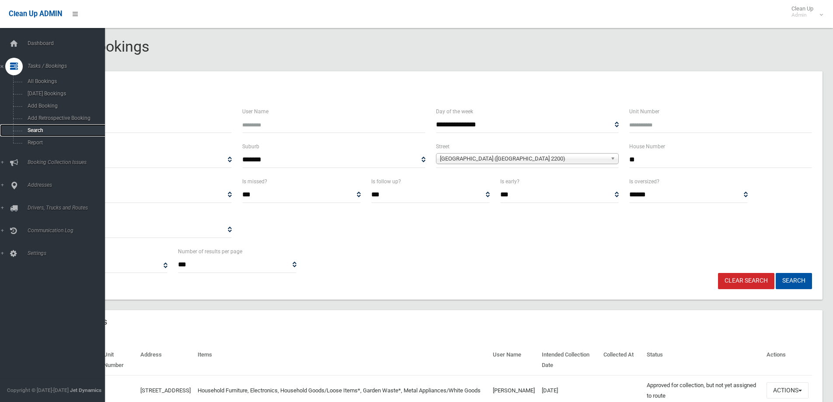
click at [31, 130] on span "Search" at bounding box center [64, 130] width 79 height 6
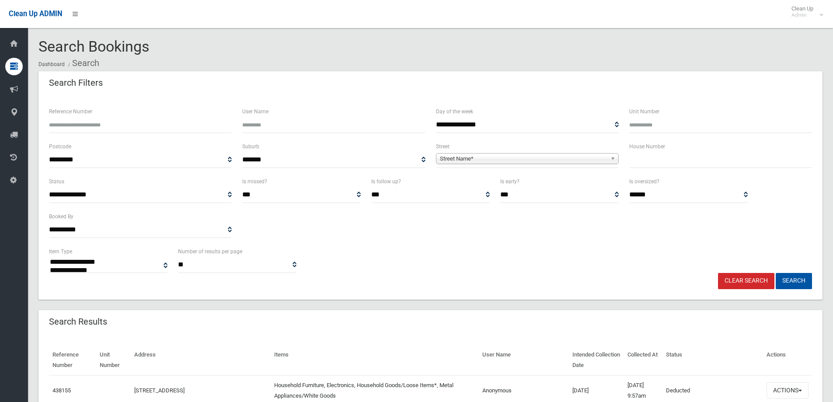
select select
click at [647, 161] on input "text" at bounding box center [721, 160] width 183 height 16
type input "**"
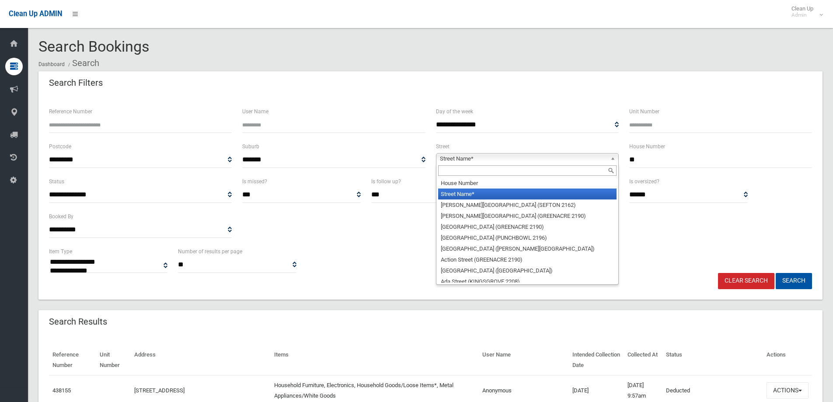
drag, startPoint x: 458, startPoint y: 158, endPoint x: 457, endPoint y: 153, distance: 5.4
click at [457, 153] on link "Street Name*" at bounding box center [527, 158] width 183 height 11
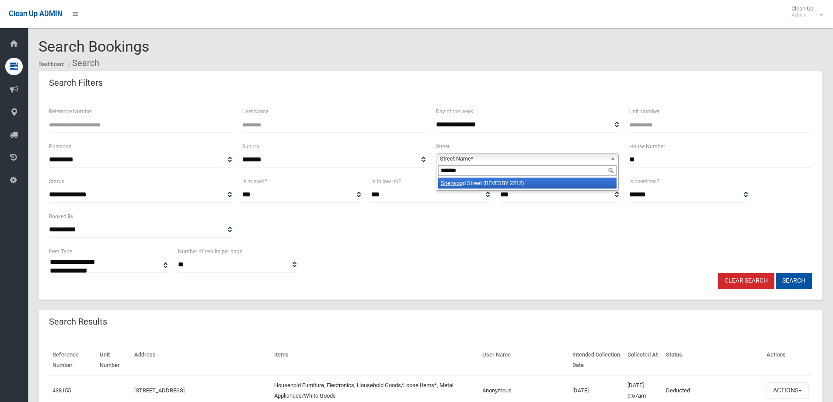
type input "*******"
click at [448, 182] on em "Sherwoo" at bounding box center [452, 183] width 22 height 7
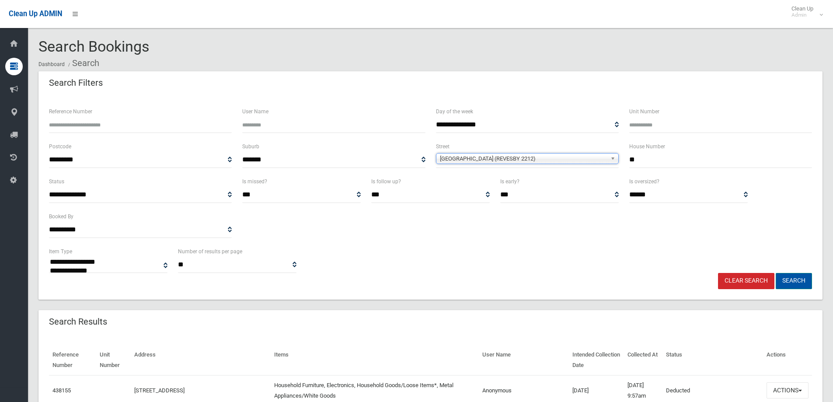
click at [788, 280] on button "Search" at bounding box center [794, 281] width 36 height 16
click at [790, 279] on button "Search" at bounding box center [794, 281] width 36 height 16
click at [787, 279] on button "Search" at bounding box center [794, 281] width 36 height 16
click at [786, 279] on button "Search" at bounding box center [794, 281] width 36 height 16
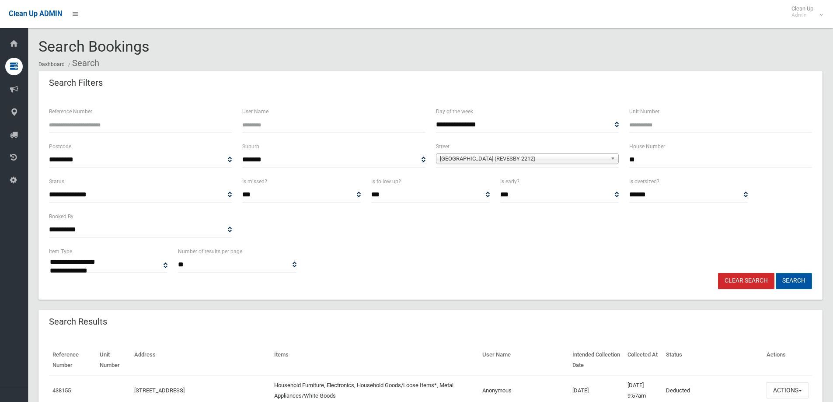
click at [794, 279] on button "Search" at bounding box center [794, 281] width 36 height 16
click at [793, 278] on button "Search" at bounding box center [794, 281] width 36 height 16
click at [797, 282] on button "Search" at bounding box center [794, 281] width 36 height 16
click at [798, 281] on button "Search" at bounding box center [794, 281] width 36 height 16
click at [791, 281] on button "Search" at bounding box center [794, 281] width 36 height 16
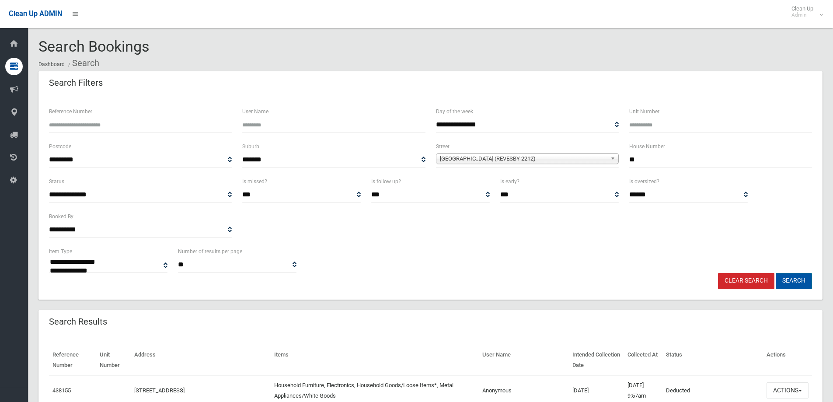
click at [791, 281] on button "Search" at bounding box center [794, 281] width 36 height 16
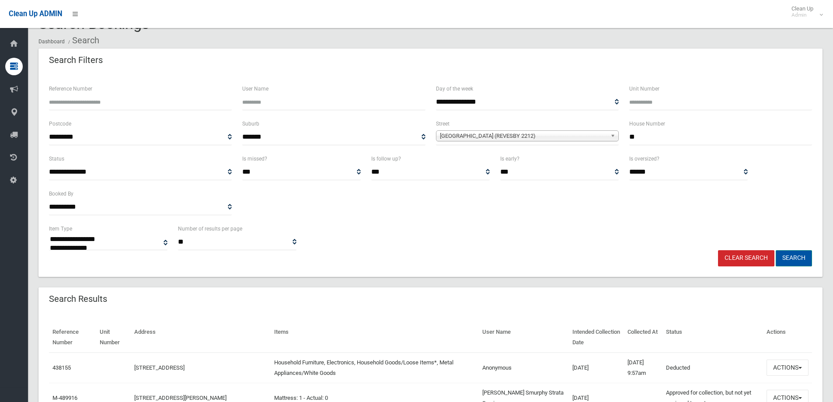
scroll to position [44, 0]
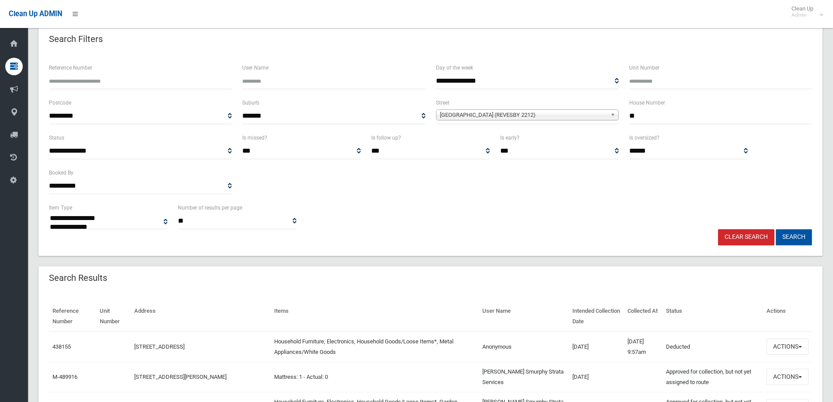
click at [794, 236] on button "Search" at bounding box center [794, 237] width 36 height 16
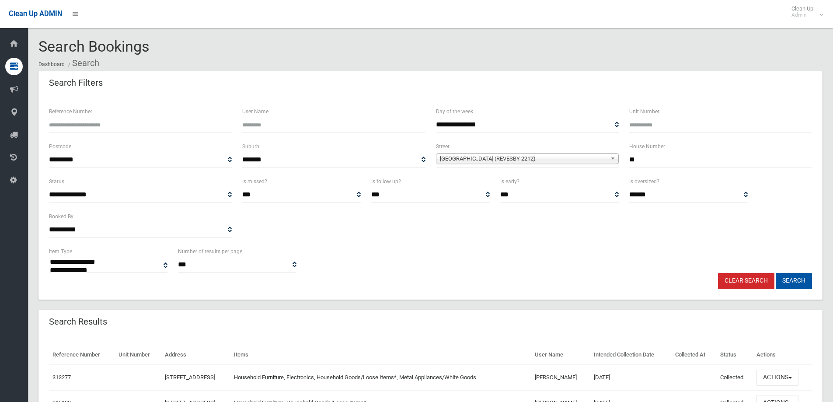
select select
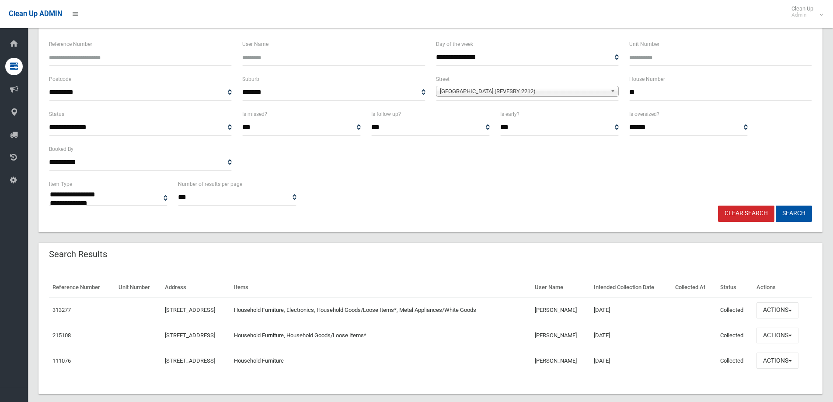
scroll to position [80, 0]
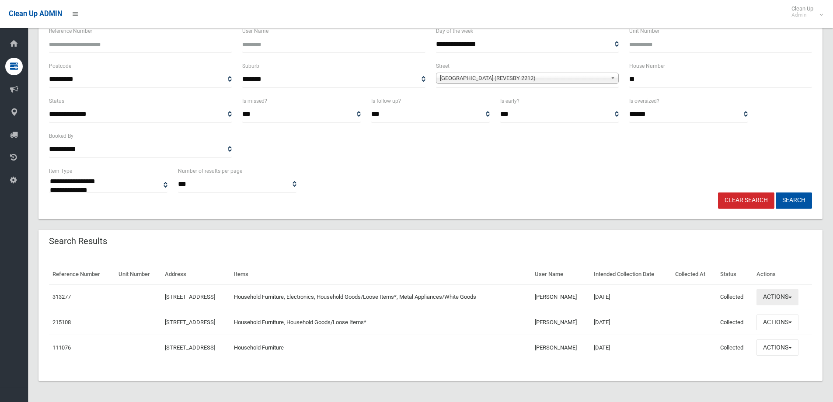
click at [768, 302] on button "Actions" at bounding box center [778, 297] width 42 height 16
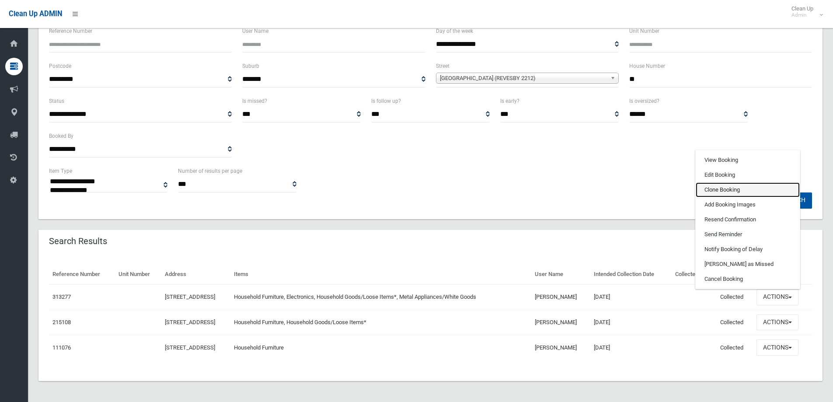
click at [720, 189] on link "Clone Booking" at bounding box center [748, 189] width 104 height 15
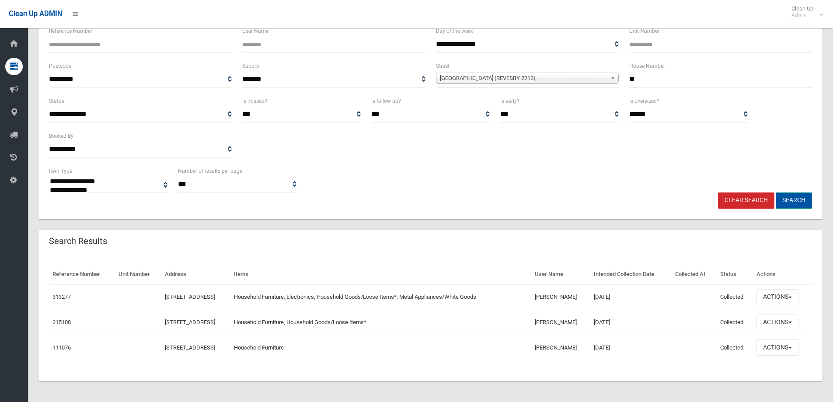
click at [794, 201] on button "Search" at bounding box center [794, 200] width 36 height 16
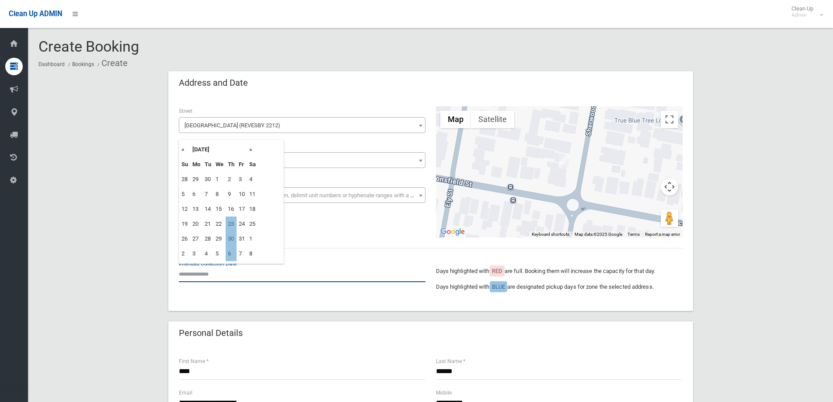
click at [199, 276] on input "text" at bounding box center [302, 274] width 247 height 16
click at [231, 225] on td "23" at bounding box center [231, 224] width 11 height 15
type input "**********"
click at [217, 274] on input "**********" at bounding box center [302, 274] width 247 height 16
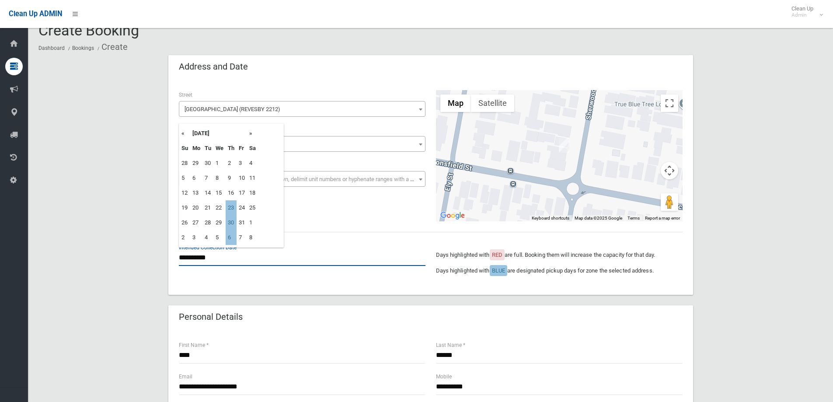
scroll to position [44, 0]
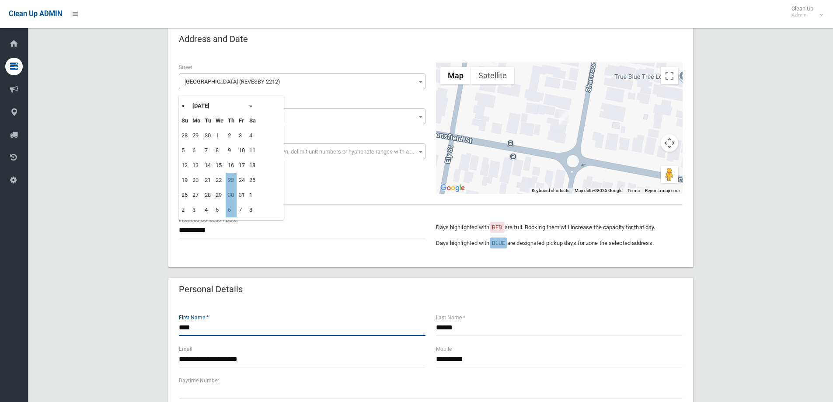
click at [198, 329] on input "****" at bounding box center [302, 328] width 247 height 16
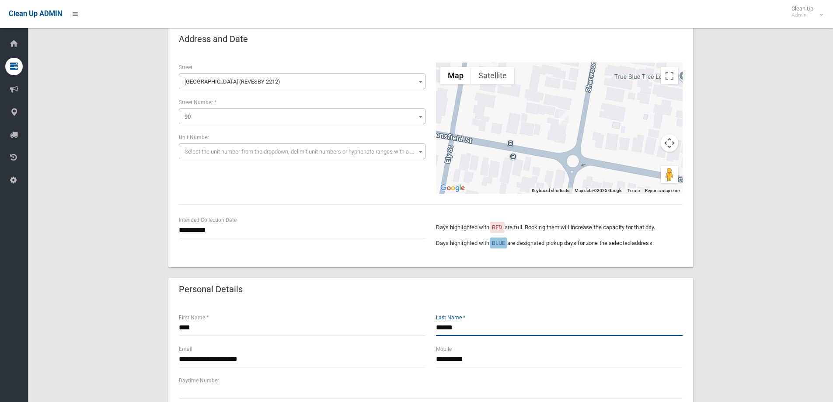
click at [467, 327] on input "******" at bounding box center [559, 328] width 247 height 16
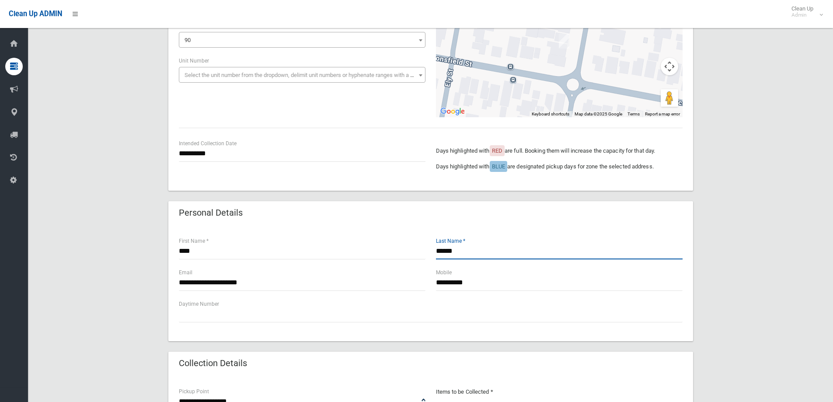
scroll to position [131, 0]
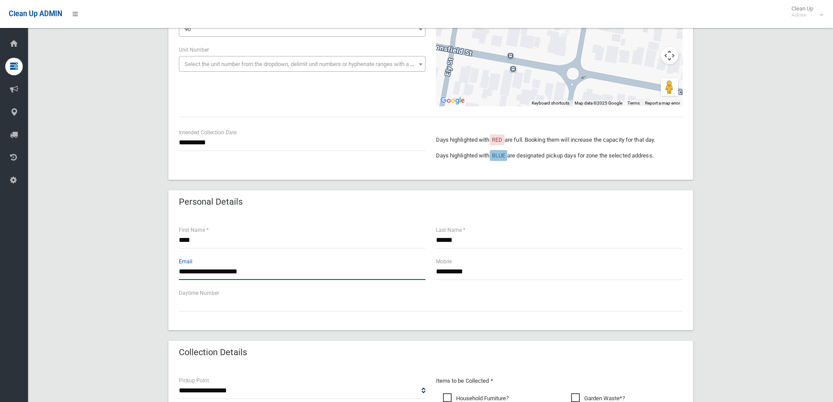
click at [276, 269] on input "**********" at bounding box center [302, 272] width 247 height 16
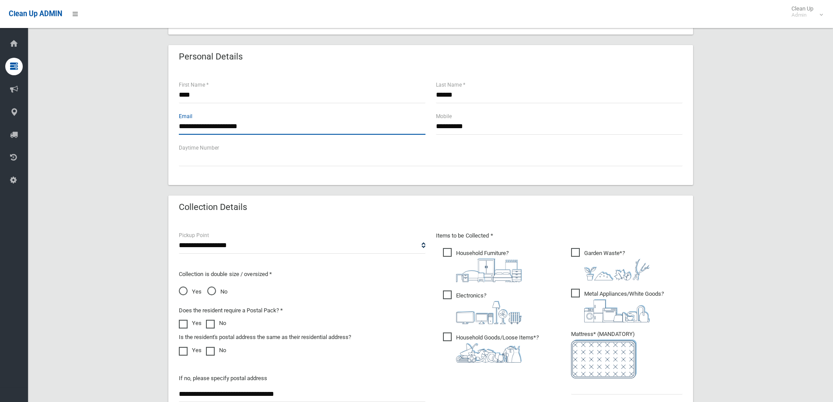
scroll to position [219, 0]
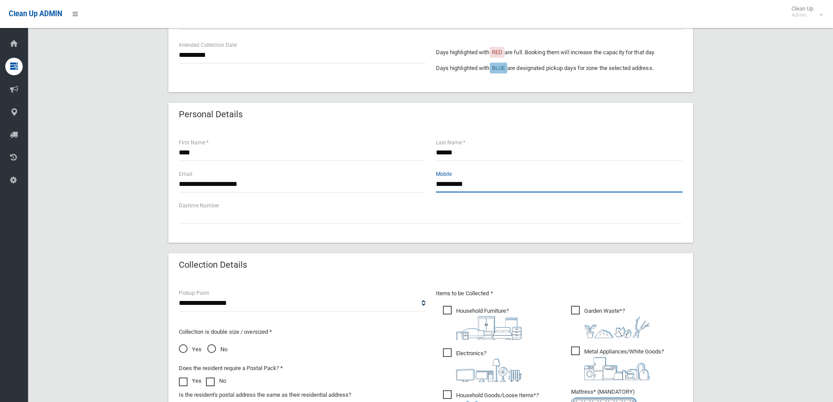
click at [479, 183] on input "**********" at bounding box center [559, 184] width 247 height 16
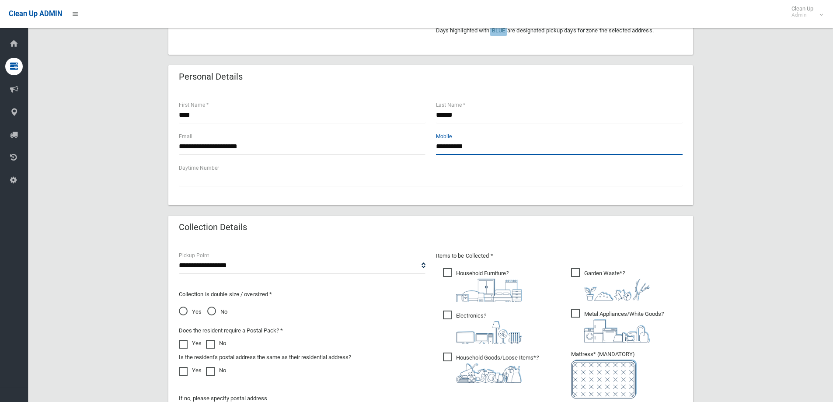
scroll to position [350, 0]
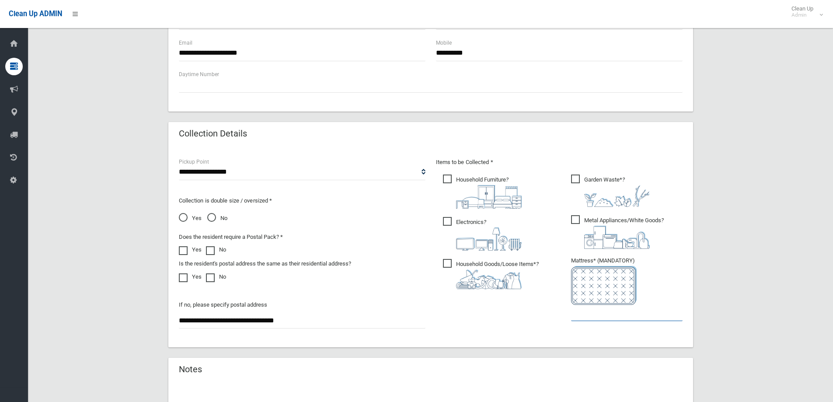
click at [589, 311] on input "text" at bounding box center [627, 313] width 112 height 16
click at [577, 181] on span "Garden Waste* ?" at bounding box center [610, 191] width 79 height 32
drag, startPoint x: 605, startPoint y: 316, endPoint x: 606, endPoint y: 311, distance: 4.9
click at [605, 315] on input "text" at bounding box center [627, 313] width 112 height 16
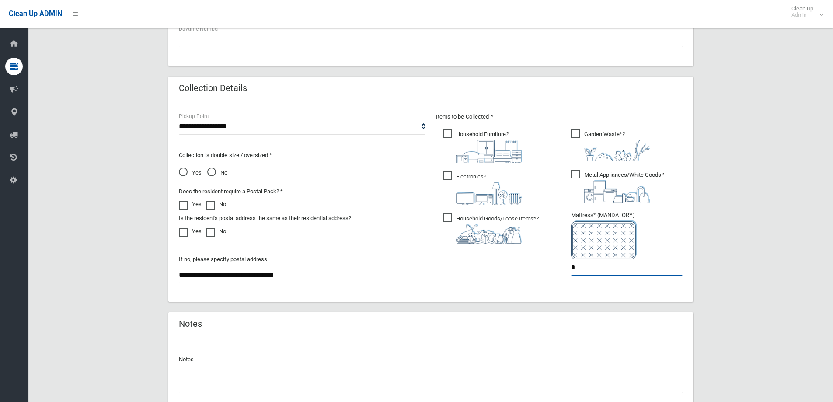
scroll to position [464, 0]
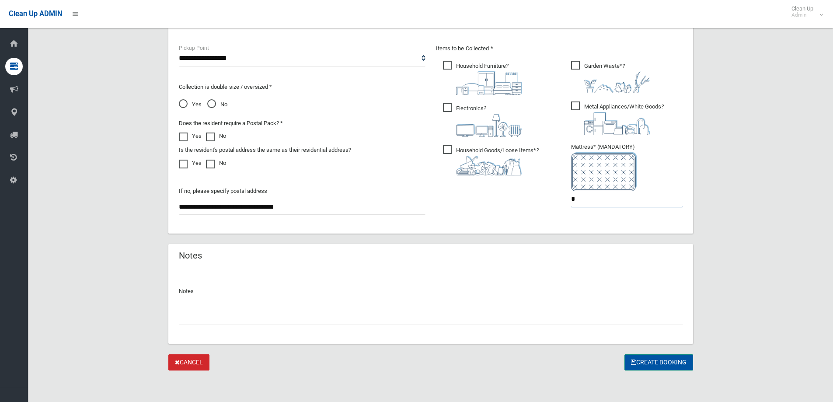
type input "*"
click at [653, 360] on button "Create Booking" at bounding box center [659, 362] width 69 height 16
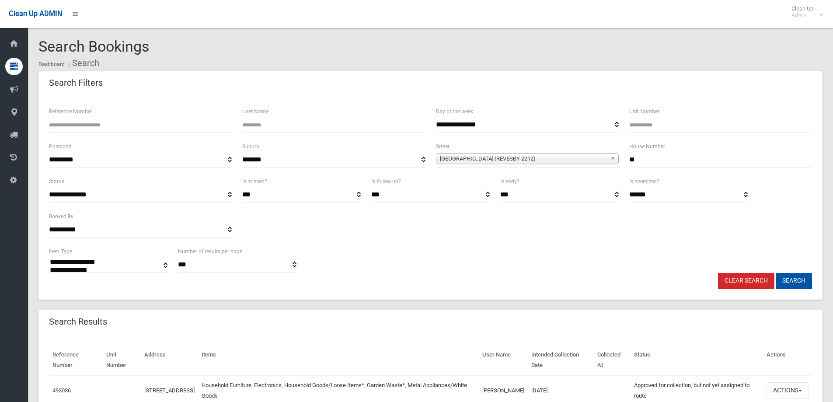
select select
click at [644, 159] on input "**" at bounding box center [721, 160] width 183 height 16
type input "*"
type input "**"
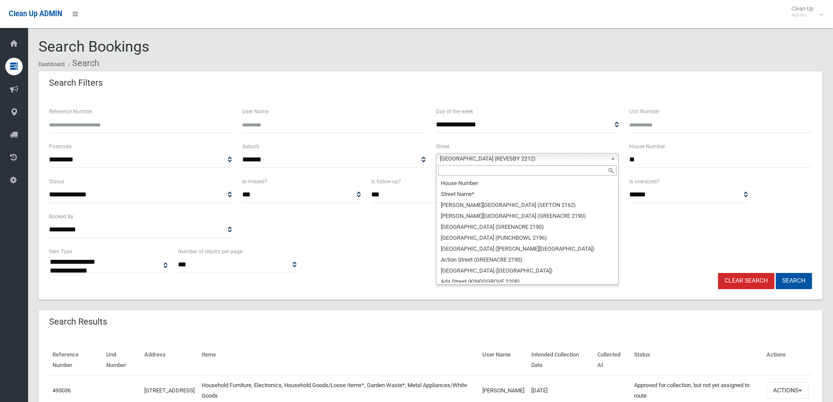
click at [458, 161] on span "Sherwood Street (REVESBY 2212)" at bounding box center [523, 159] width 167 height 10
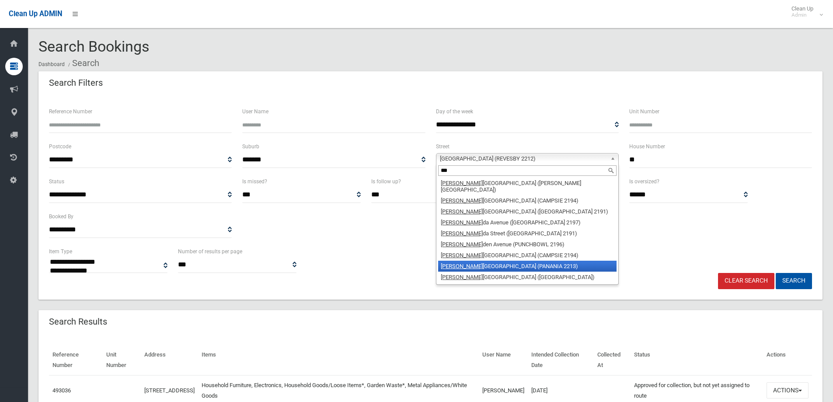
type input "***"
click at [479, 261] on li "Lin dsay Street (PANANIA 2213)" at bounding box center [527, 266] width 178 height 11
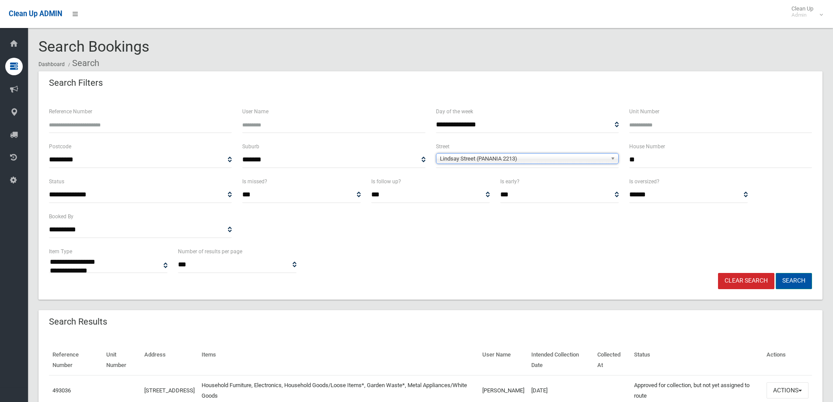
drag, startPoint x: 787, startPoint y: 280, endPoint x: 782, endPoint y: 280, distance: 4.9
click at [785, 280] on button "Search" at bounding box center [794, 281] width 36 height 16
click at [791, 282] on button "Search" at bounding box center [794, 281] width 36 height 16
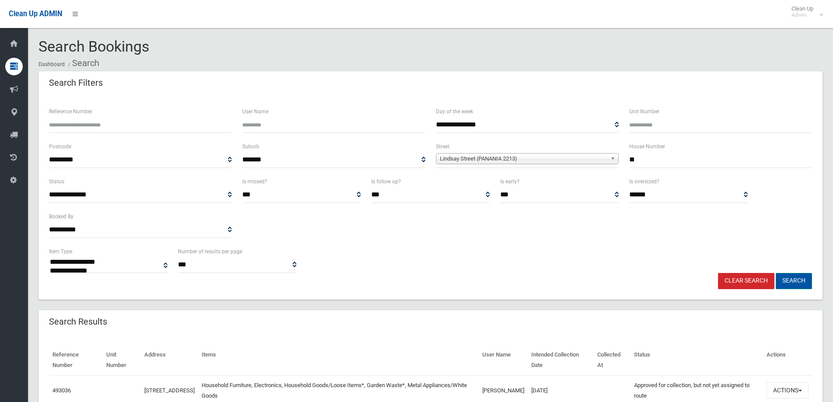
click at [791, 282] on button "Search" at bounding box center [794, 281] width 36 height 16
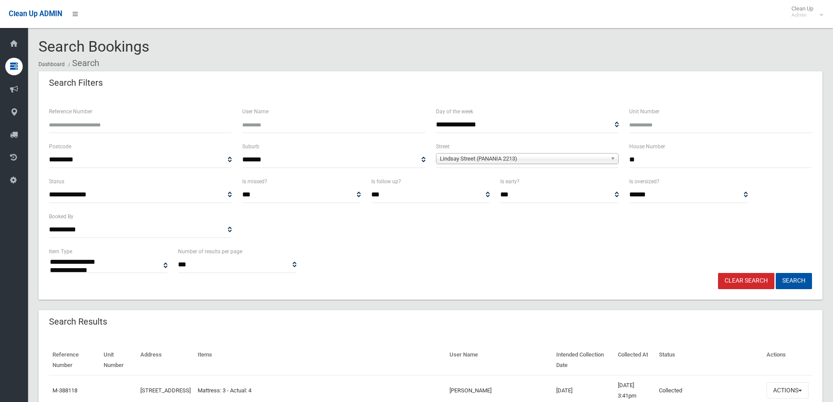
select select
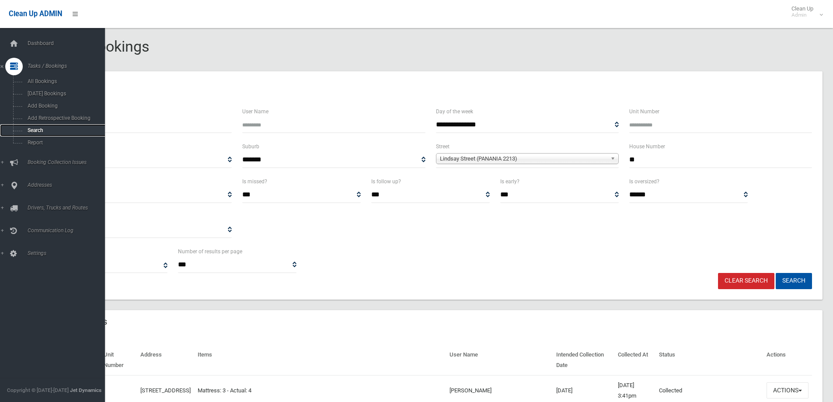
click at [33, 129] on span "Search" at bounding box center [64, 130] width 79 height 6
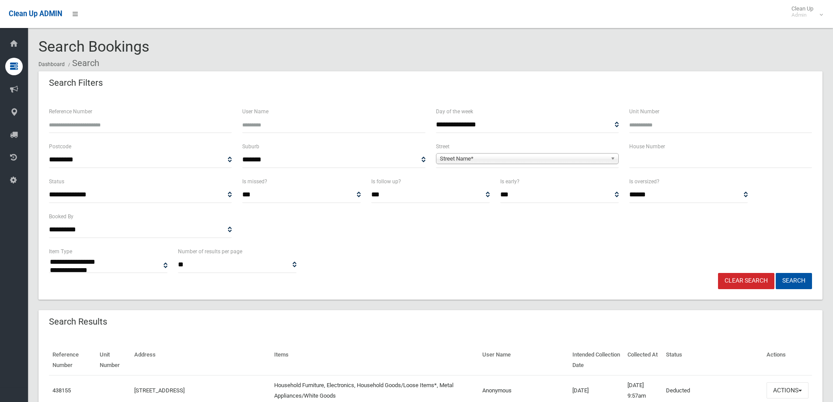
select select
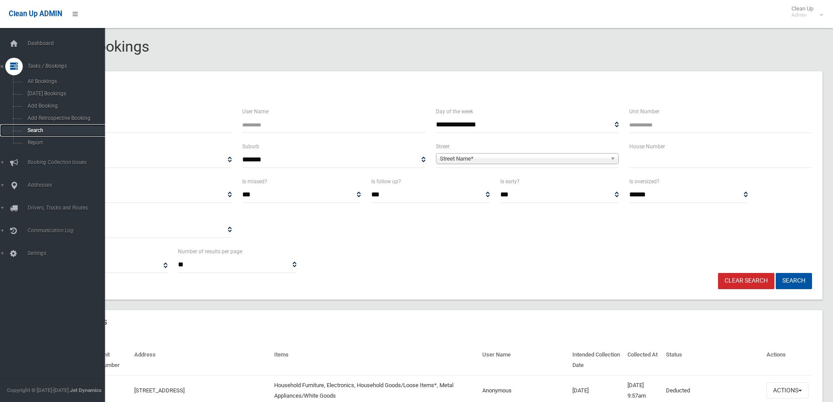
click at [34, 131] on span "Search" at bounding box center [64, 130] width 79 height 6
click at [36, 184] on span "Addresses" at bounding box center [68, 185] width 87 height 6
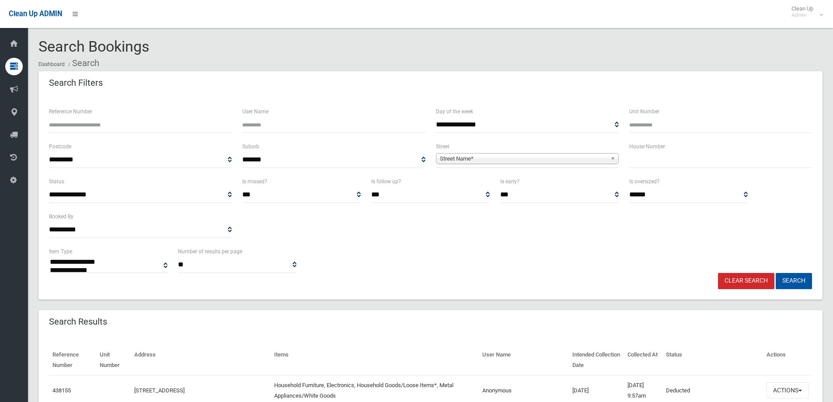
select select
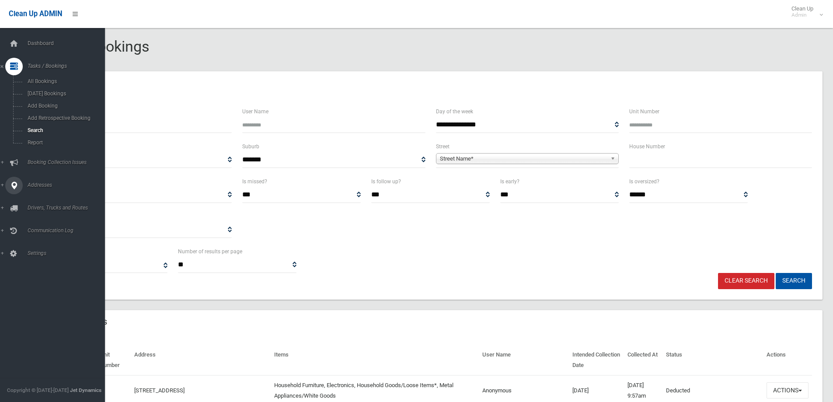
click at [34, 182] on span "Addresses" at bounding box center [68, 185] width 87 height 6
click at [41, 127] on span "All Addresses" at bounding box center [64, 127] width 79 height 6
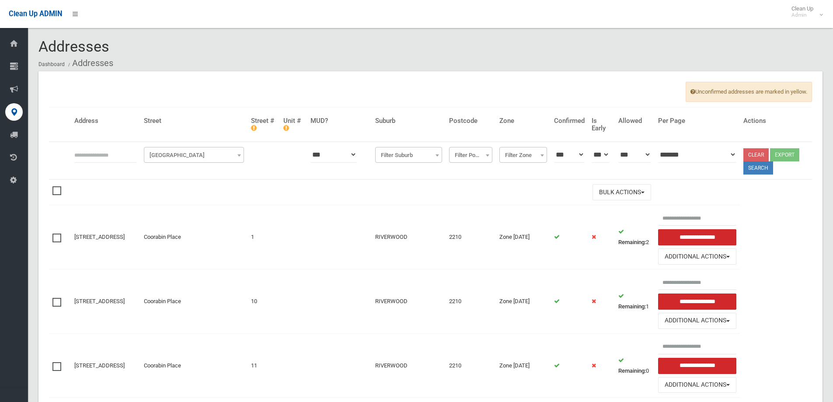
drag, startPoint x: 180, startPoint y: 156, endPoint x: 85, endPoint y: 148, distance: 95.3
click at [179, 156] on span "[GEOGRAPHIC_DATA]" at bounding box center [194, 155] width 96 height 12
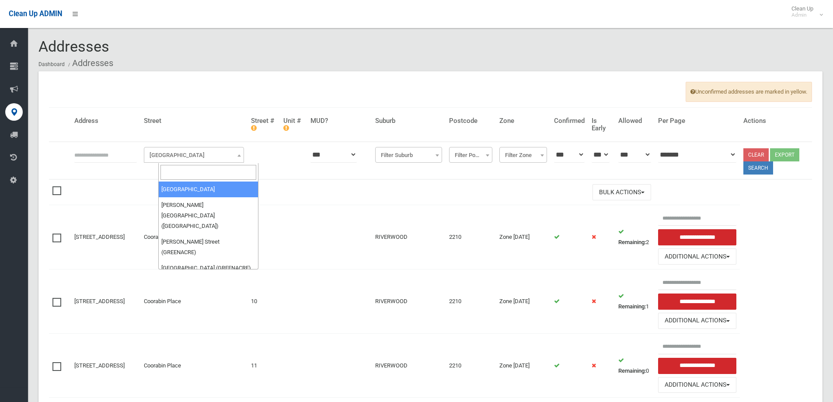
click at [80, 154] on input "text" at bounding box center [105, 155] width 63 height 16
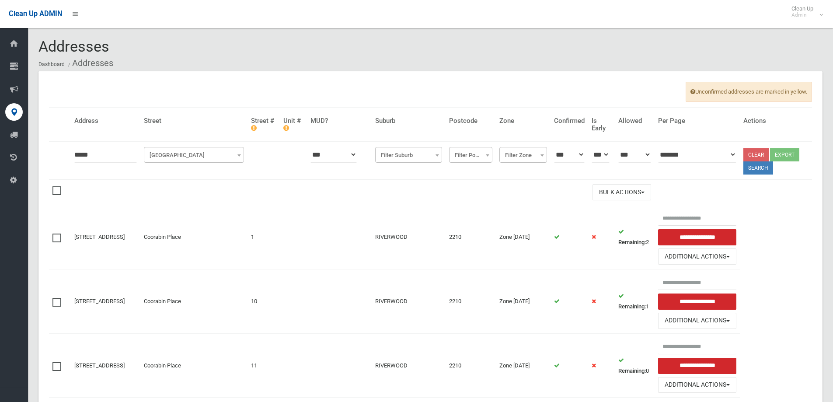
type input "*****"
click at [179, 158] on span "[GEOGRAPHIC_DATA]" at bounding box center [194, 155] width 96 height 12
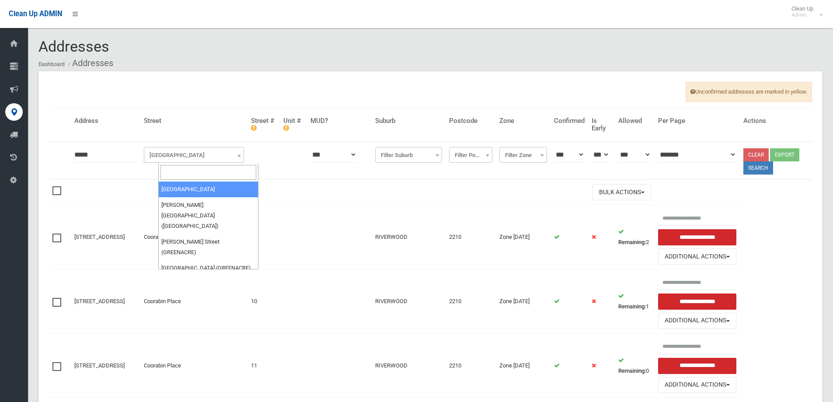
click at [170, 173] on input "search" at bounding box center [209, 172] width 96 height 15
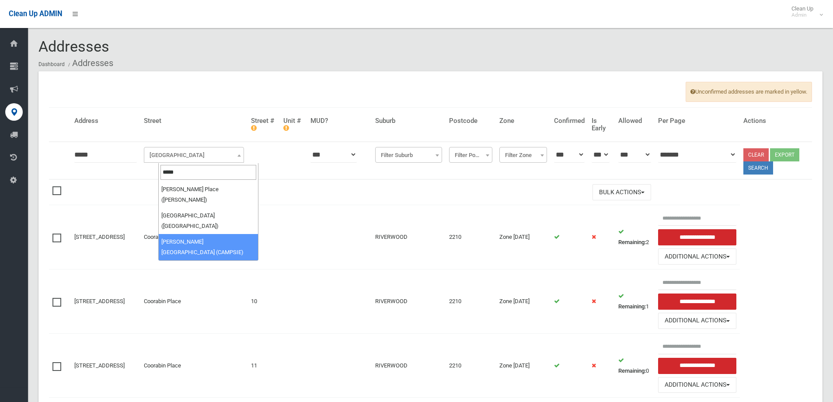
type input "*****"
select select "***"
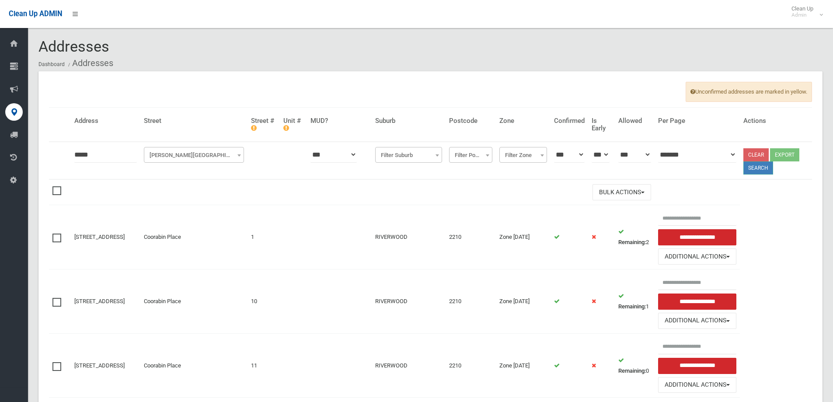
click at [763, 168] on button "Search" at bounding box center [759, 167] width 30 height 13
click at [762, 168] on button "Search" at bounding box center [759, 167] width 30 height 13
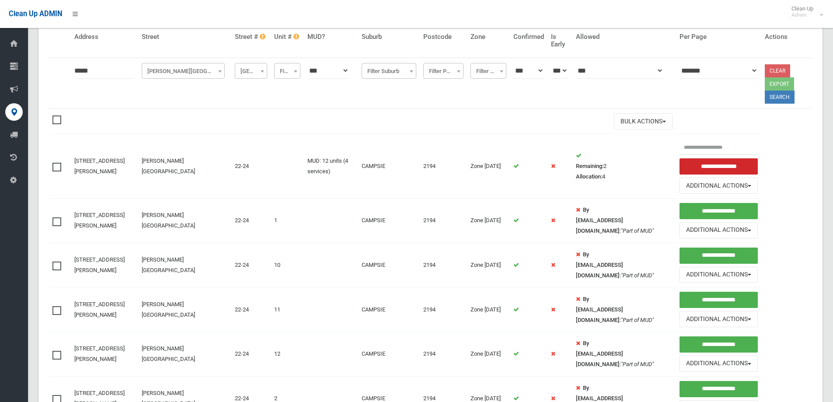
scroll to position [87, 0]
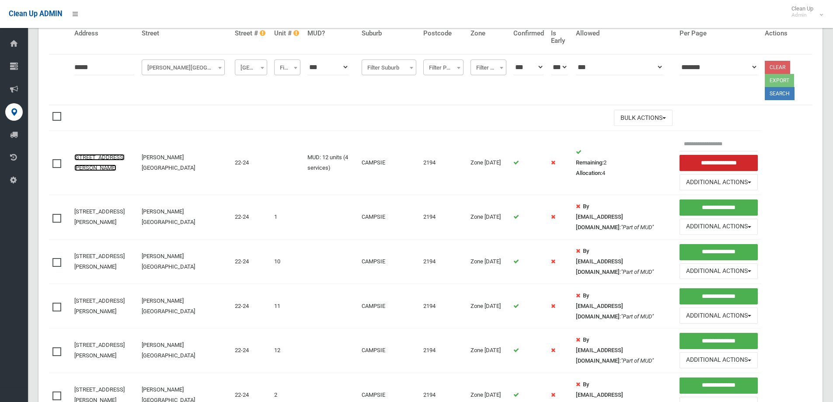
click at [96, 160] on link "[STREET_ADDRESS][PERSON_NAME]" at bounding box center [99, 162] width 50 height 17
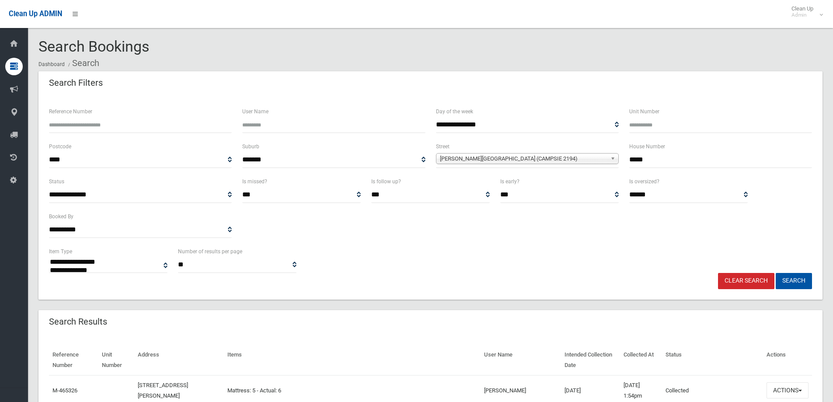
select select
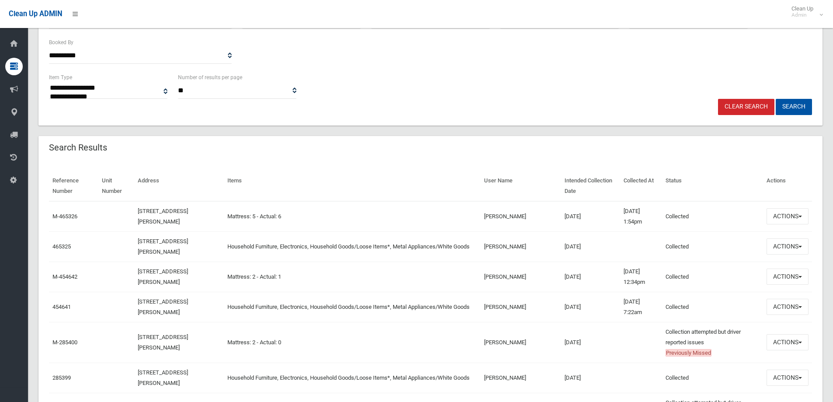
scroll to position [175, 0]
click at [786, 246] on button "Actions" at bounding box center [788, 246] width 42 height 16
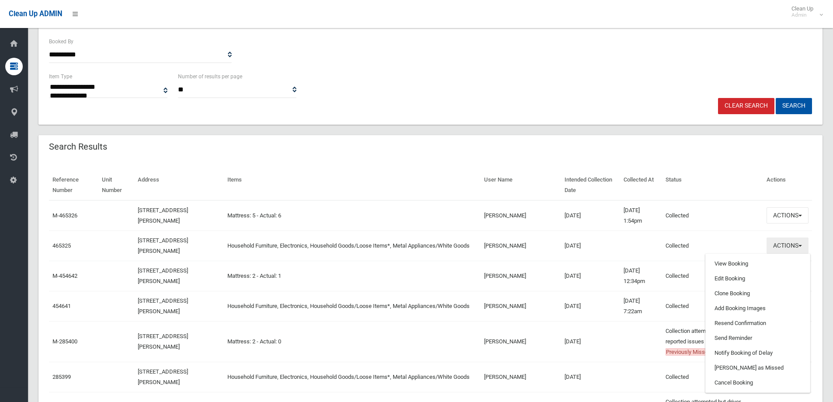
click at [787, 244] on button "Actions" at bounding box center [788, 246] width 42 height 16
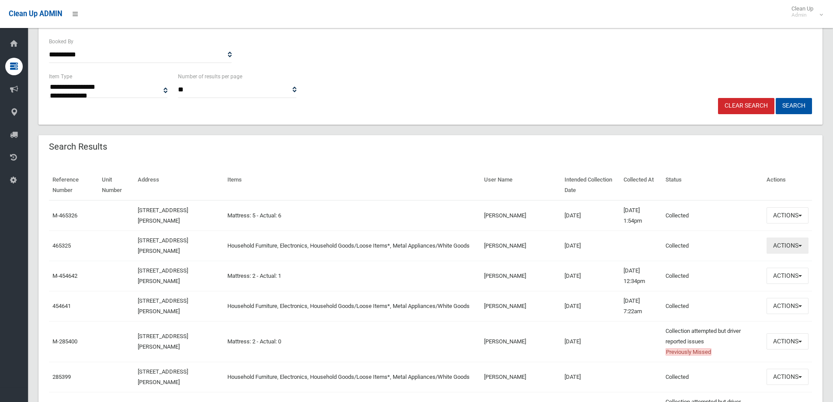
click at [792, 246] on button "Actions" at bounding box center [788, 246] width 42 height 16
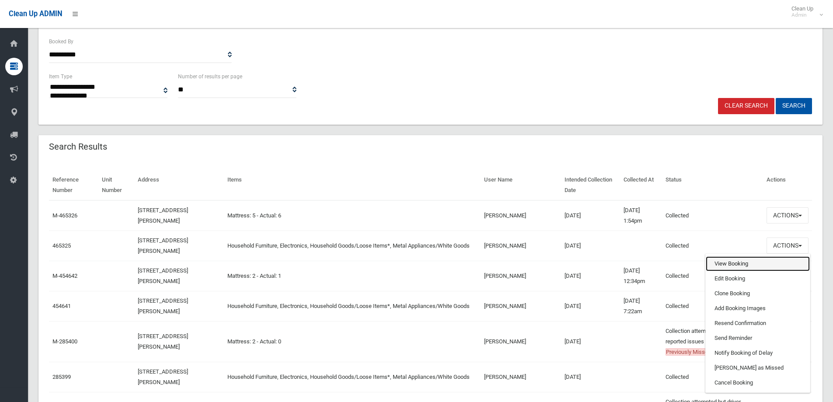
click at [720, 265] on link "View Booking" at bounding box center [758, 263] width 104 height 15
